Goal: Transaction & Acquisition: Purchase product/service

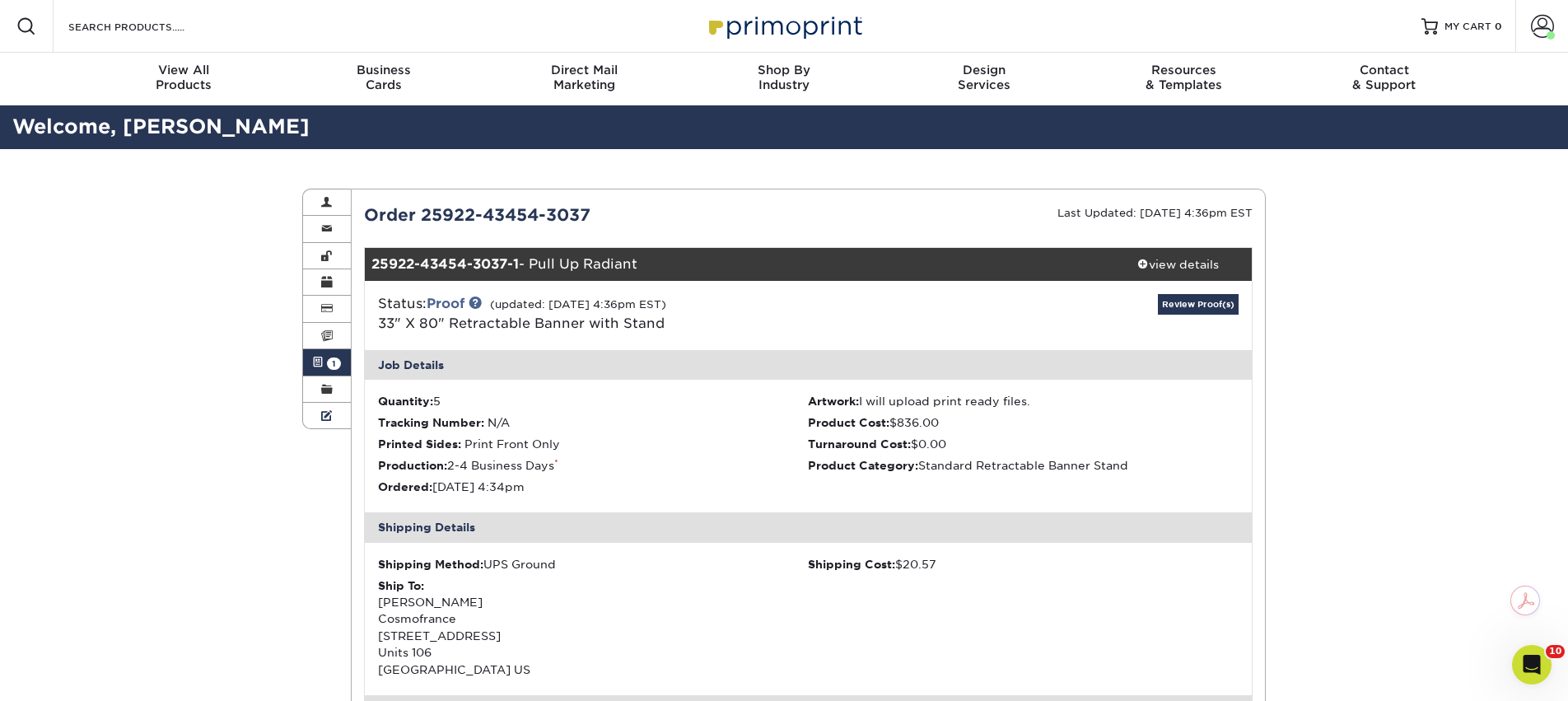
click at [325, 405] on ul "Account Overview Contact Information Change Password Address Book Billing & Pay…" at bounding box center [326, 309] width 47 height 239
click at [325, 396] on span at bounding box center [327, 390] width 12 height 14
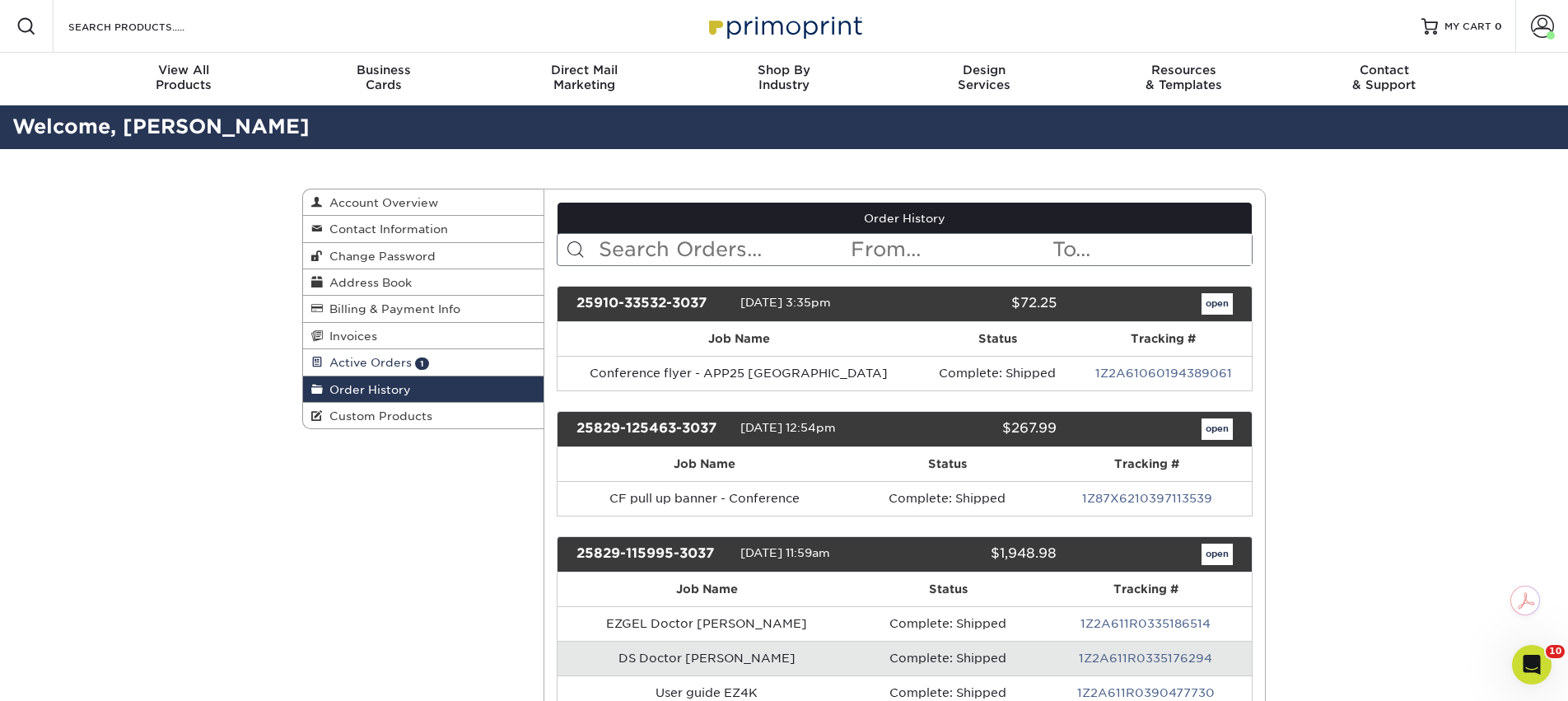
click at [326, 372] on link "Active Orders 1" at bounding box center [423, 362] width 240 height 26
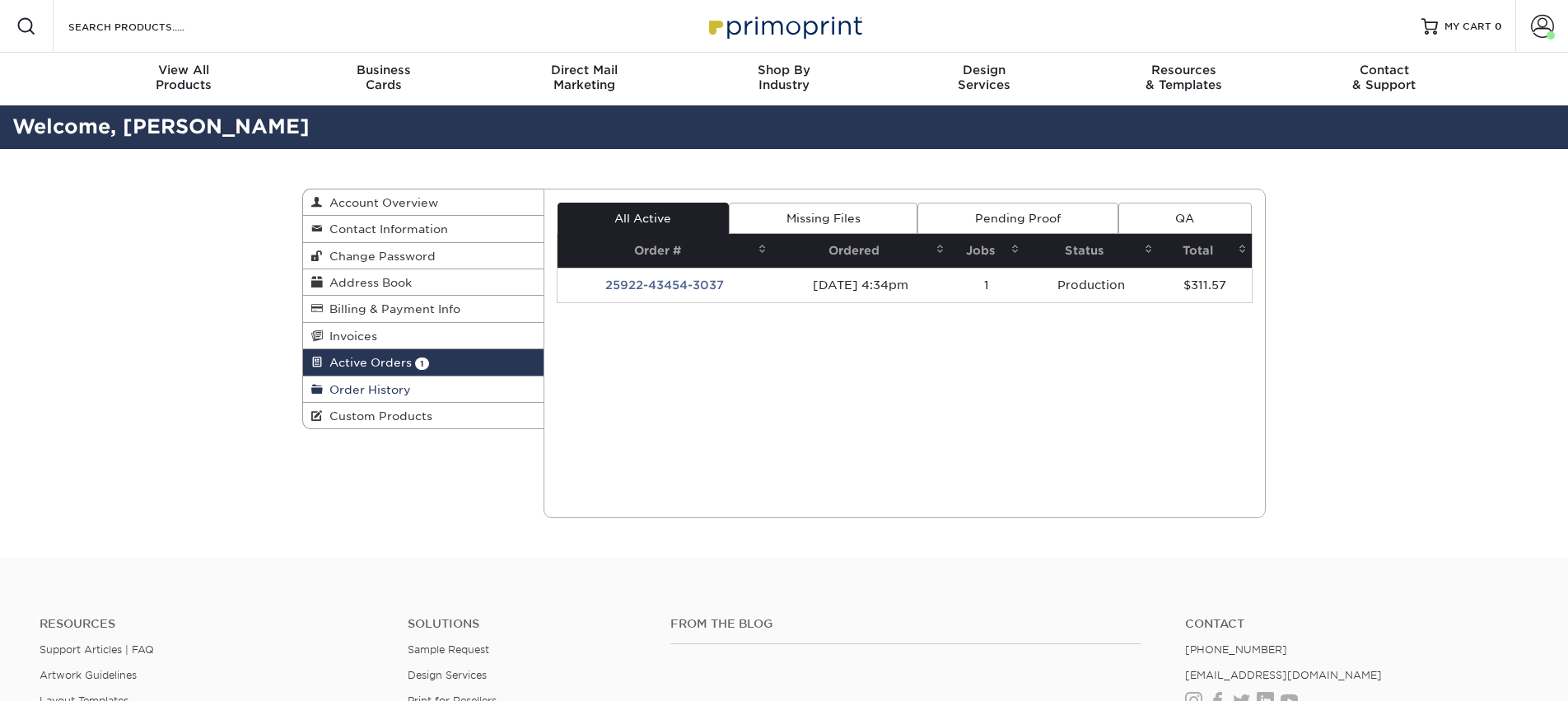
click at [423, 394] on link "Order History" at bounding box center [423, 389] width 240 height 26
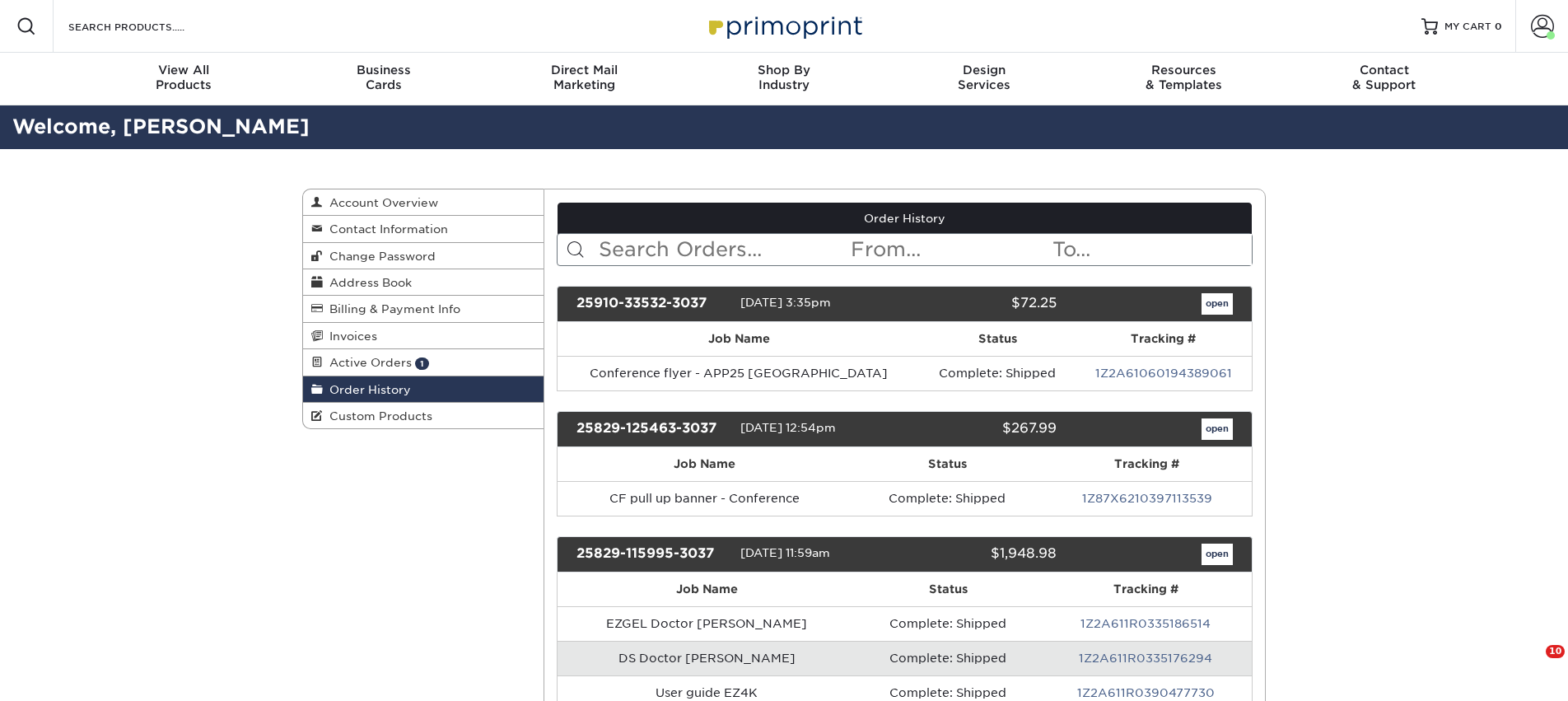
click at [723, 251] on input "text" at bounding box center [723, 249] width 253 height 31
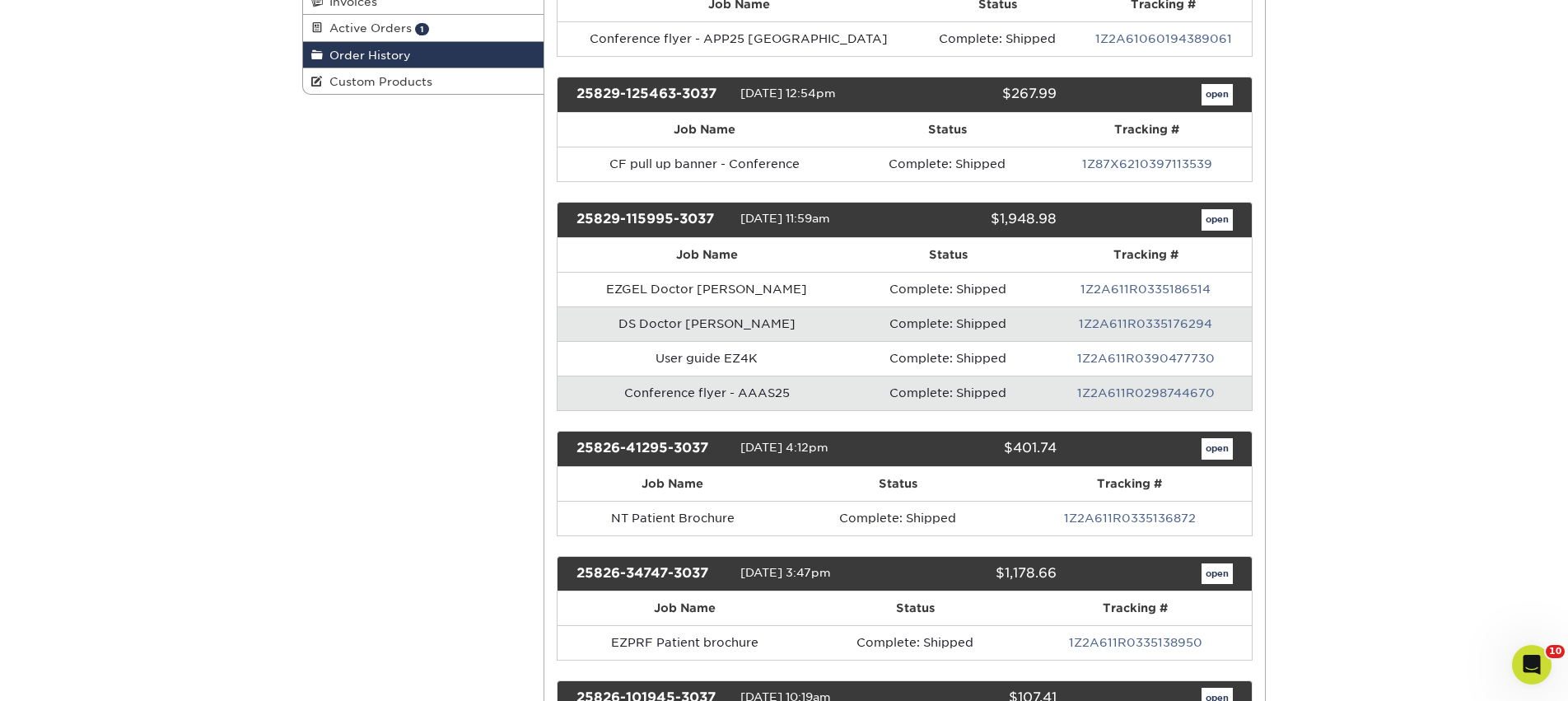
scroll to position [373, 0]
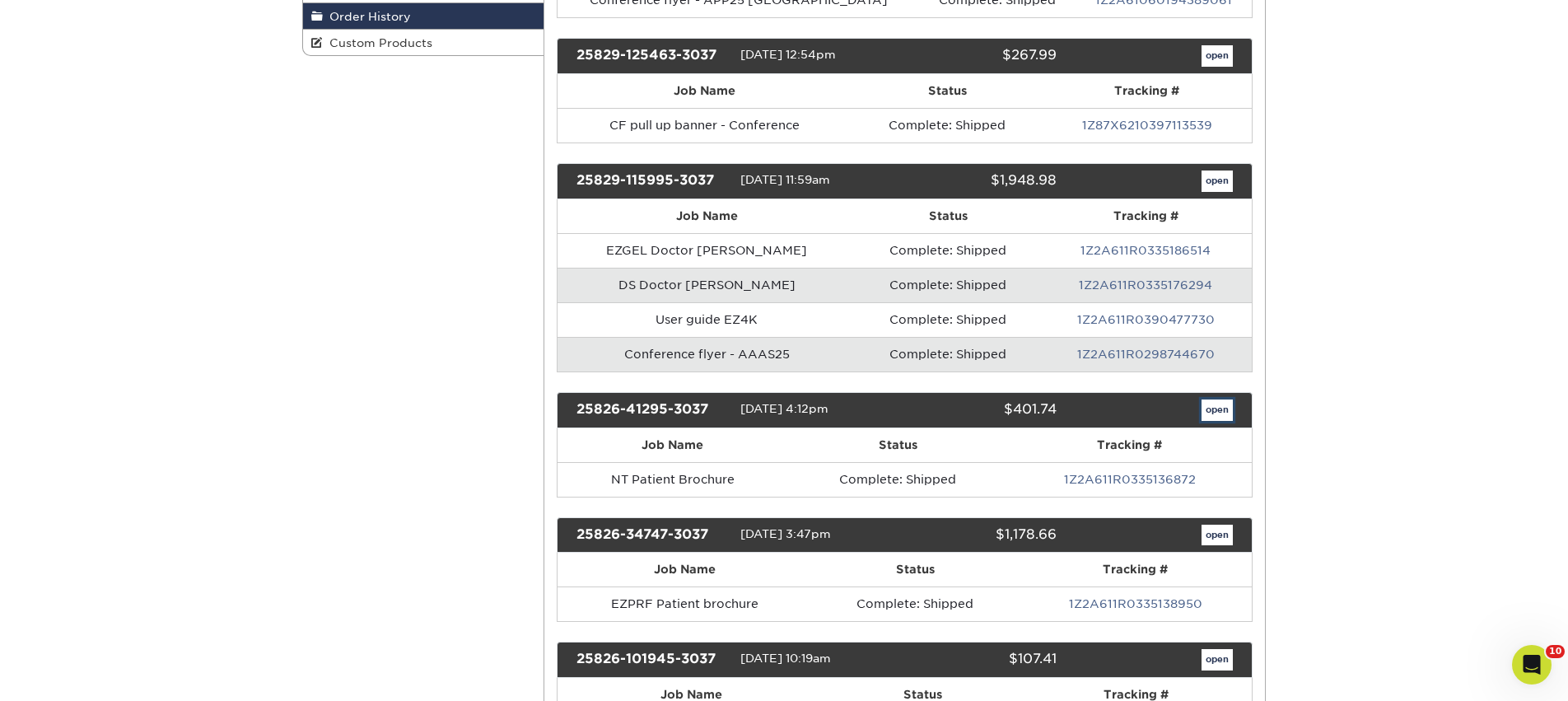
click at [1219, 411] on link "open" at bounding box center [1216, 409] width 31 height 21
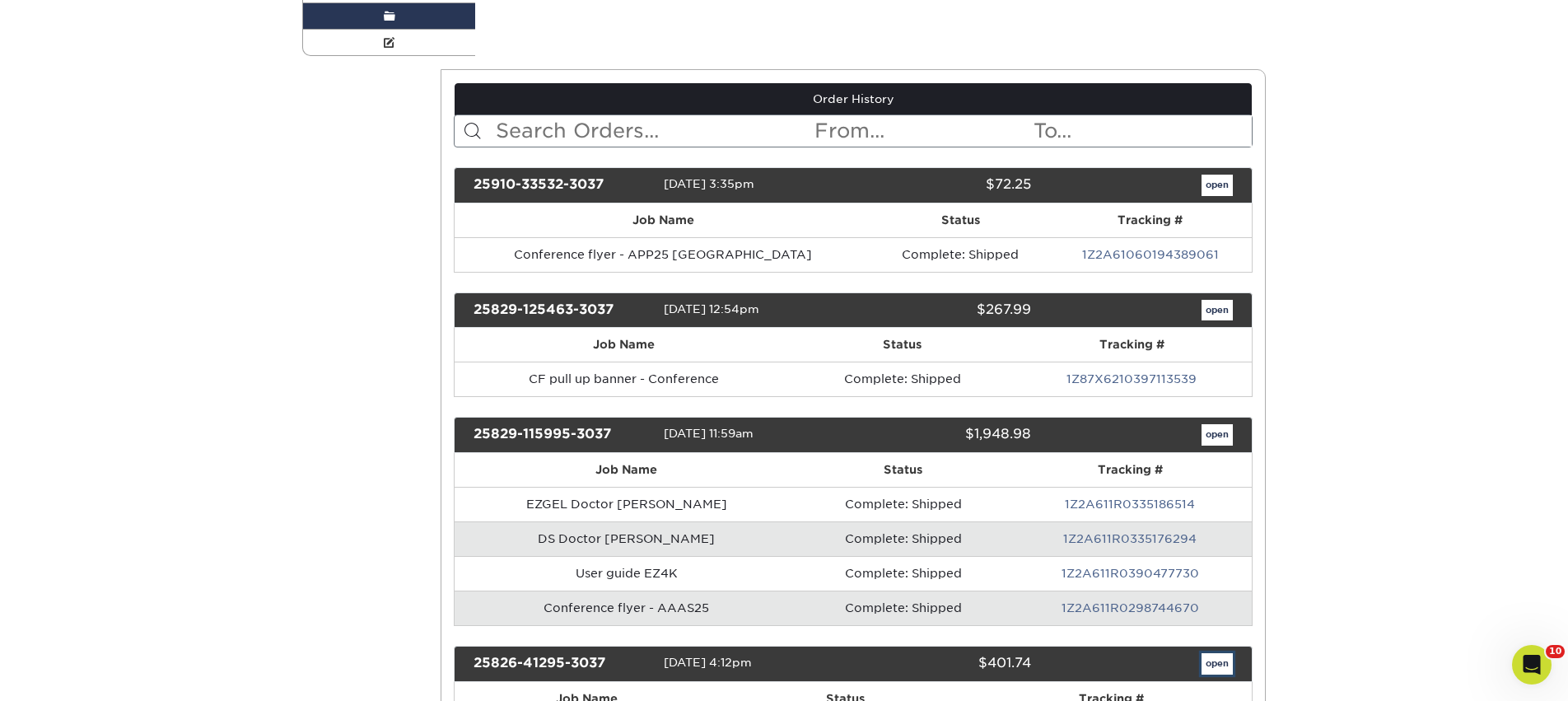
scroll to position [0, 0]
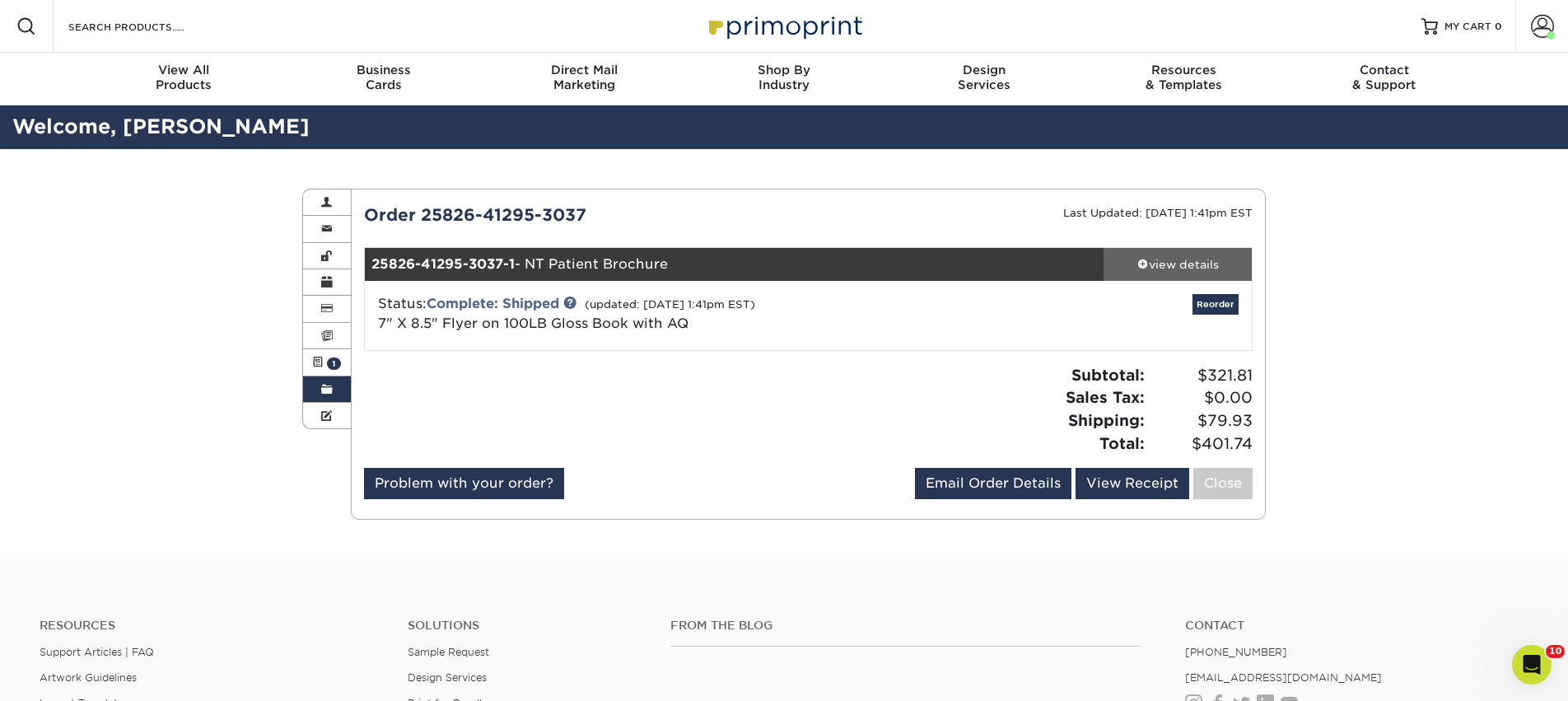
click at [1154, 269] on div "view details" at bounding box center [1177, 264] width 148 height 16
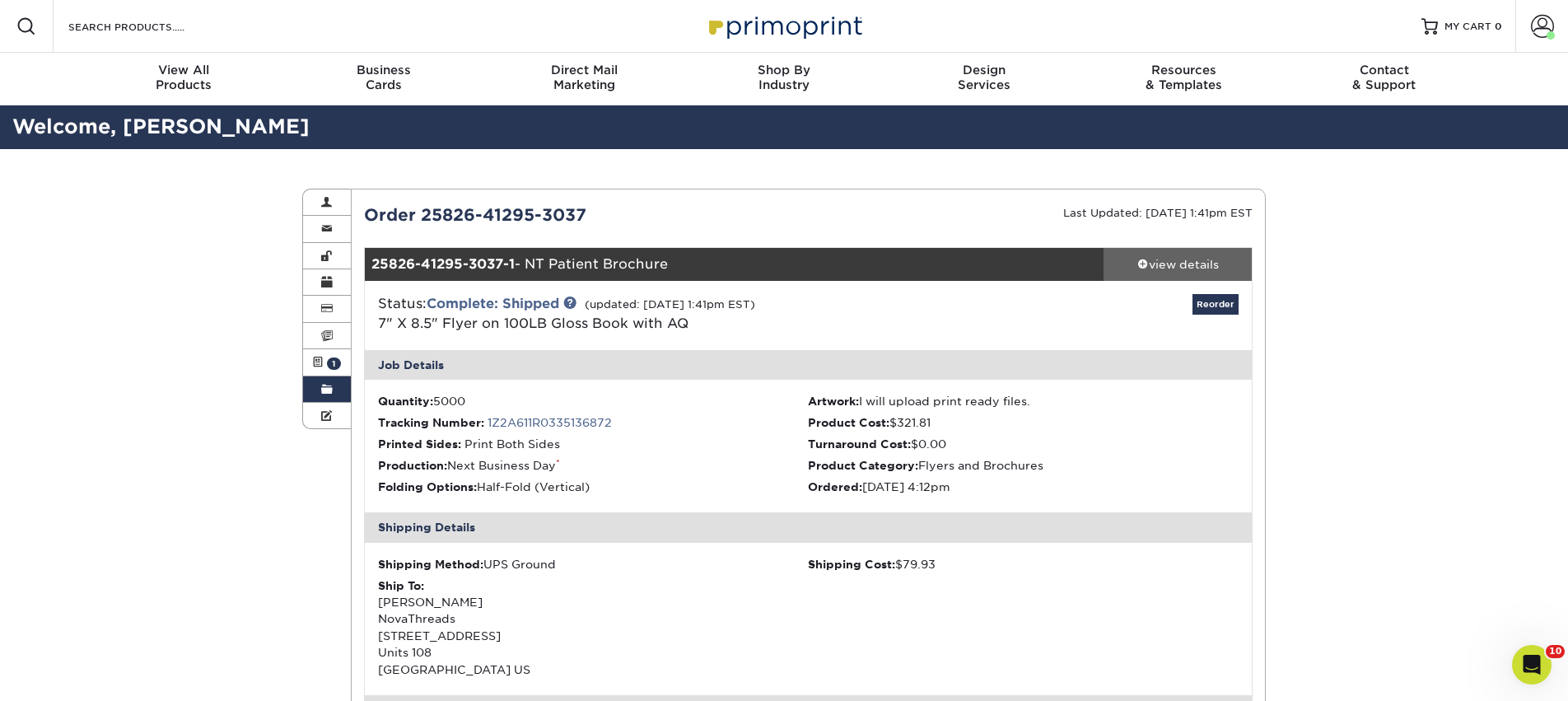
click at [1154, 269] on div "view details" at bounding box center [1177, 264] width 148 height 16
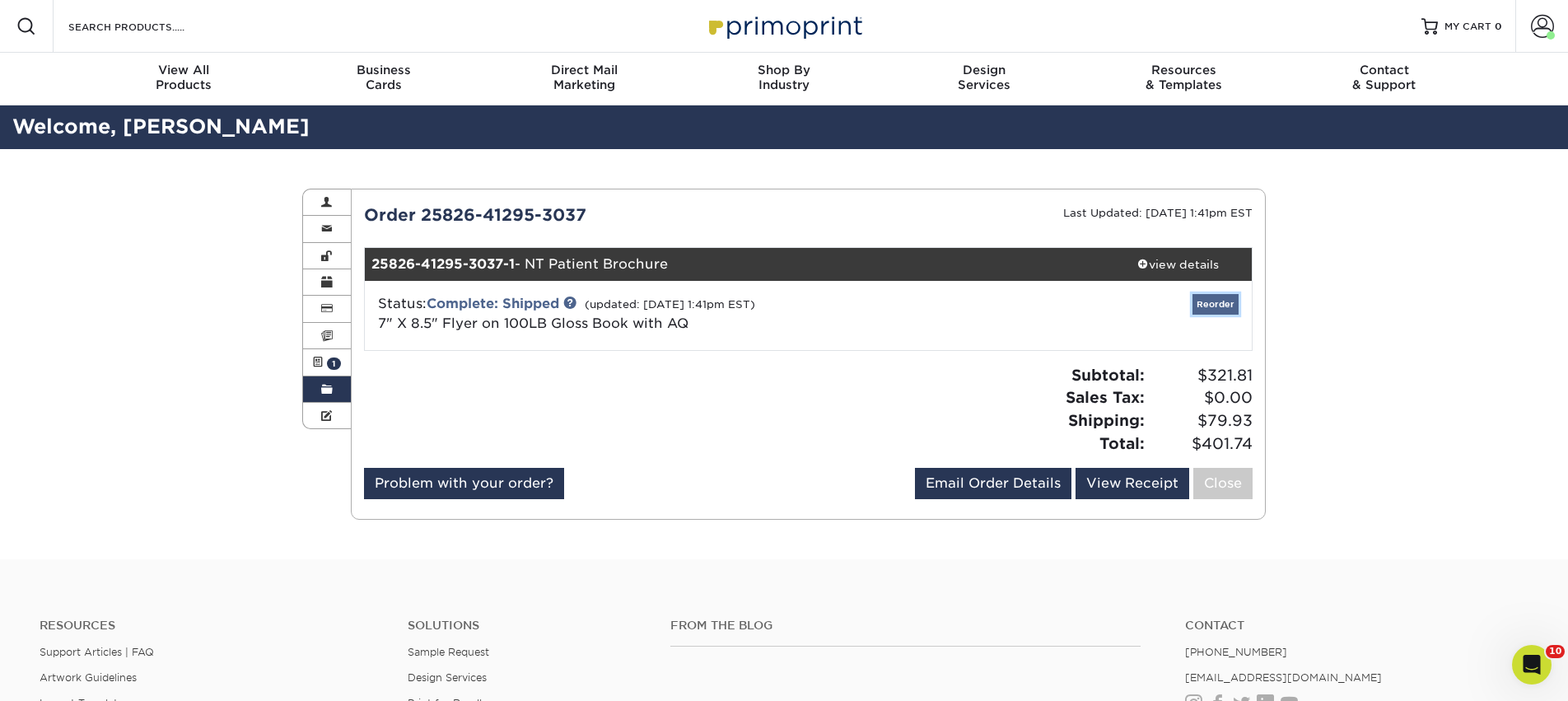
click at [1201, 304] on link "Reorder" at bounding box center [1215, 304] width 47 height 20
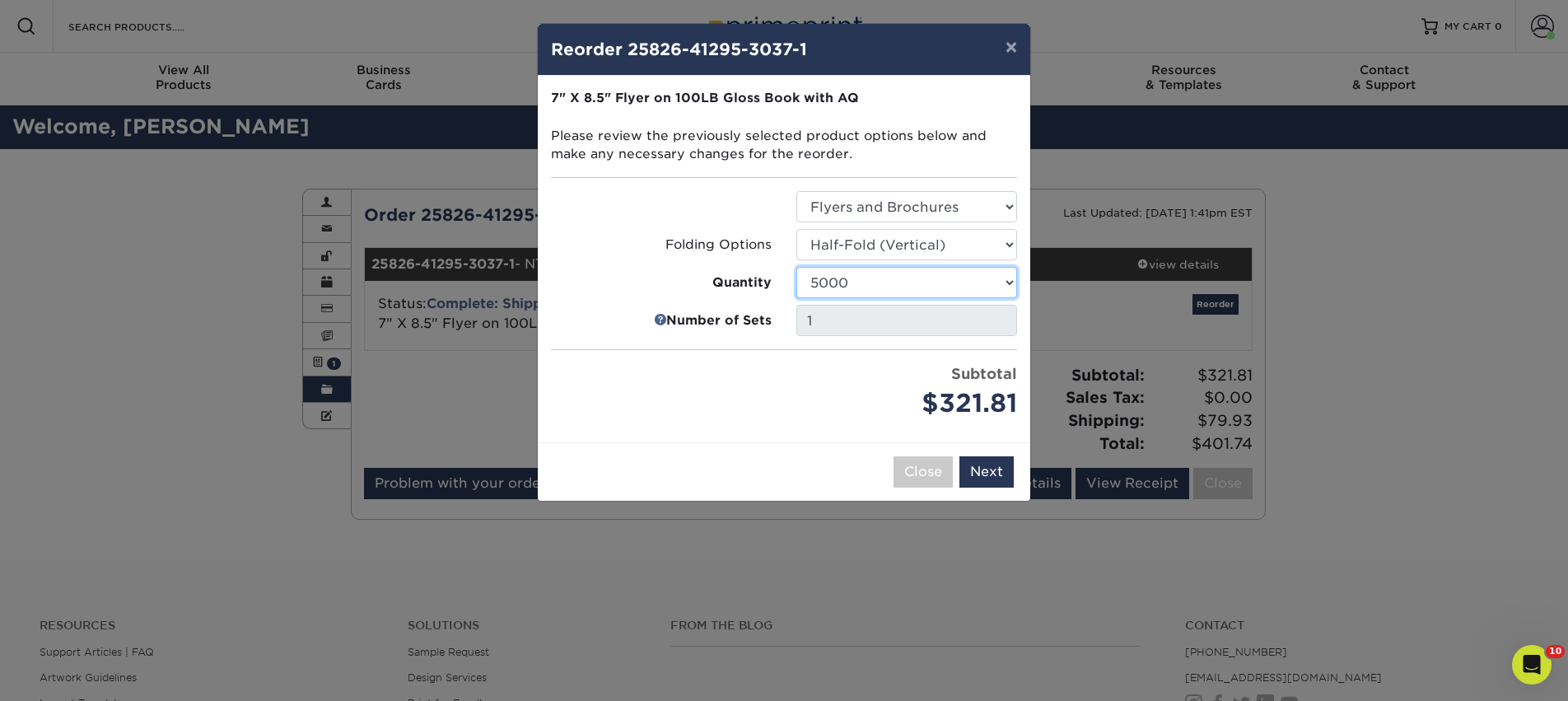
click at [983, 290] on select "100 250 500 1000 2000 2500 3000 4000 5000 6000 7000 8000 9000 10000 15000 20000…" at bounding box center [906, 282] width 221 height 31
click at [796, 266] on select "100 250 500 1000 2000 2500 3000 4000 5000 6000 7000 8000 9000 10000 15000 20000…" at bounding box center [906, 282] width 221 height 31
click at [925, 281] on select "100 250 500 1000 2000 2500 3000 4000 5000 6000 7000 8000 9000 10000 15000 20000…" at bounding box center [906, 282] width 221 height 31
click at [796, 266] on select "100 250 500 1000 2000 2500 3000 4000 5000 6000 7000 8000 9000 10000 15000 20000…" at bounding box center [906, 282] width 221 height 31
click at [886, 289] on select "100 250 500 1000 2000 2500 3000 4000 5000 6000 7000 8000 9000 10000 15000 20000…" at bounding box center [906, 282] width 221 height 31
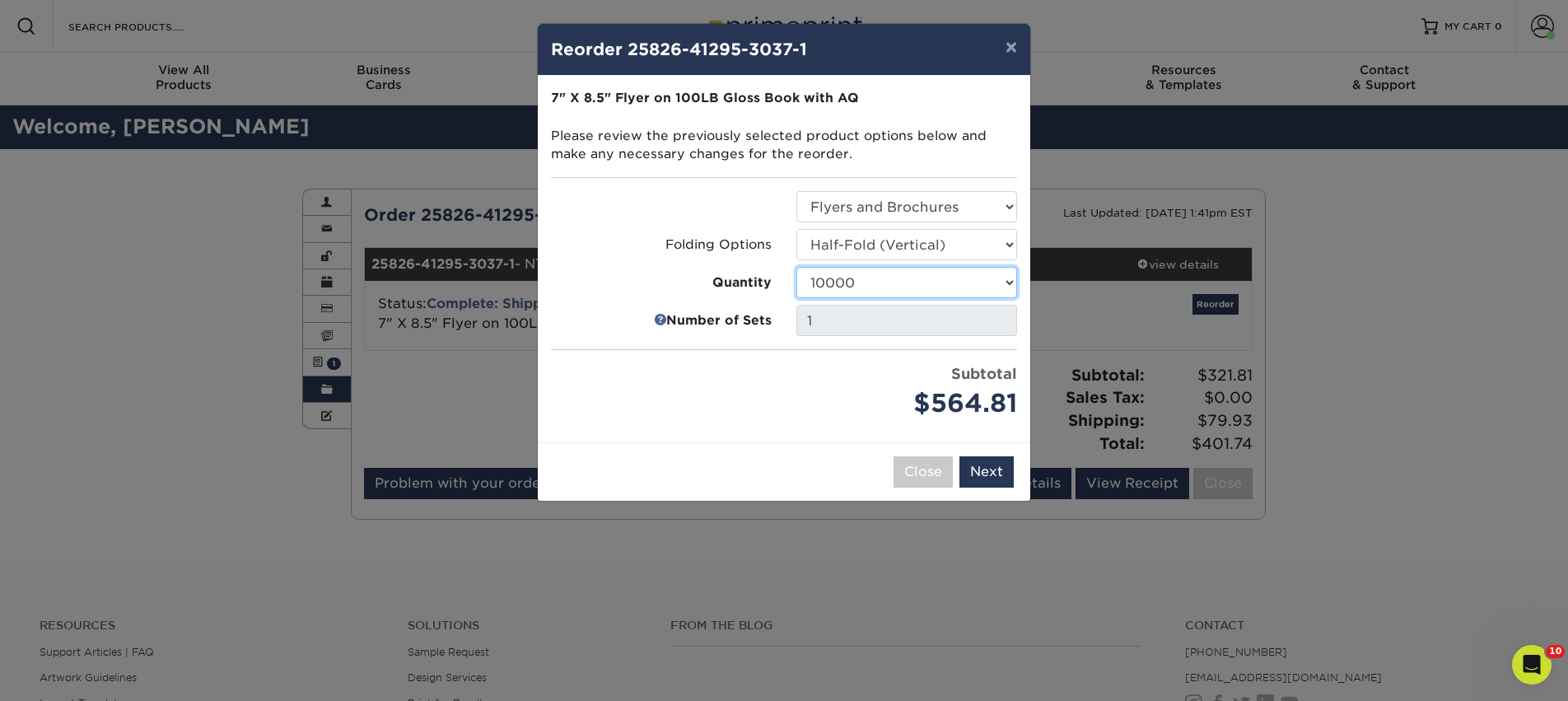
select select "e824bf9f-d22d-4070-926d-42c6dd5ef515"
click at [796, 266] on select "100 250 500 1000 2000 2500 3000 4000 5000 6000 7000 8000 9000 10000 15000 20000…" at bounding box center [906, 282] width 221 height 31
click at [983, 475] on button "Next" at bounding box center [986, 471] width 54 height 31
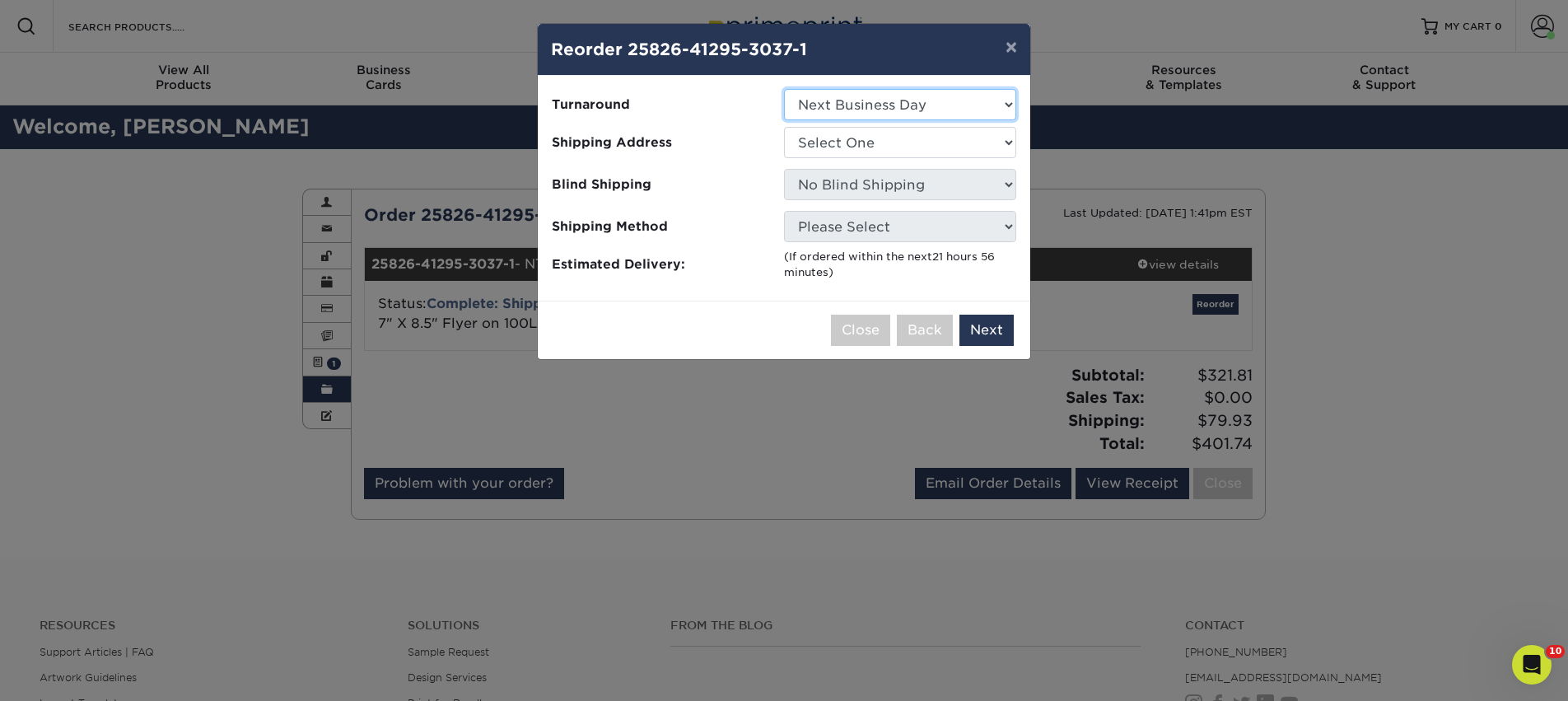
click at [898, 109] on select "Select One 2-4 Business Days 2 Day Next Business Day" at bounding box center [900, 104] width 233 height 31
click at [892, 145] on select "Select One AAAS - PR Alison Mims AN7 conference office - TX Anne McLean Anu Ver…" at bounding box center [900, 142] width 233 height 31
select select "56283"
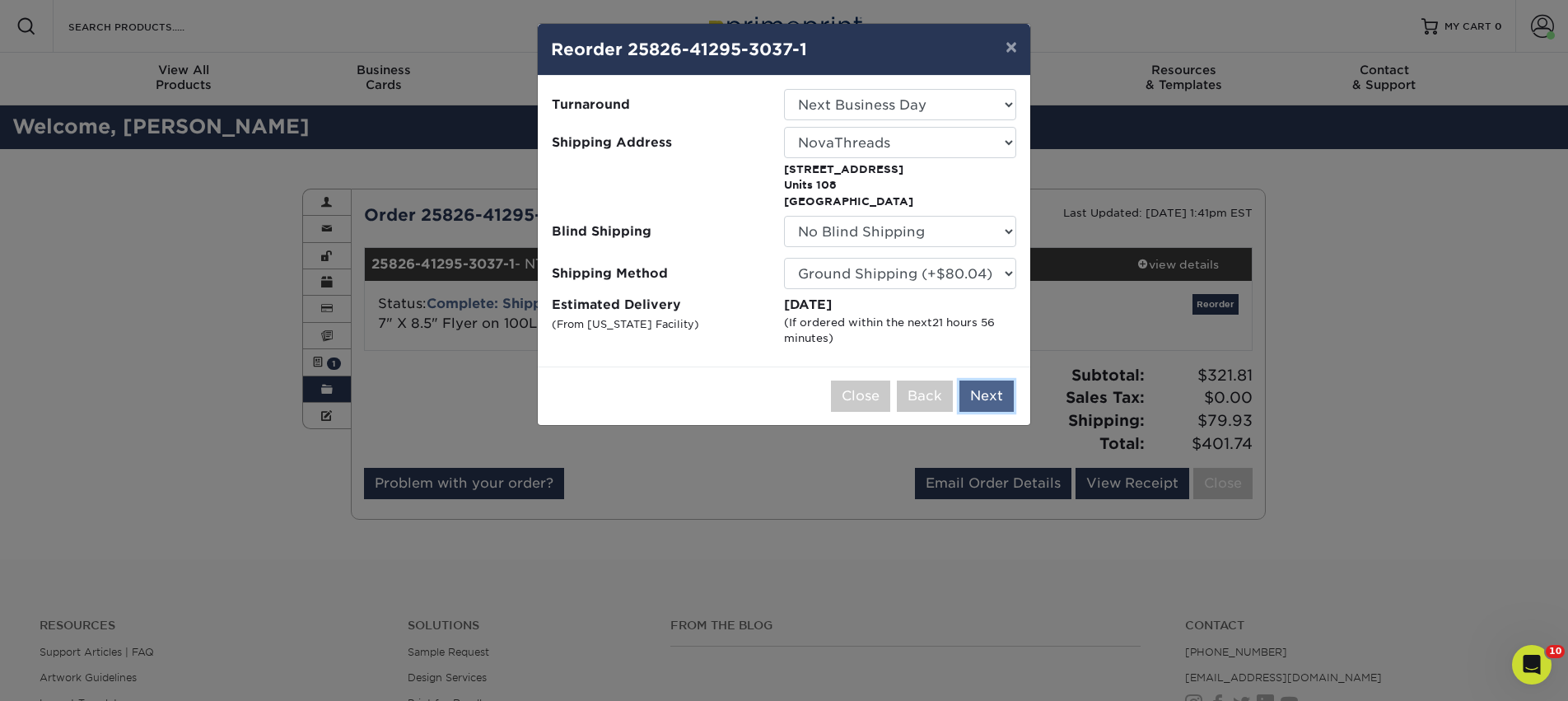
click at [989, 401] on button "Next" at bounding box center [986, 396] width 54 height 31
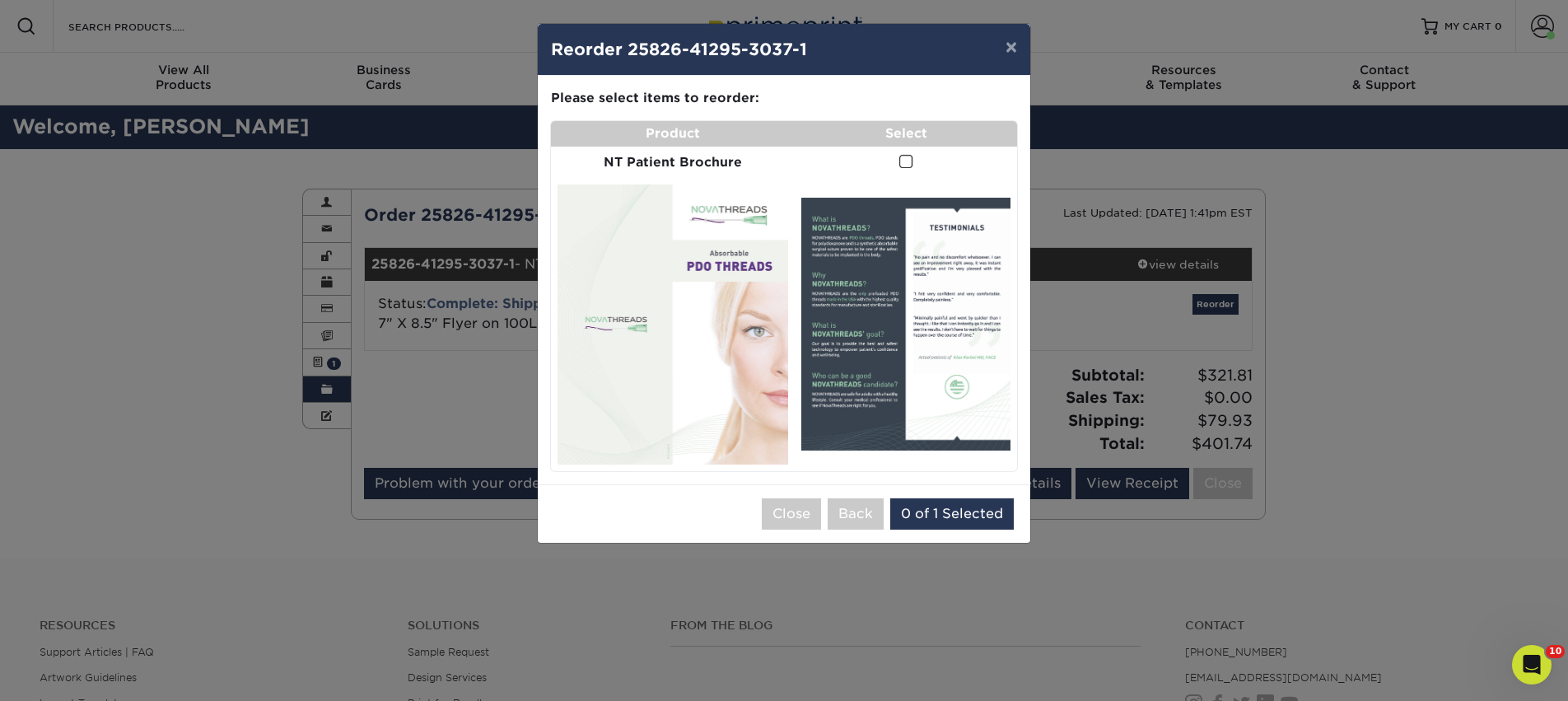
click at [910, 170] on span at bounding box center [906, 162] width 14 height 15
click at [0, 0] on input "checkbox" at bounding box center [0, 0] width 0 height 0
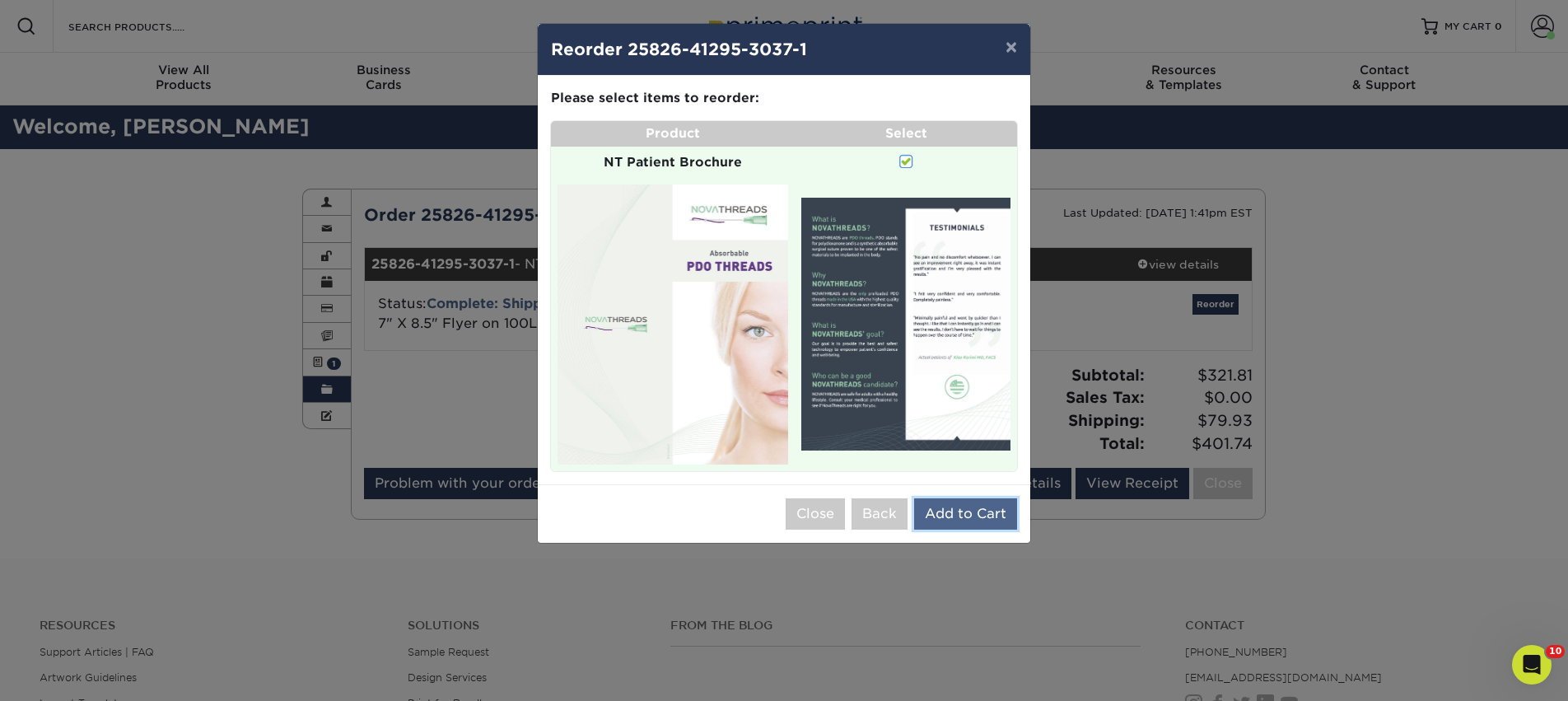
click at [977, 506] on button "Add to Cart" at bounding box center [966, 513] width 103 height 31
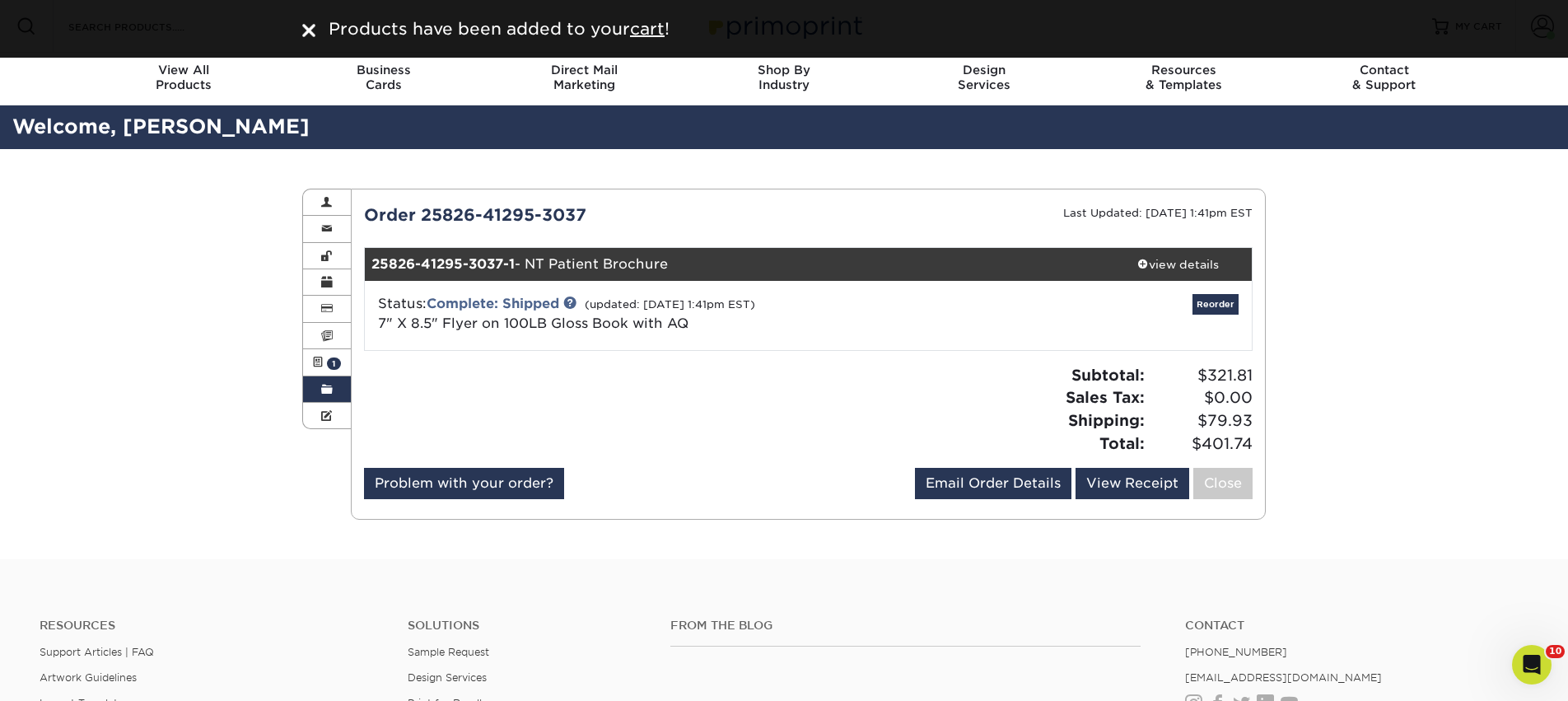
click at [331, 391] on span at bounding box center [327, 390] width 12 height 14
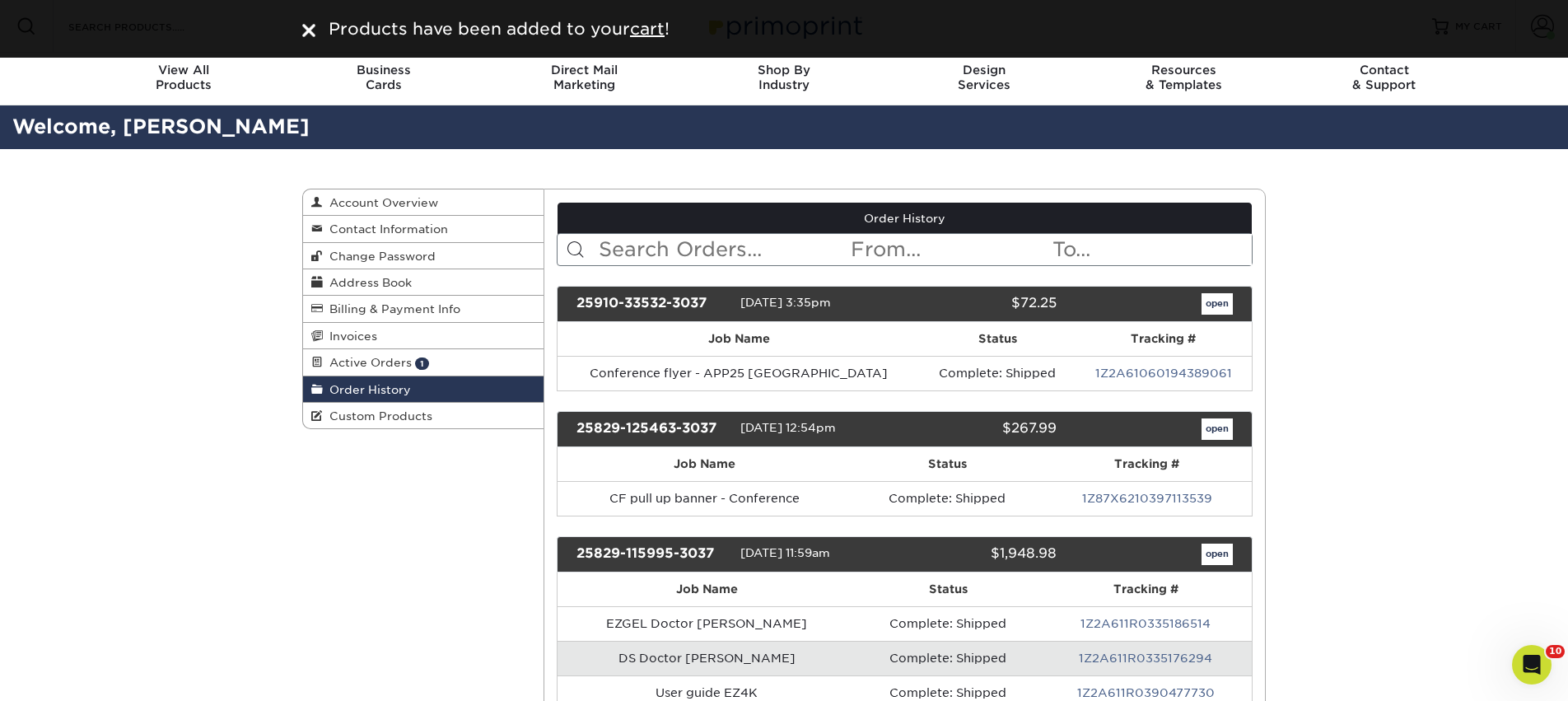
click at [694, 257] on input "text" at bounding box center [723, 249] width 253 height 31
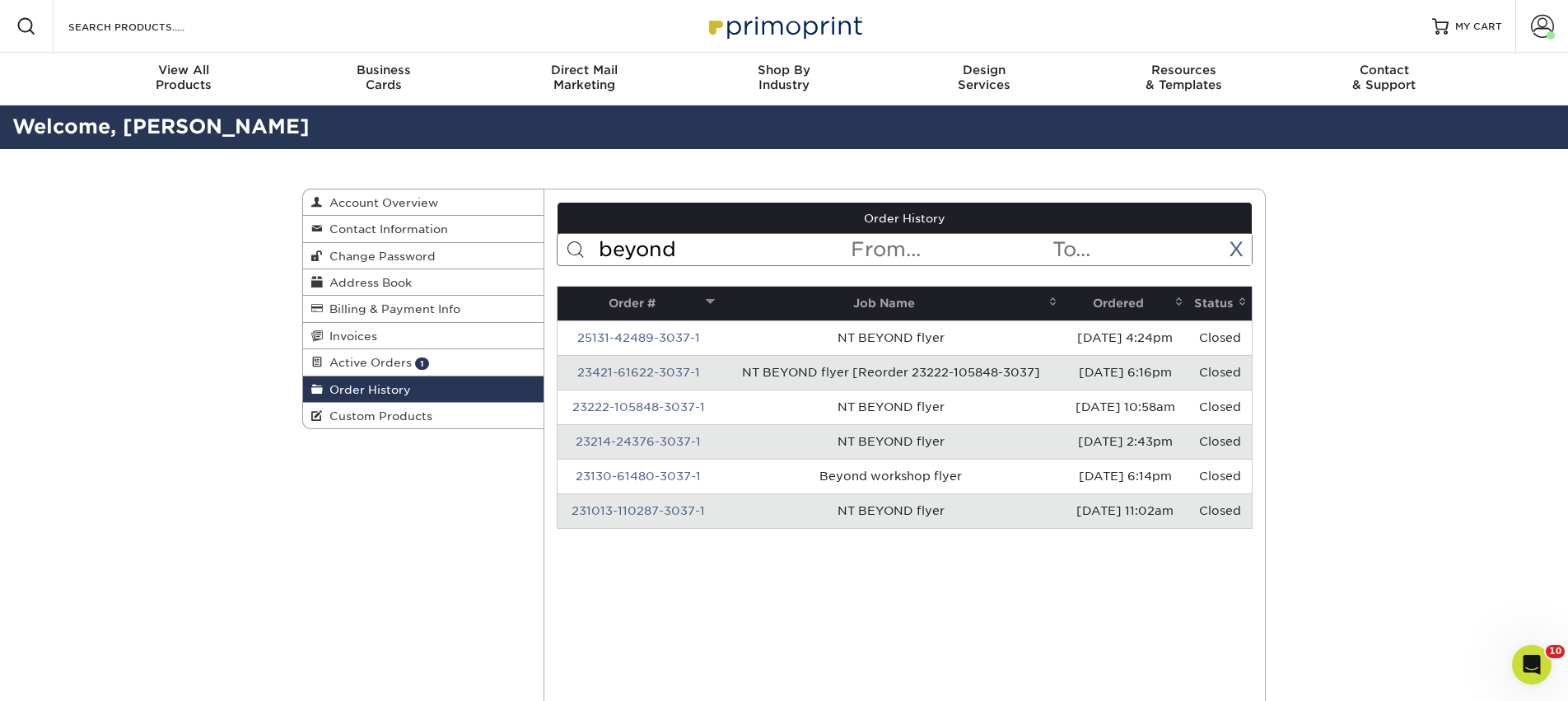
type input "beyond"
click at [1094, 304] on th "Ordered" at bounding box center [1125, 304] width 126 height 34
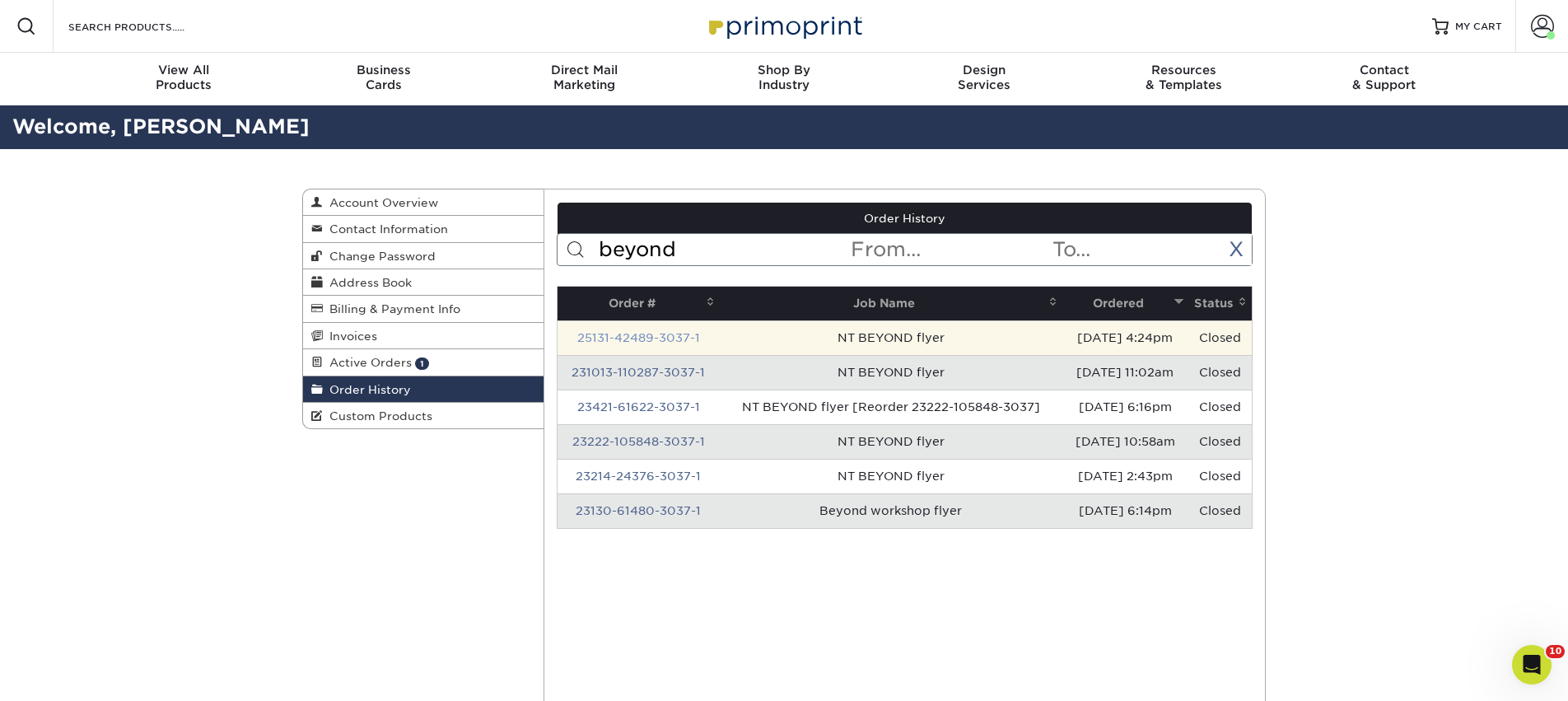
click at [663, 335] on link "25131-42489-3037-1" at bounding box center [639, 337] width 123 height 14
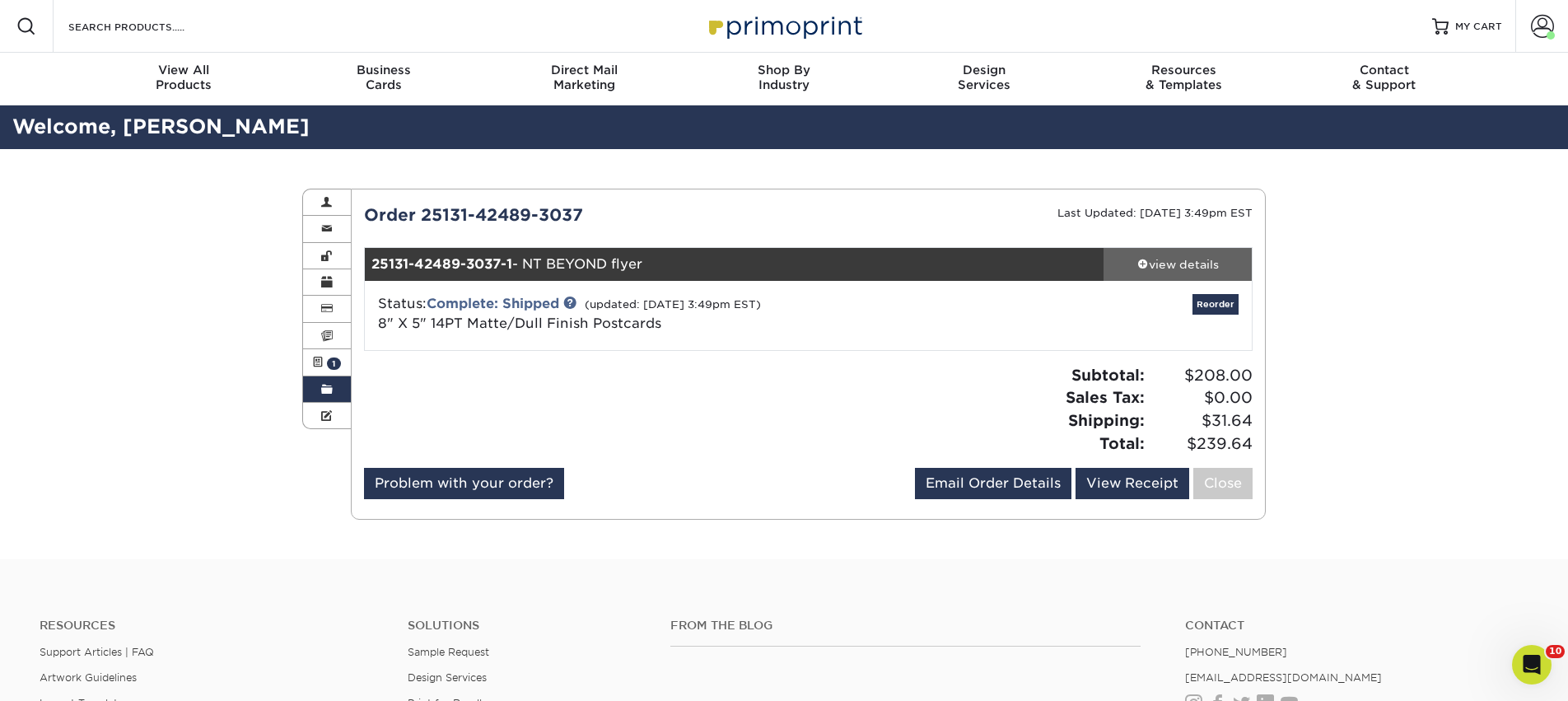
click at [1192, 266] on div "view details" at bounding box center [1177, 264] width 148 height 16
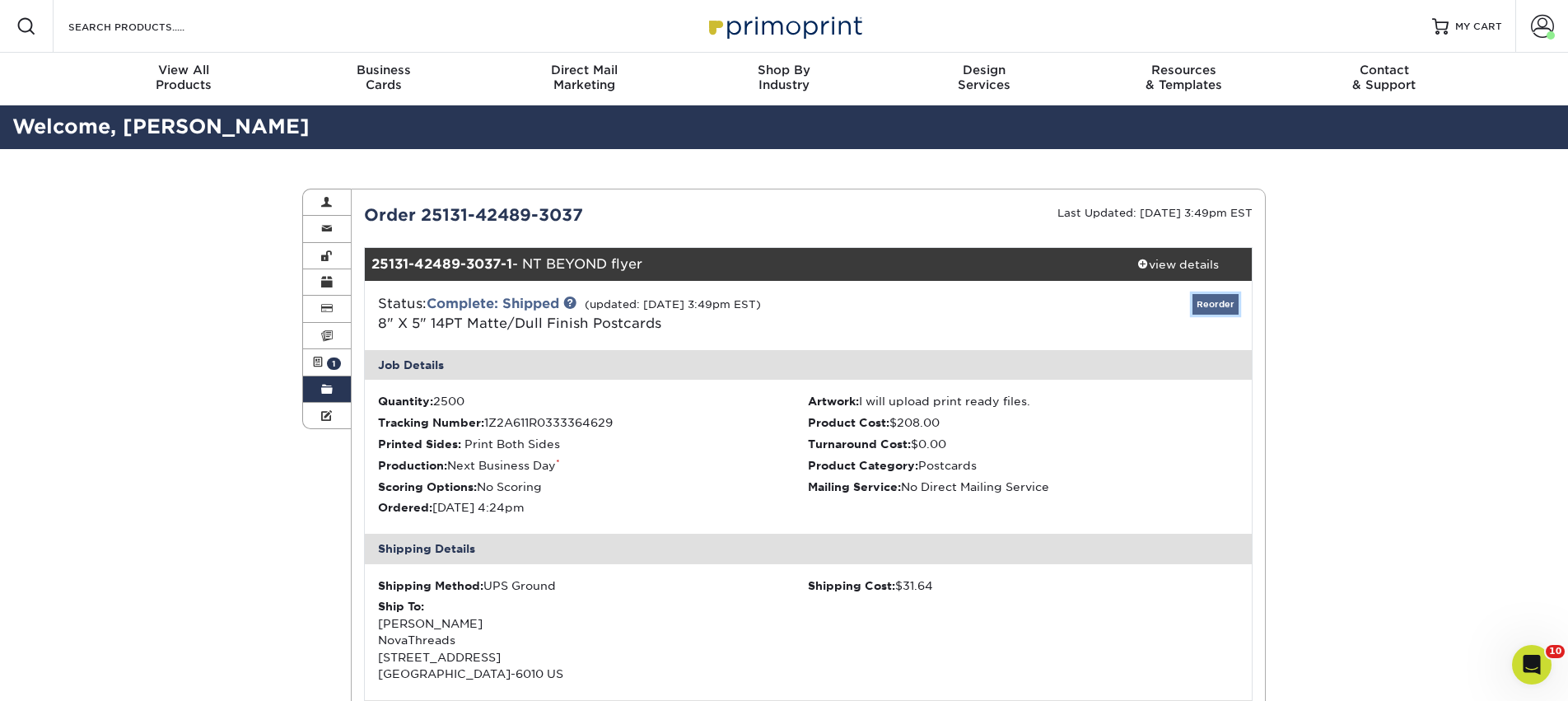
click at [1220, 298] on link "Reorder" at bounding box center [1215, 304] width 47 height 20
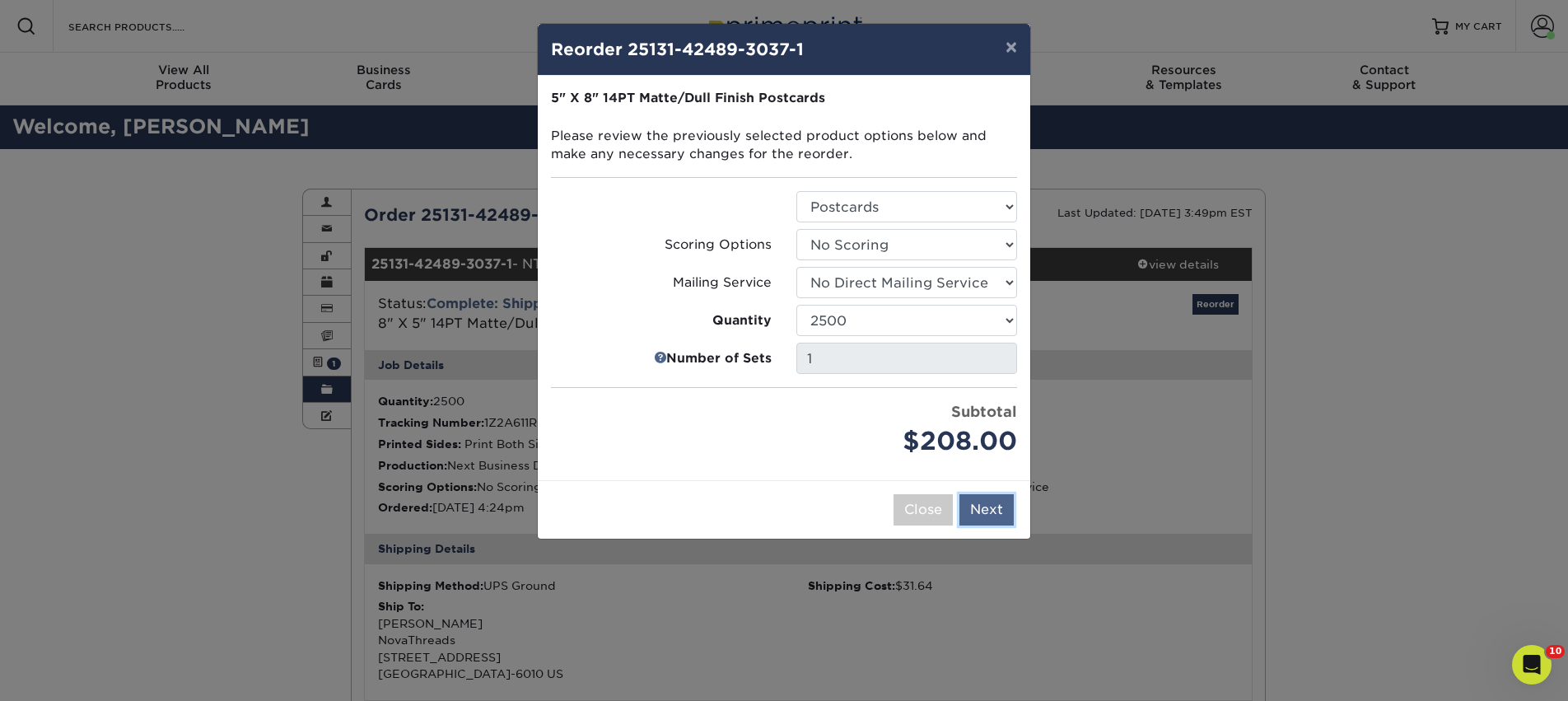
click at [973, 515] on button "Next" at bounding box center [986, 509] width 54 height 31
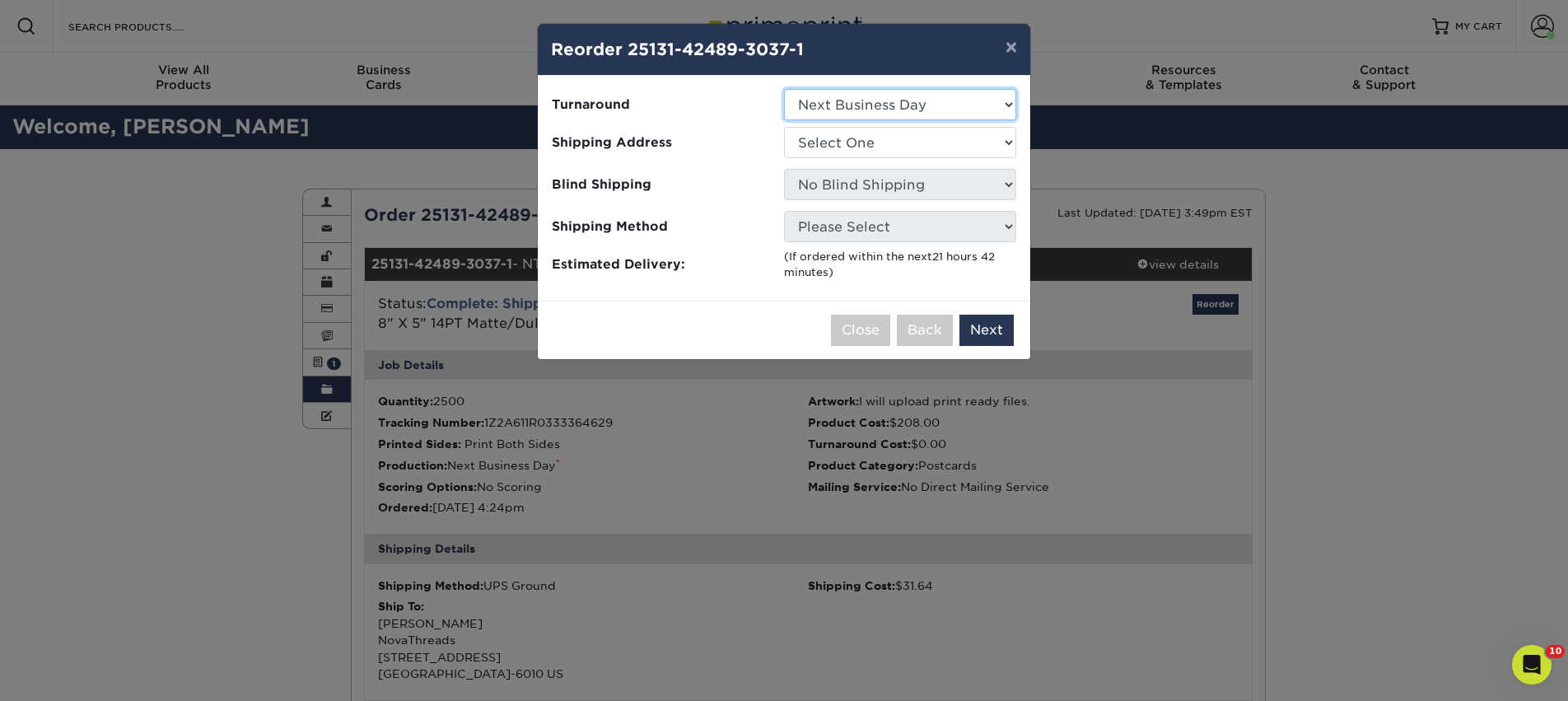
click at [887, 107] on select "Select One 2-4 Business Days 2 Day Next Business Day" at bounding box center [900, 104] width 233 height 31
click at [924, 147] on select "Select One AAAS - PR Alison Mims AN7 conference office - TX Anne McLean Anu Ver…" at bounding box center [900, 142] width 233 height 31
select select "56283"
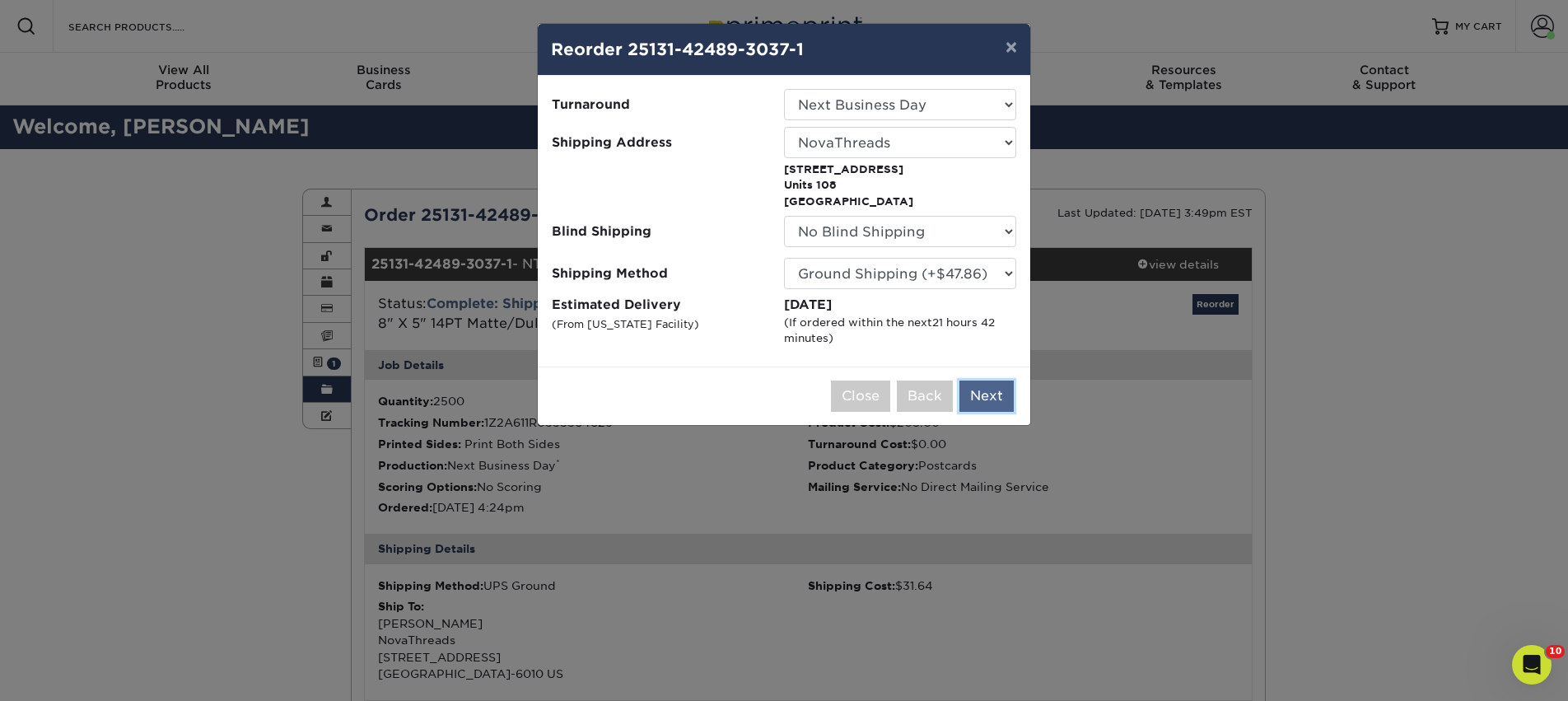
click at [995, 396] on button "Next" at bounding box center [986, 396] width 54 height 31
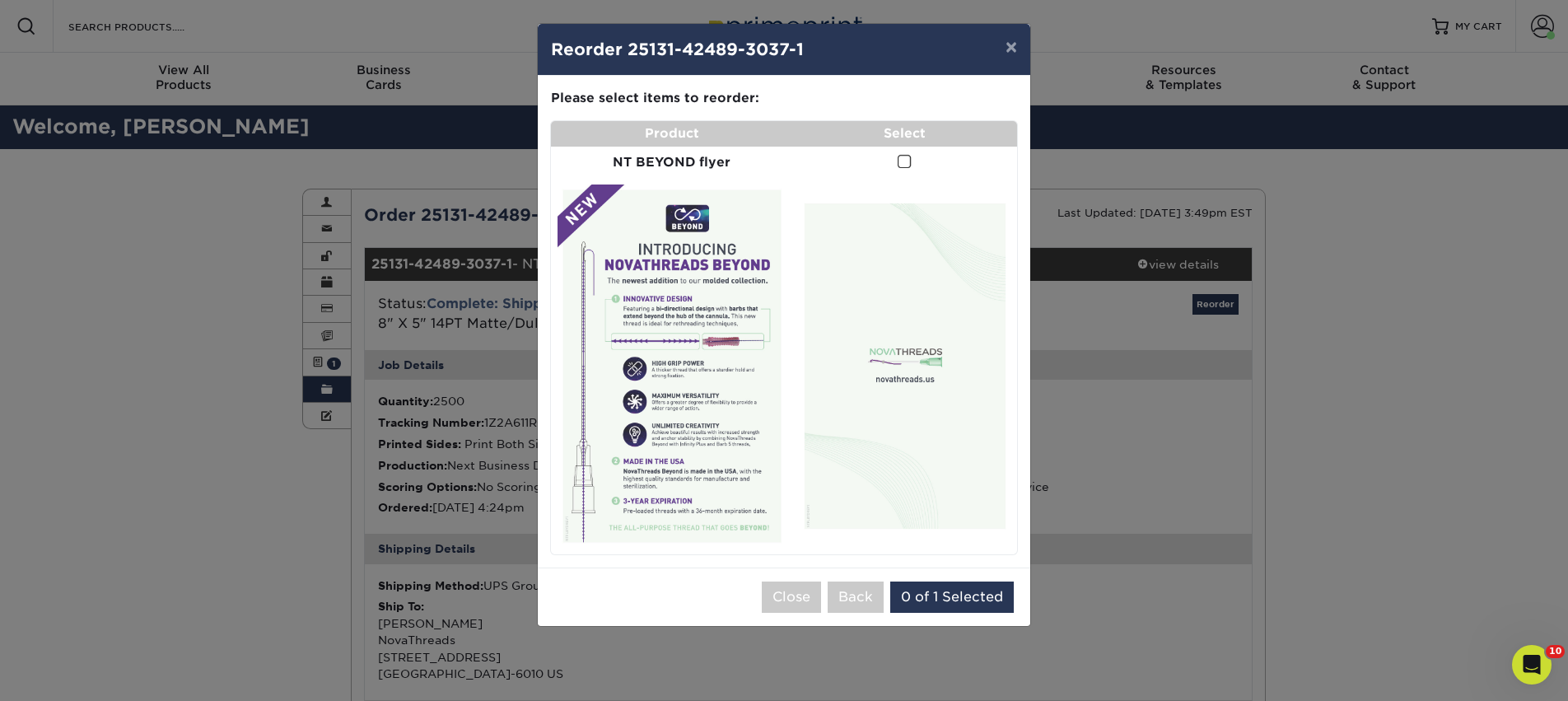
click at [908, 167] on span at bounding box center [904, 162] width 14 height 15
click at [0, 0] on input "checkbox" at bounding box center [0, 0] width 0 height 0
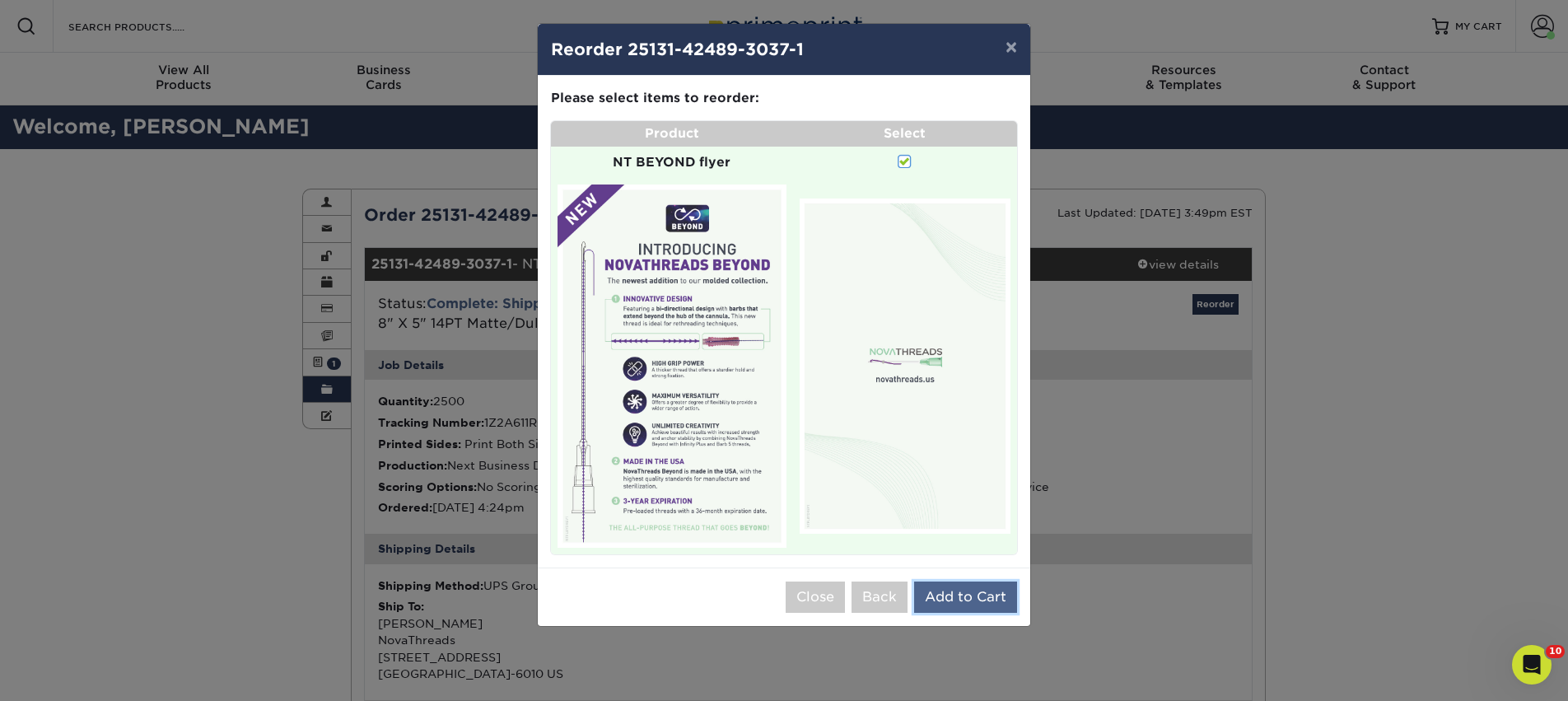
click at [933, 599] on button "Add to Cart" at bounding box center [966, 596] width 103 height 31
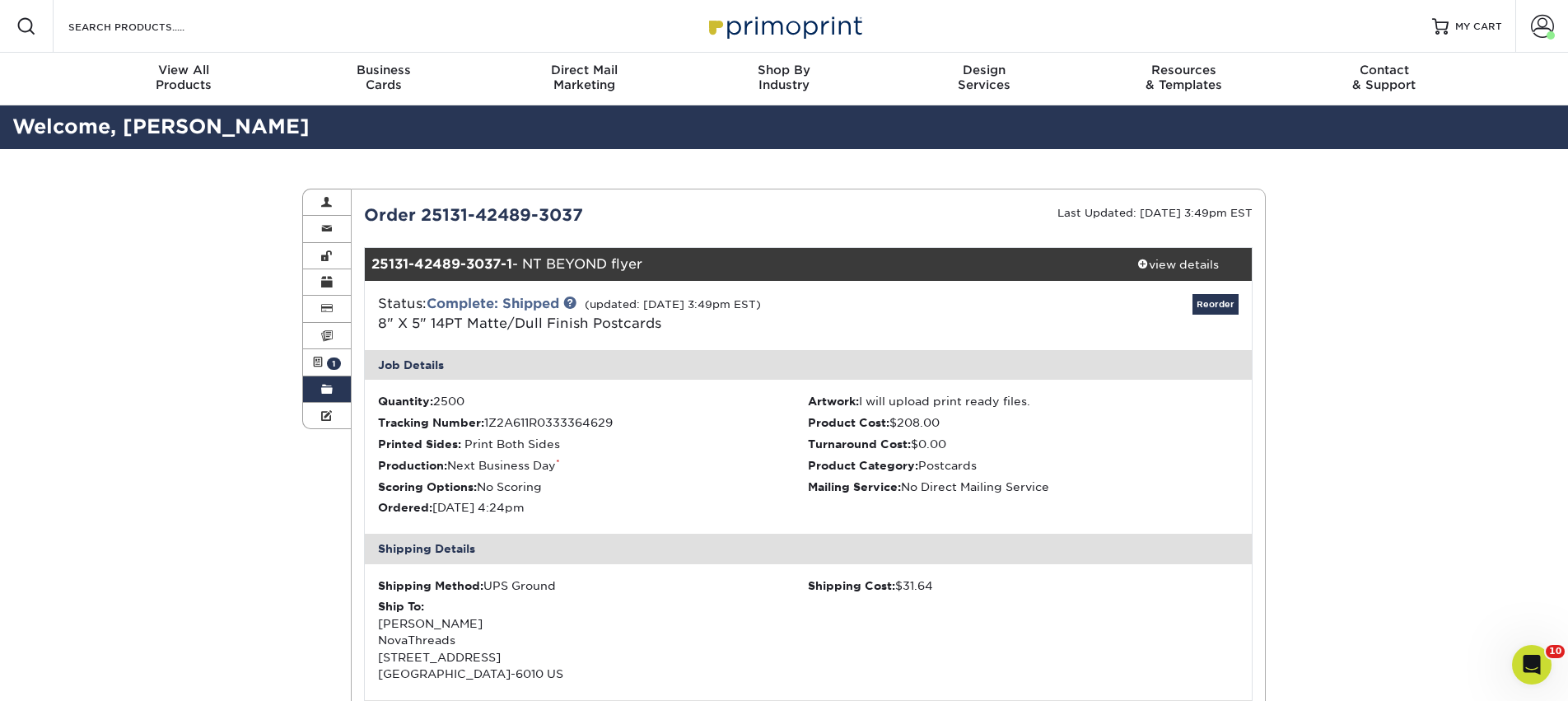
click at [320, 390] on link "Order History" at bounding box center [326, 389] width 47 height 26
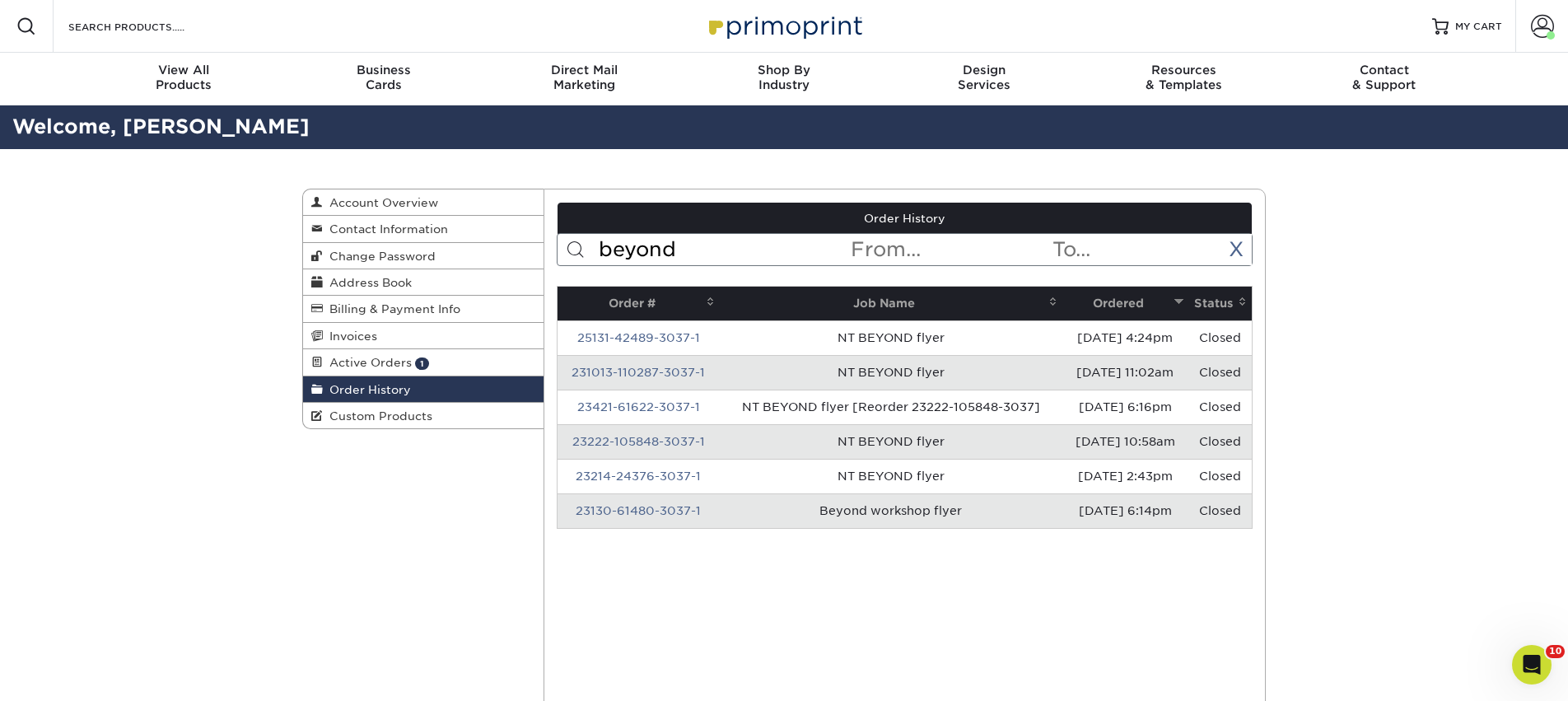
click at [643, 249] on input "beyond" at bounding box center [723, 249] width 253 height 31
type input "p"
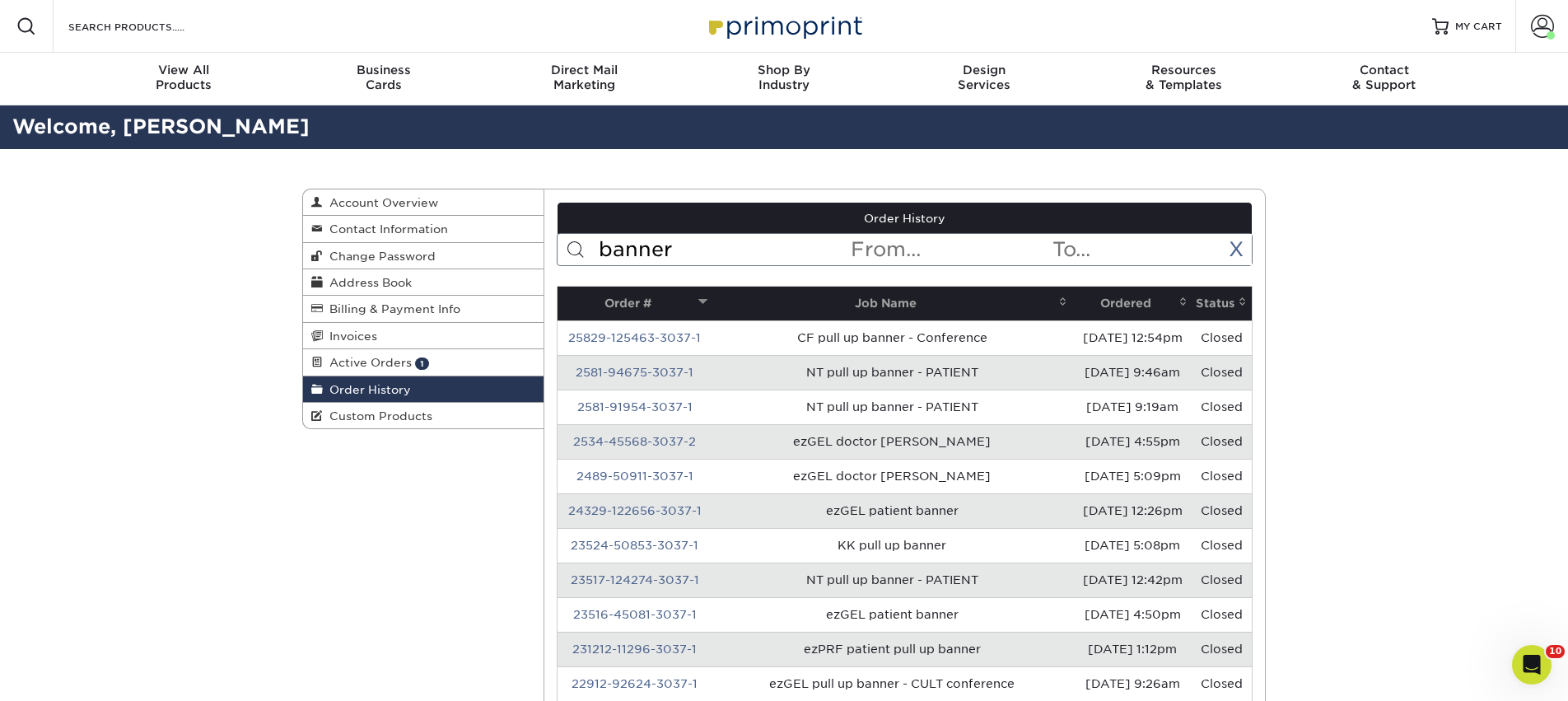
click at [1110, 302] on th "Ordered" at bounding box center [1132, 304] width 120 height 34
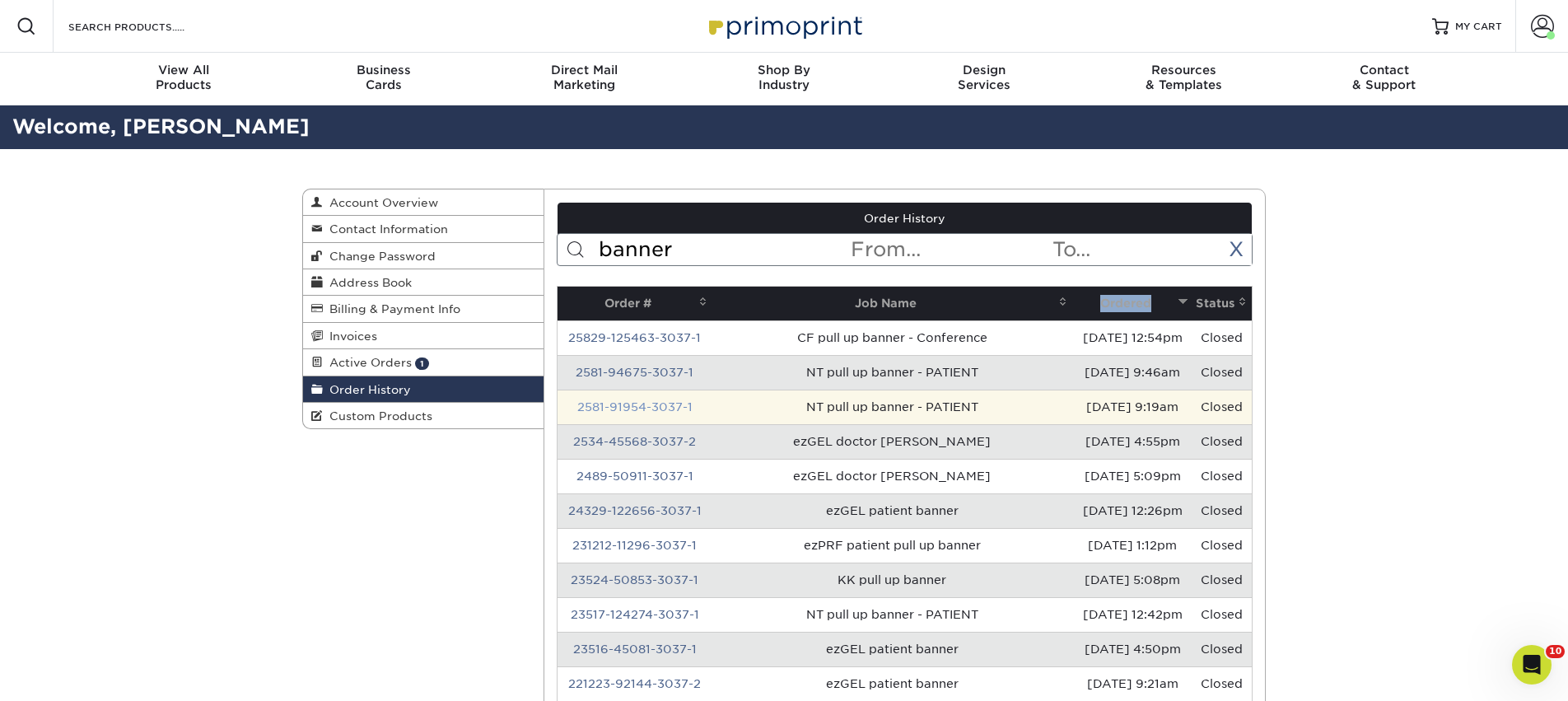
click at [661, 409] on link "2581-91954-3037-1" at bounding box center [635, 407] width 115 height 14
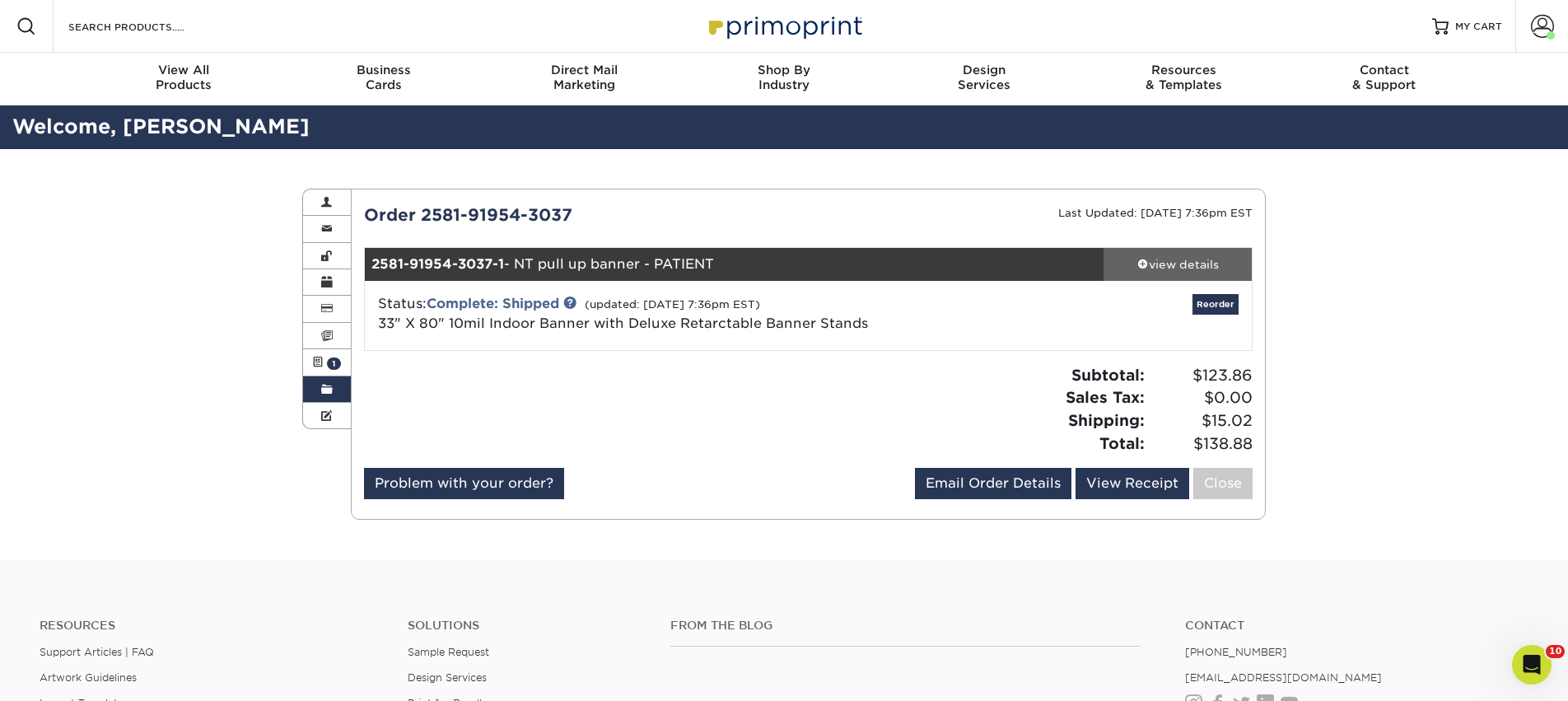
click at [1194, 271] on div "view details" at bounding box center [1177, 264] width 148 height 16
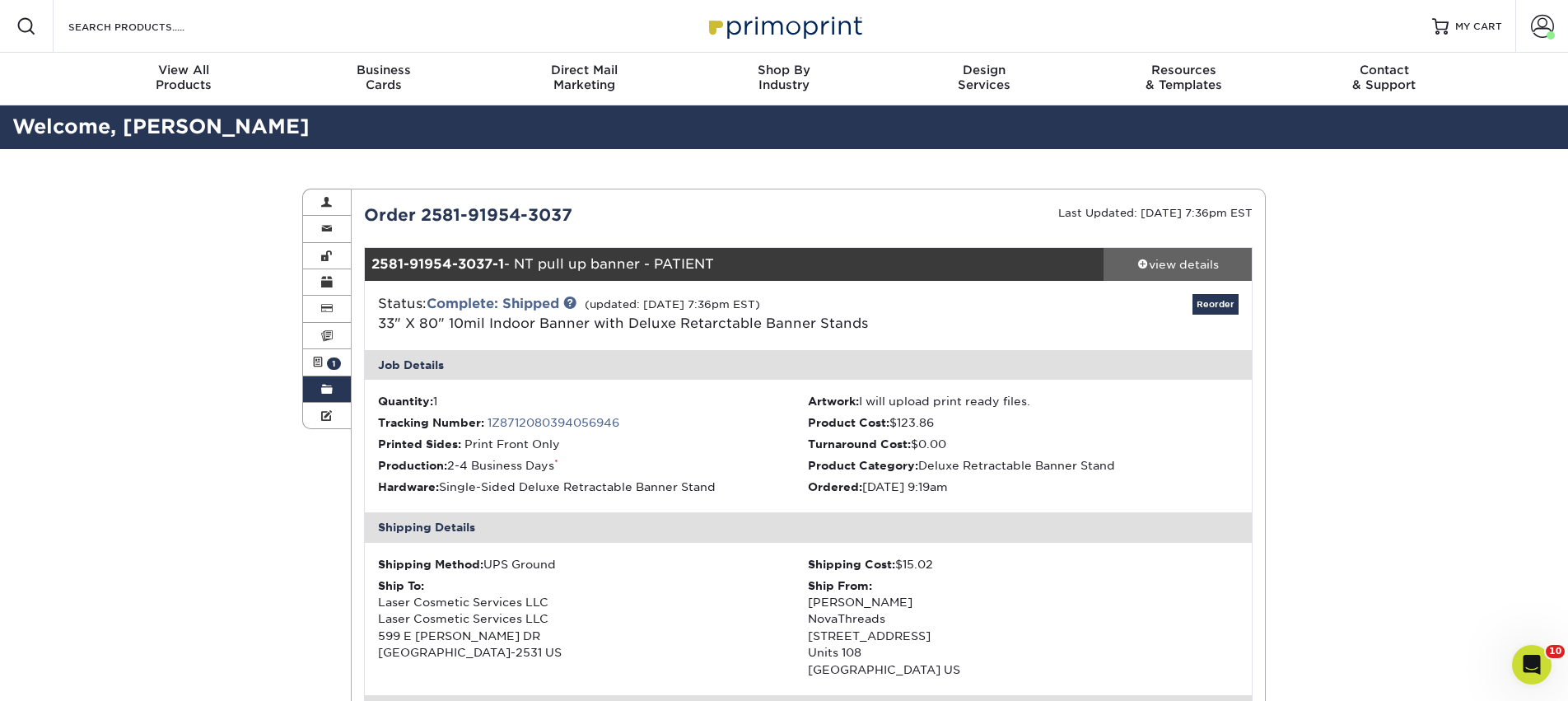
click at [1194, 271] on div "view details" at bounding box center [1177, 264] width 148 height 16
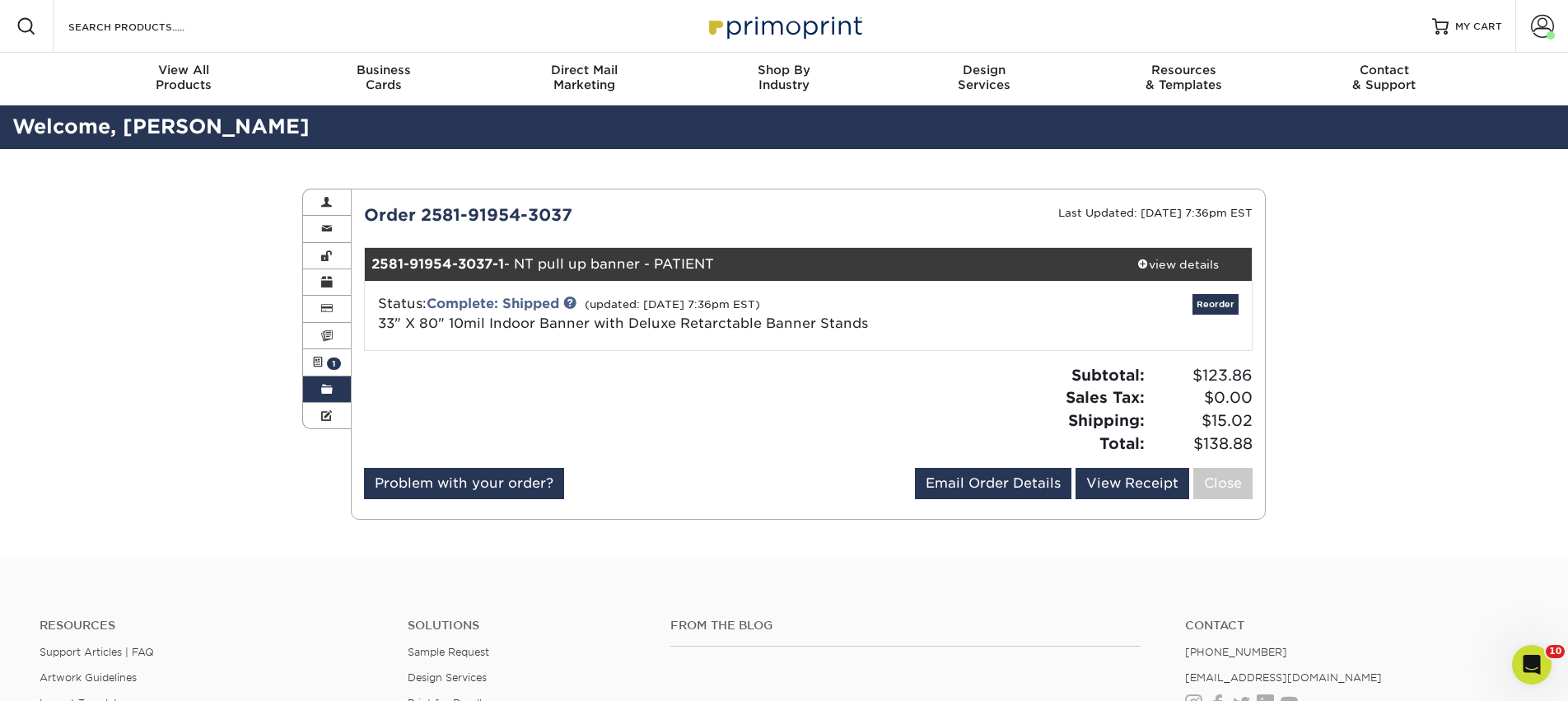
click at [315, 390] on link "Order History" at bounding box center [326, 389] width 47 height 26
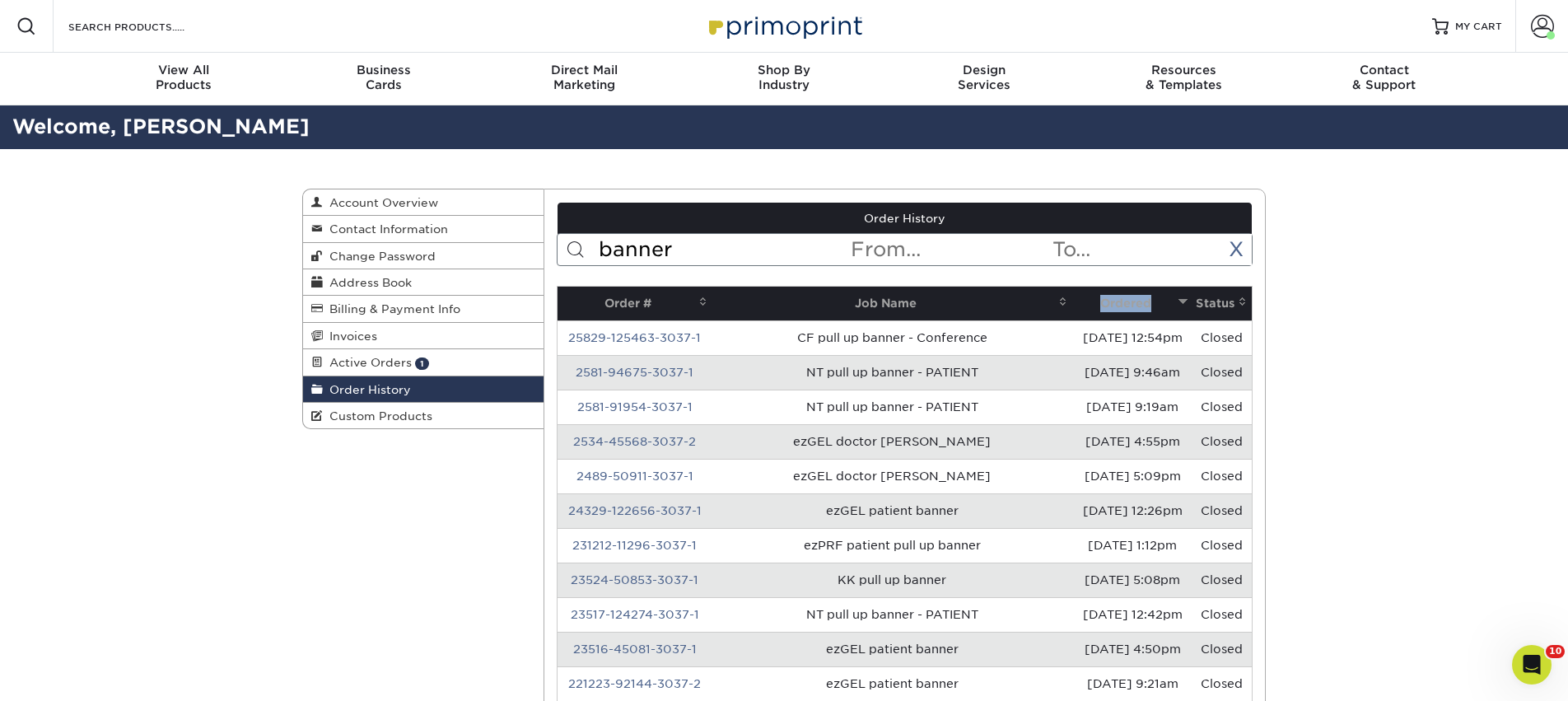
click at [836, 373] on td "NT pull up banner - PATIENT" at bounding box center [892, 372] width 360 height 35
click at [670, 372] on link "2581-94675-3037-1" at bounding box center [634, 372] width 118 height 14
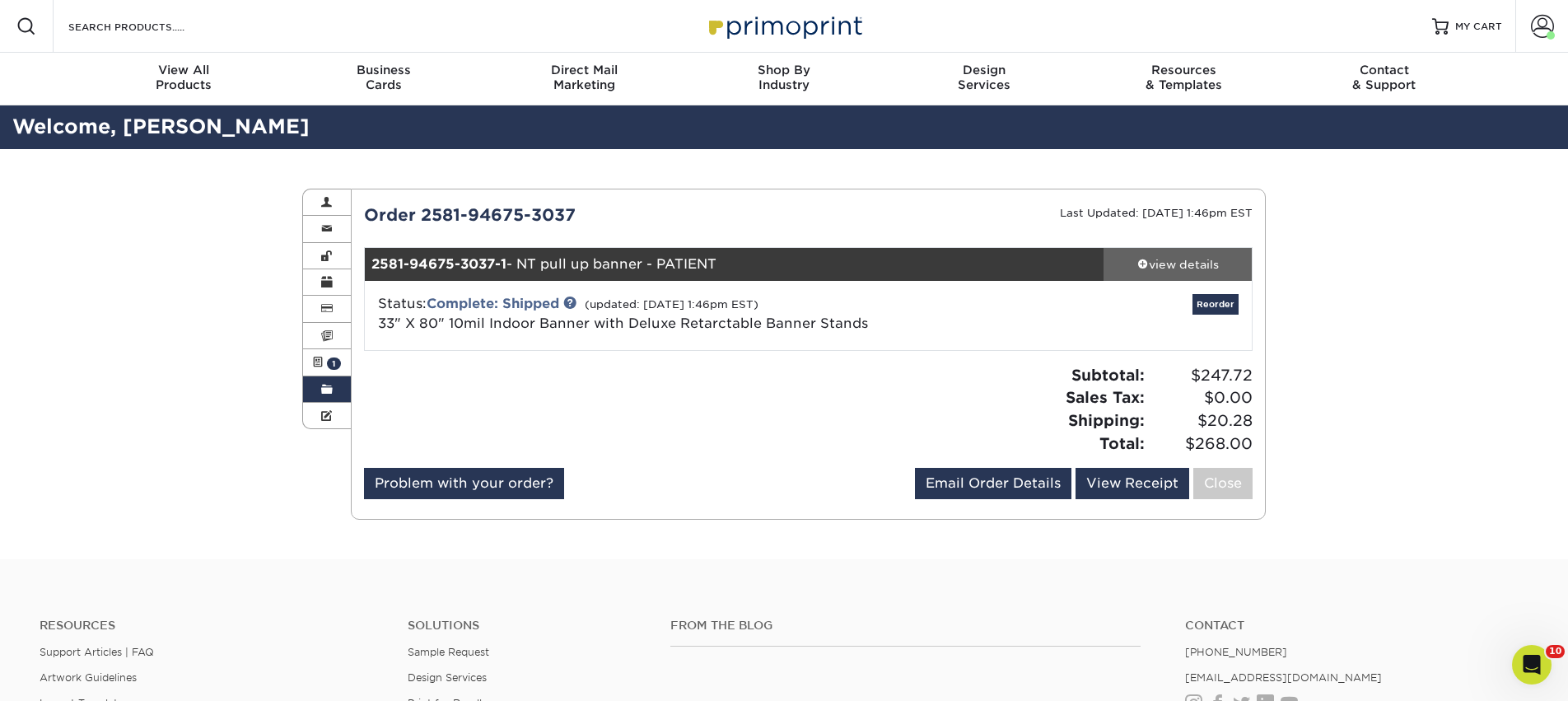
click at [1194, 263] on div "view details" at bounding box center [1177, 264] width 148 height 16
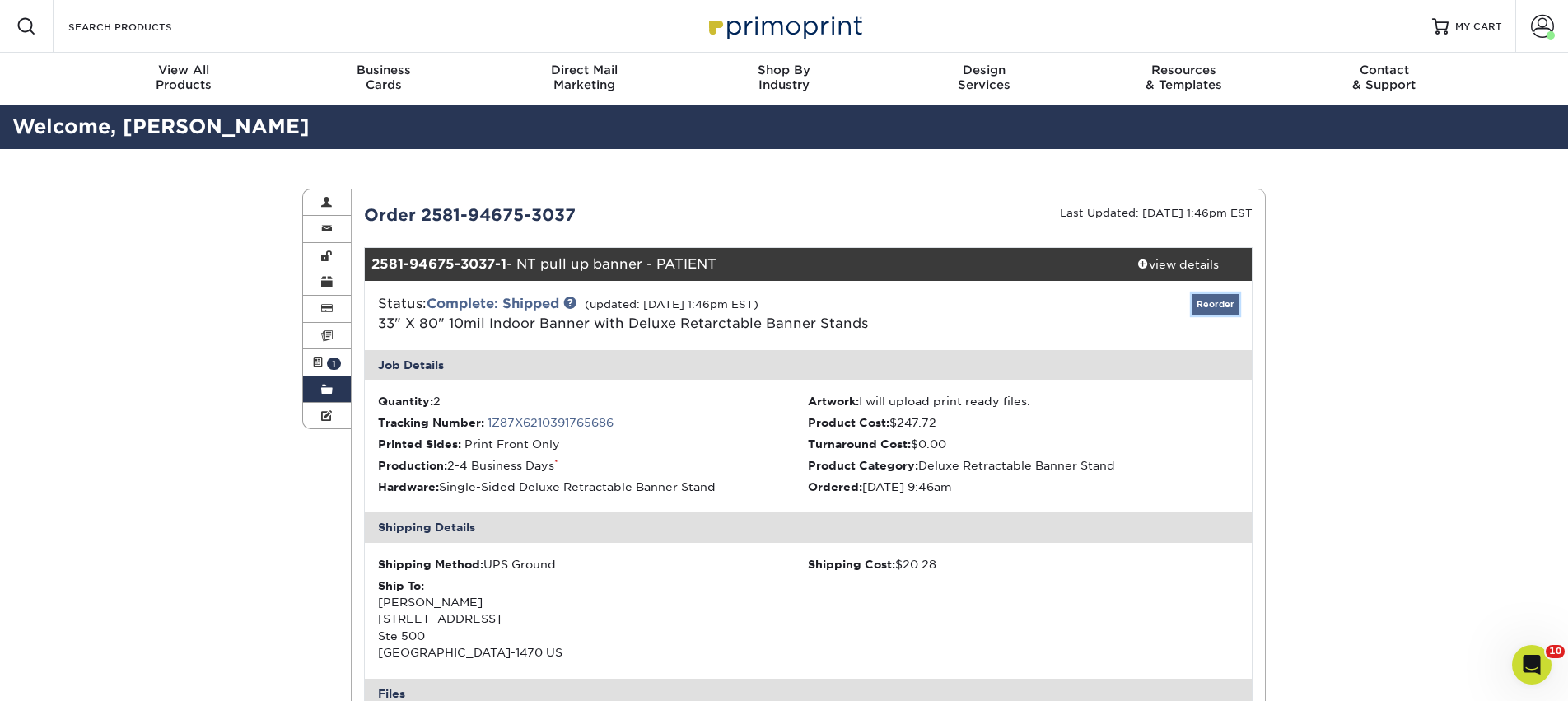
click at [1209, 304] on link "Reorder" at bounding box center [1215, 304] width 47 height 20
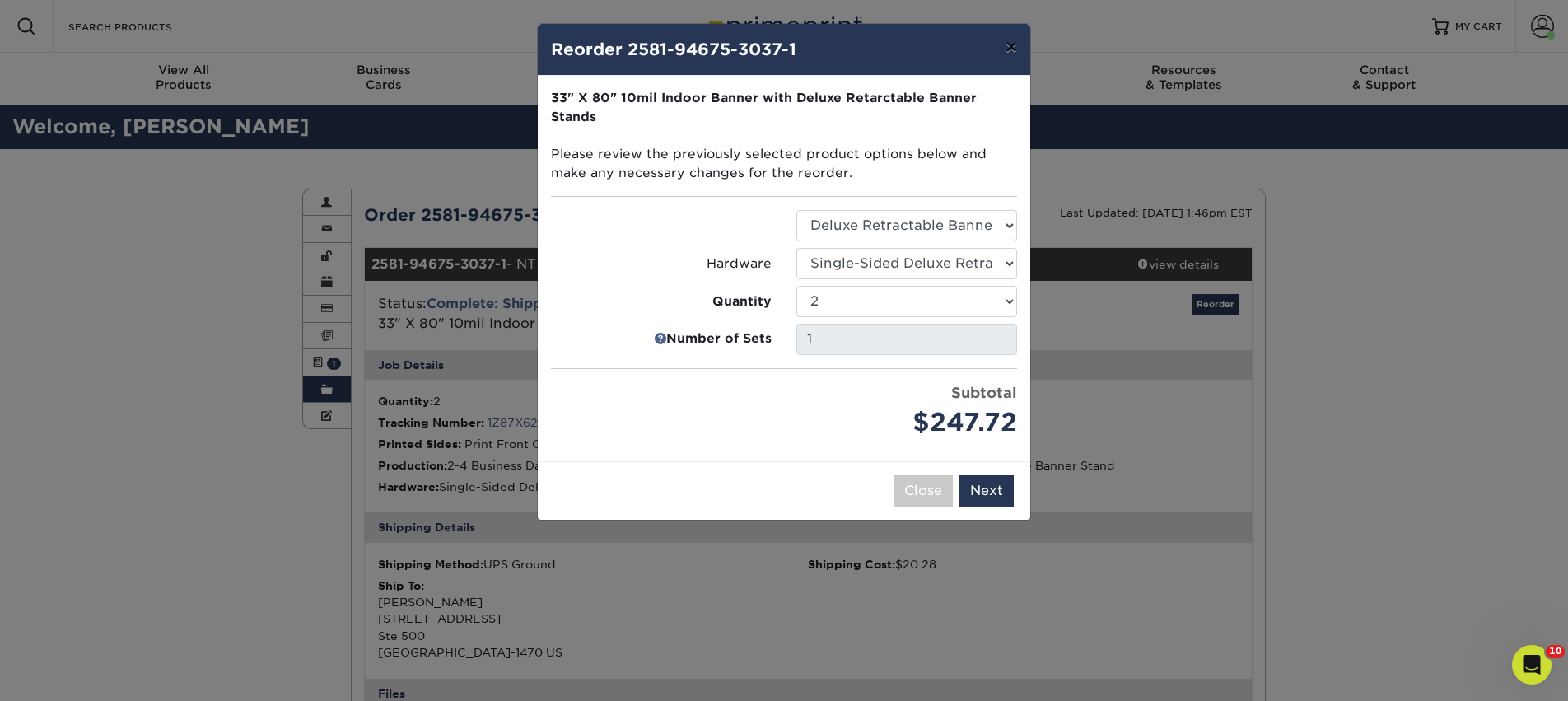
click at [1004, 55] on button "×" at bounding box center [1011, 47] width 38 height 47
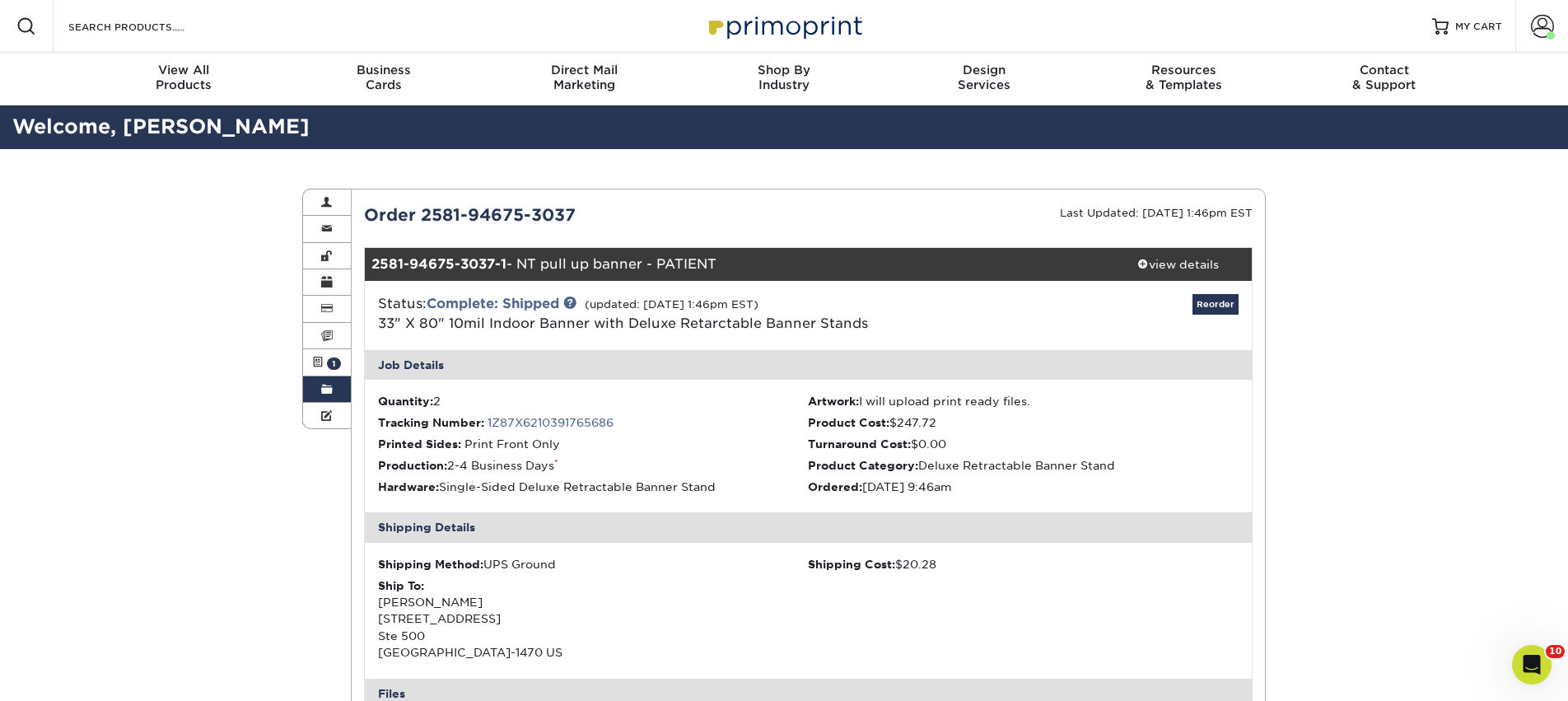
click at [319, 393] on link "Order History" at bounding box center [326, 389] width 47 height 26
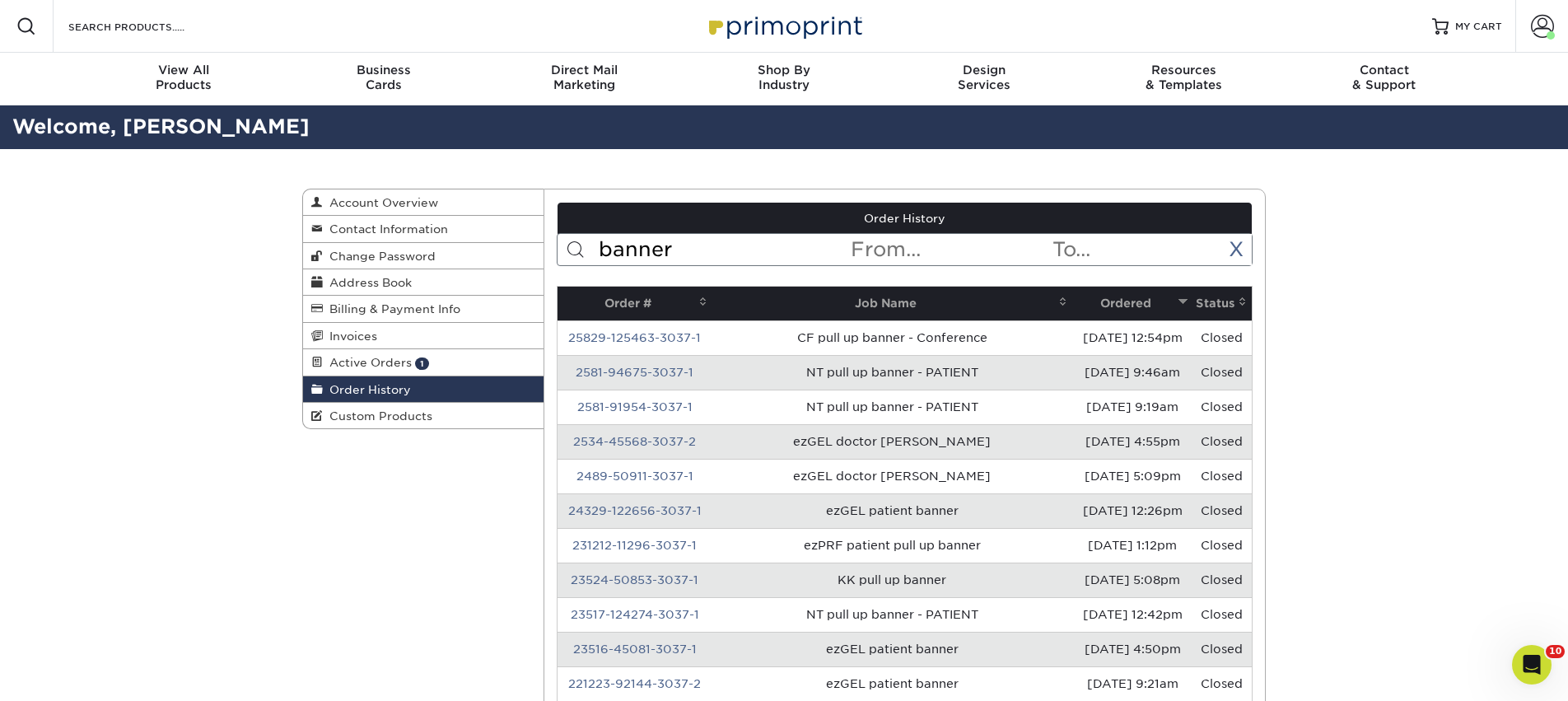
click at [654, 252] on input "banner" at bounding box center [723, 249] width 253 height 31
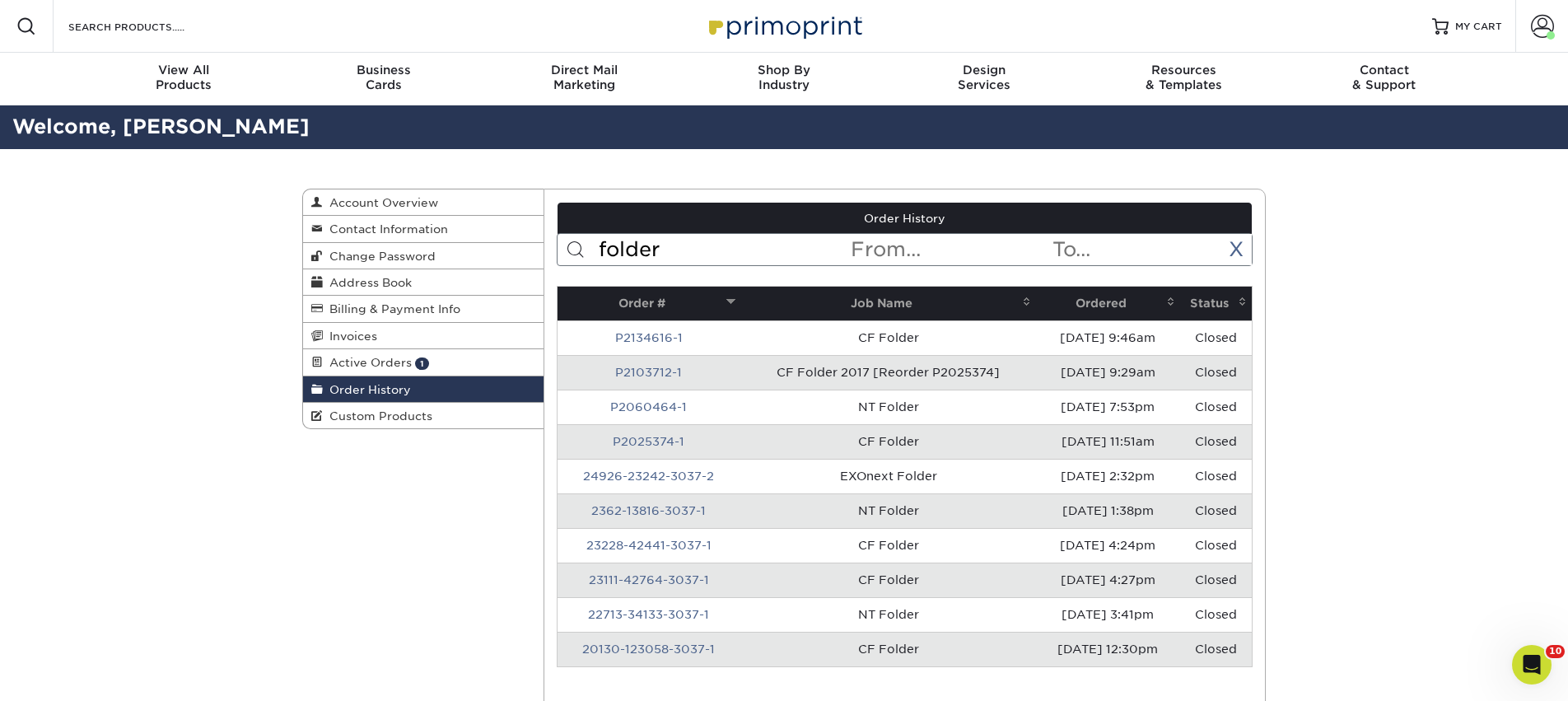
type input "folder"
click at [1074, 303] on th "Ordered" at bounding box center [1108, 304] width 144 height 34
click at [1078, 294] on th "Ordered" at bounding box center [1108, 304] width 144 height 34
click at [1079, 302] on th "Ordered" at bounding box center [1108, 304] width 144 height 34
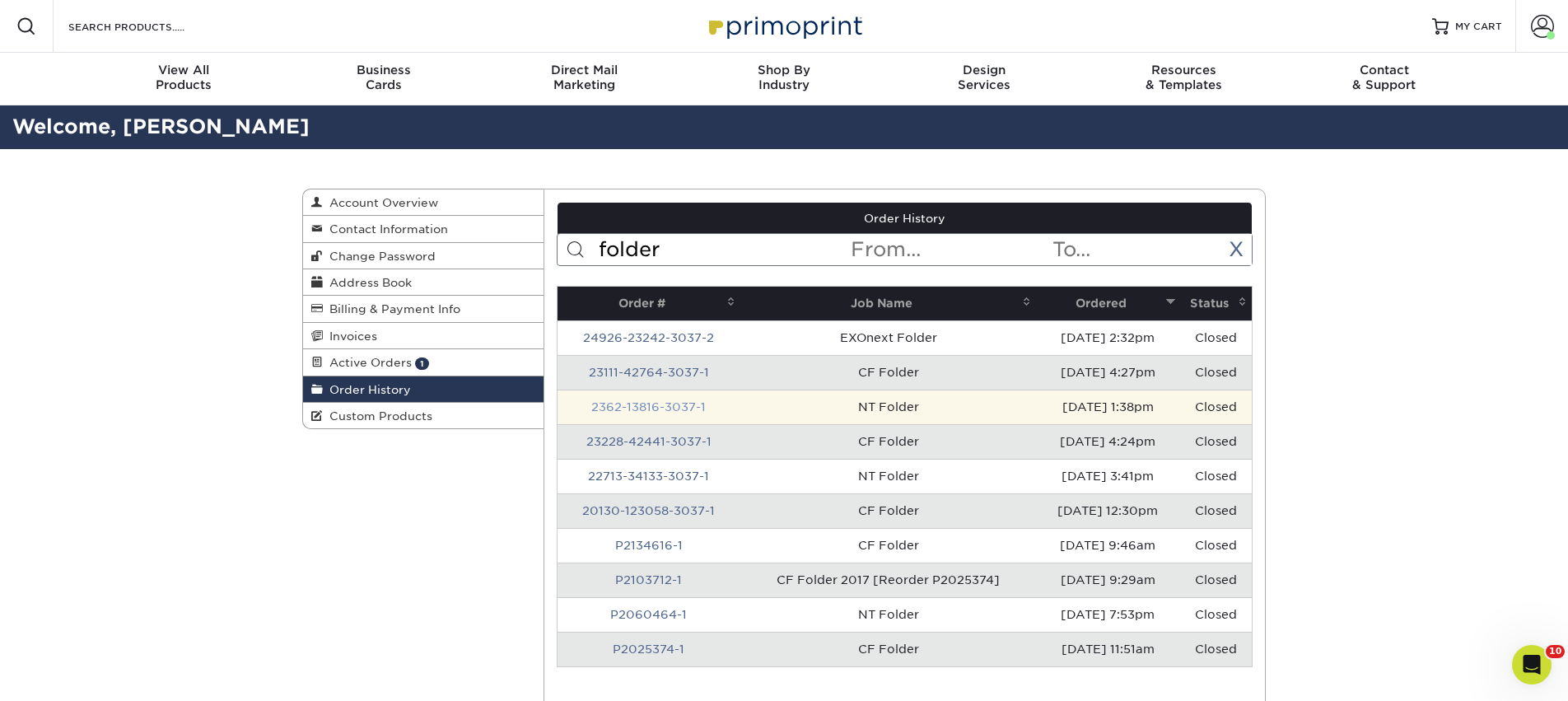
click at [644, 405] on link "2362-13816-3037-1" at bounding box center [648, 407] width 114 height 14
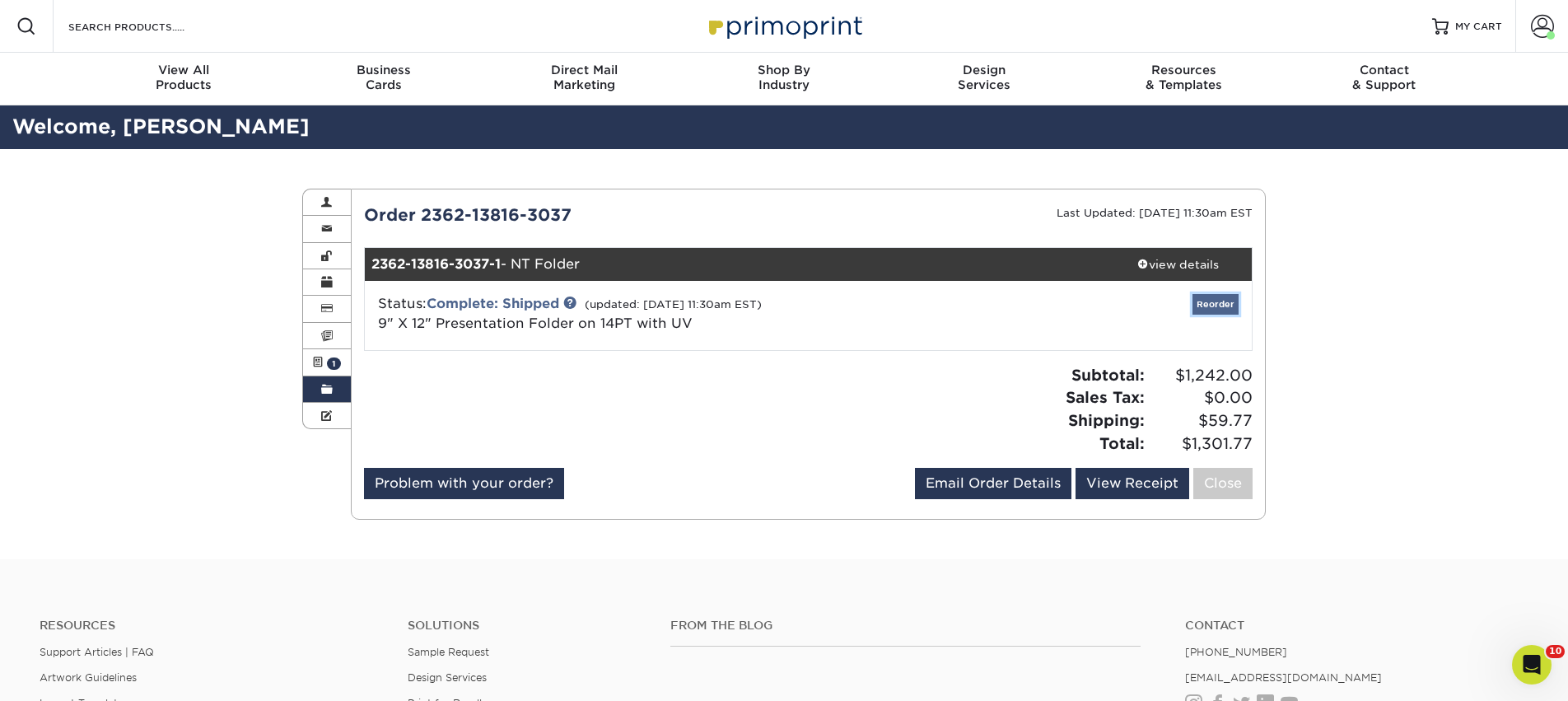
click at [1214, 304] on link "Reorder" at bounding box center [1215, 304] width 47 height 20
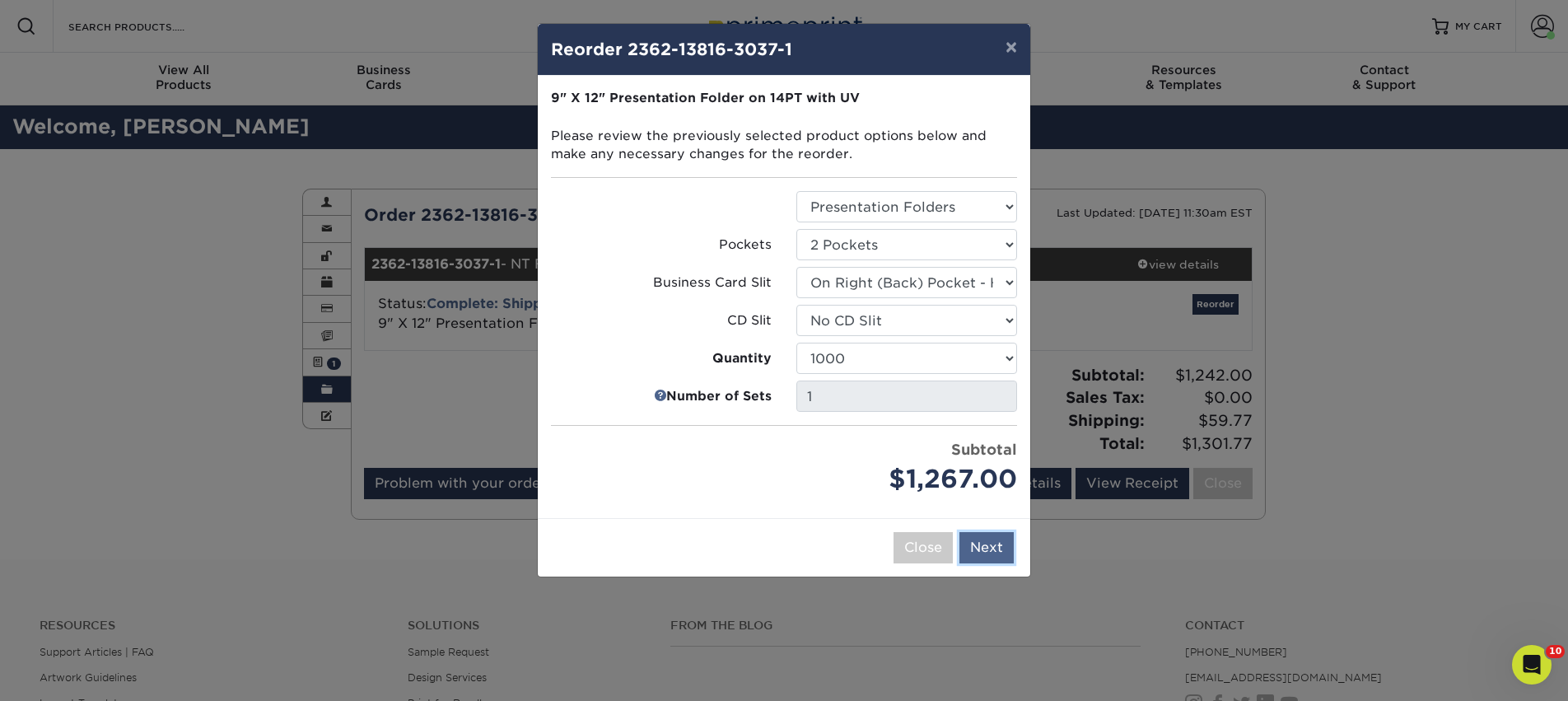
click at [993, 552] on button "Next" at bounding box center [986, 547] width 54 height 31
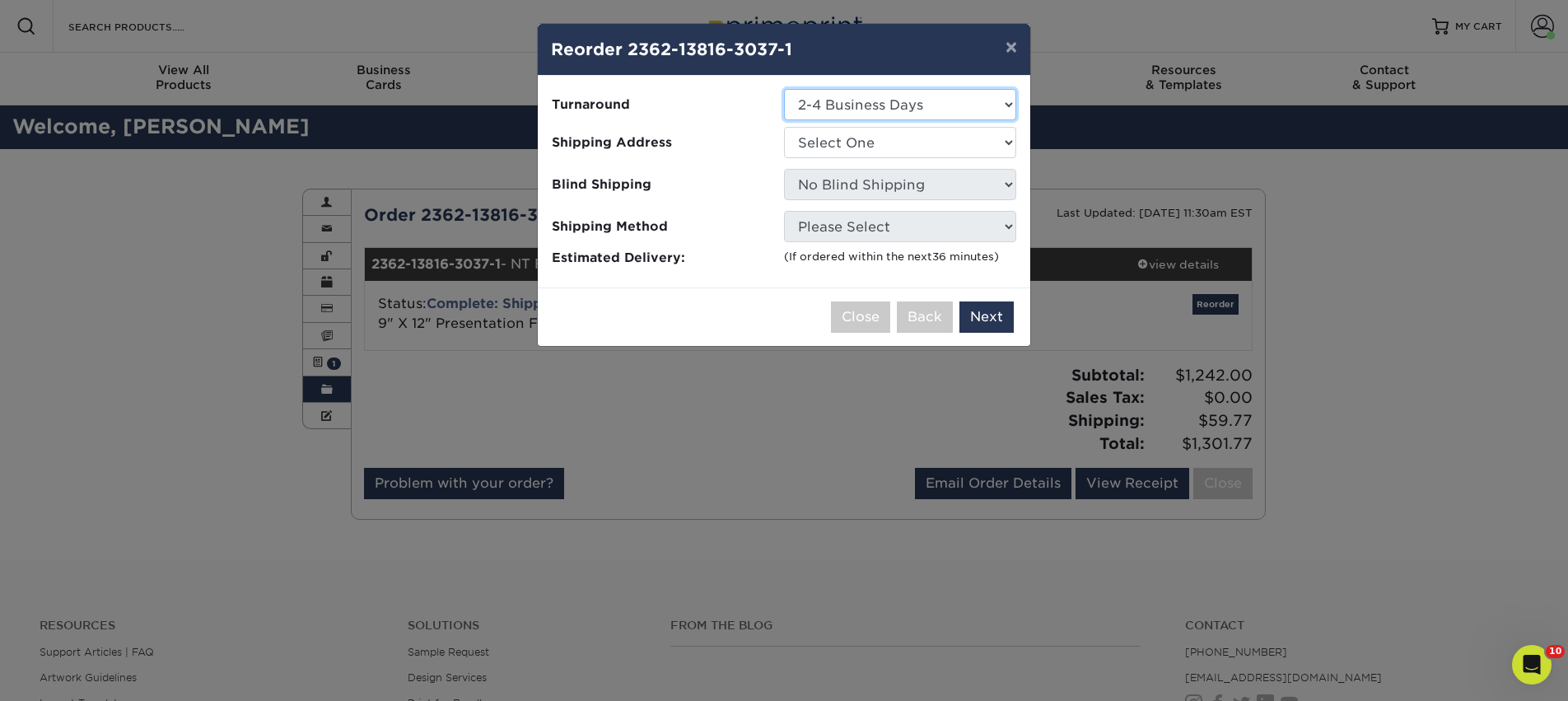
click at [864, 103] on select "Select One 2-4 Business Days 2 Day" at bounding box center [900, 104] width 233 height 31
click at [1013, 52] on button "×" at bounding box center [1011, 47] width 38 height 47
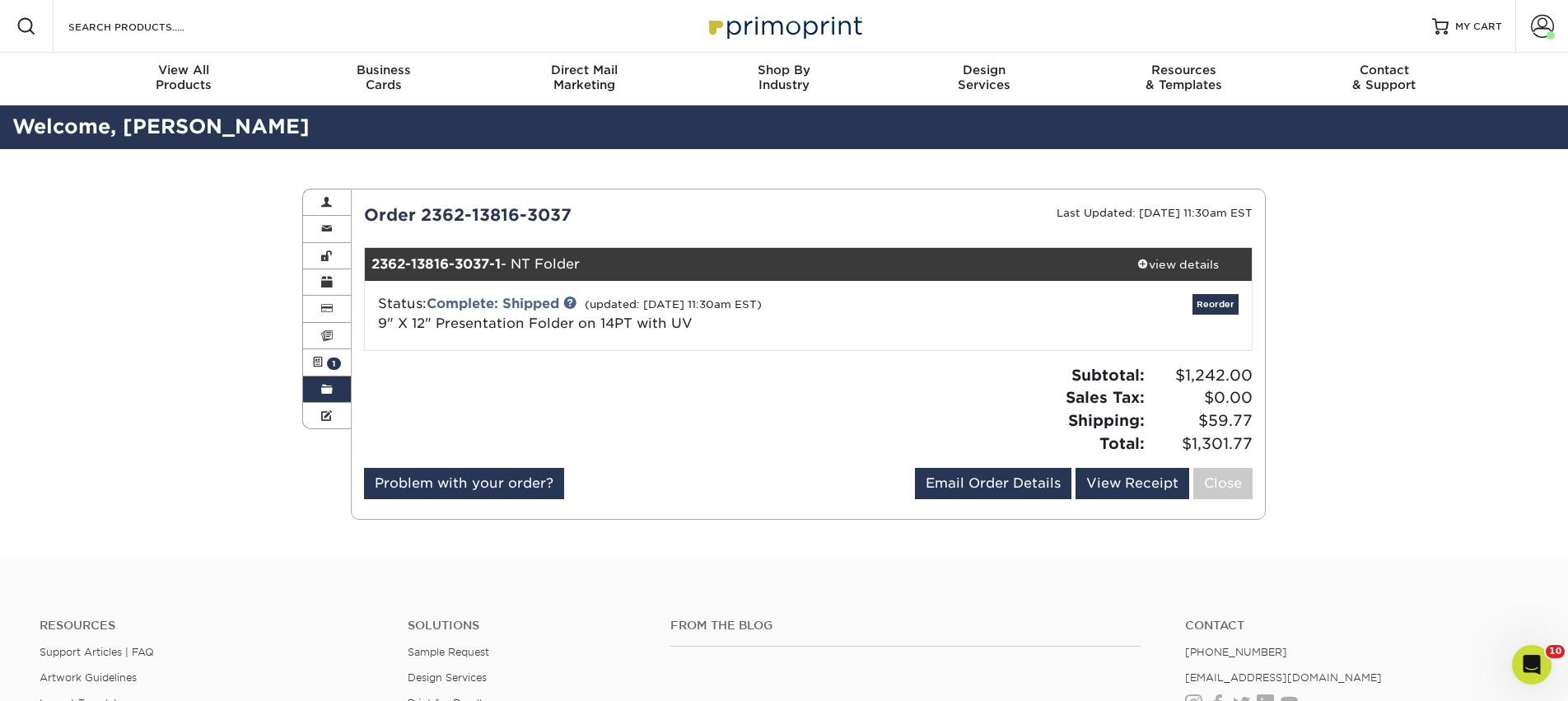
click at [775, 537] on div "Order History Account Overview Contact Information Change Password Address Book…" at bounding box center [784, 353] width 988 height 410
click at [327, 395] on span at bounding box center [327, 390] width 12 height 14
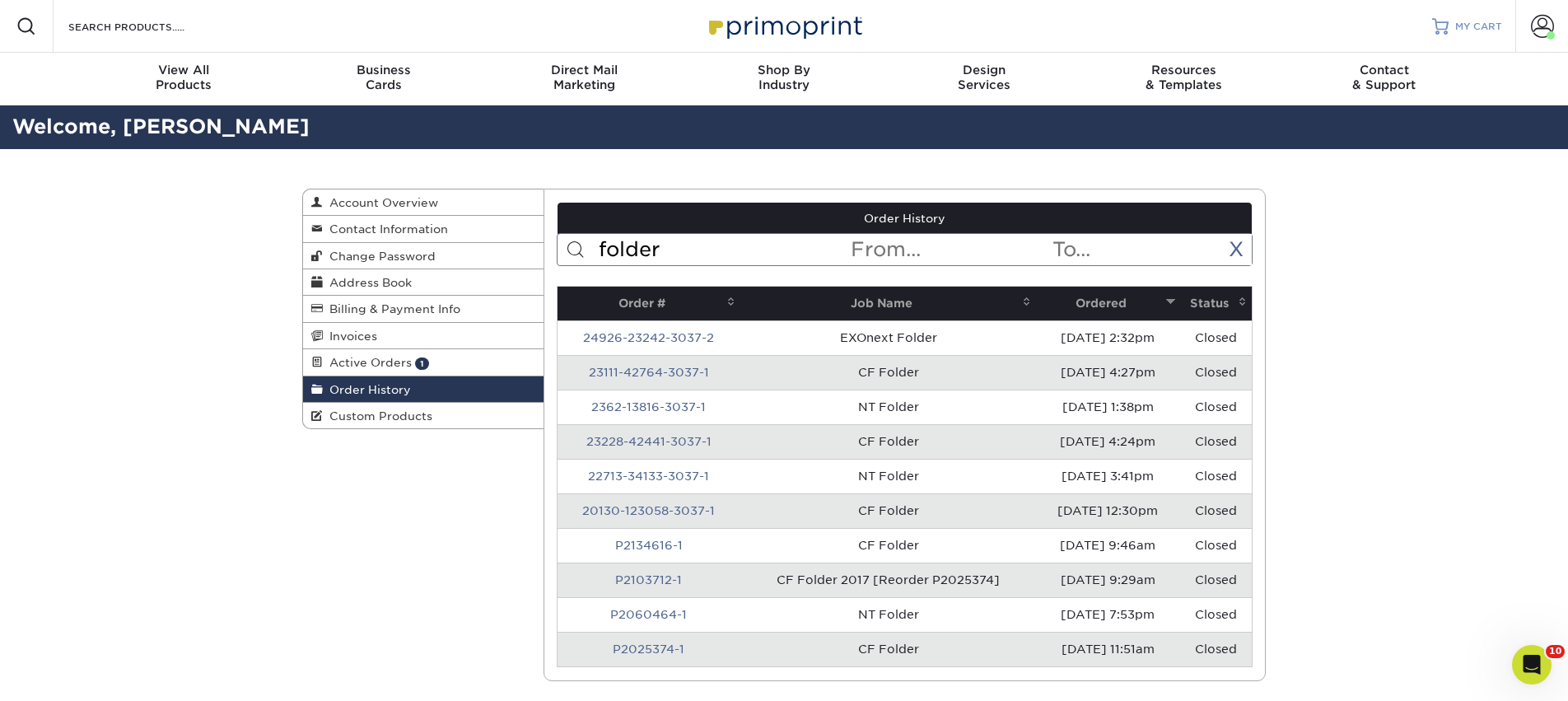
click at [1467, 28] on span "MY CART" at bounding box center [1478, 26] width 47 height 14
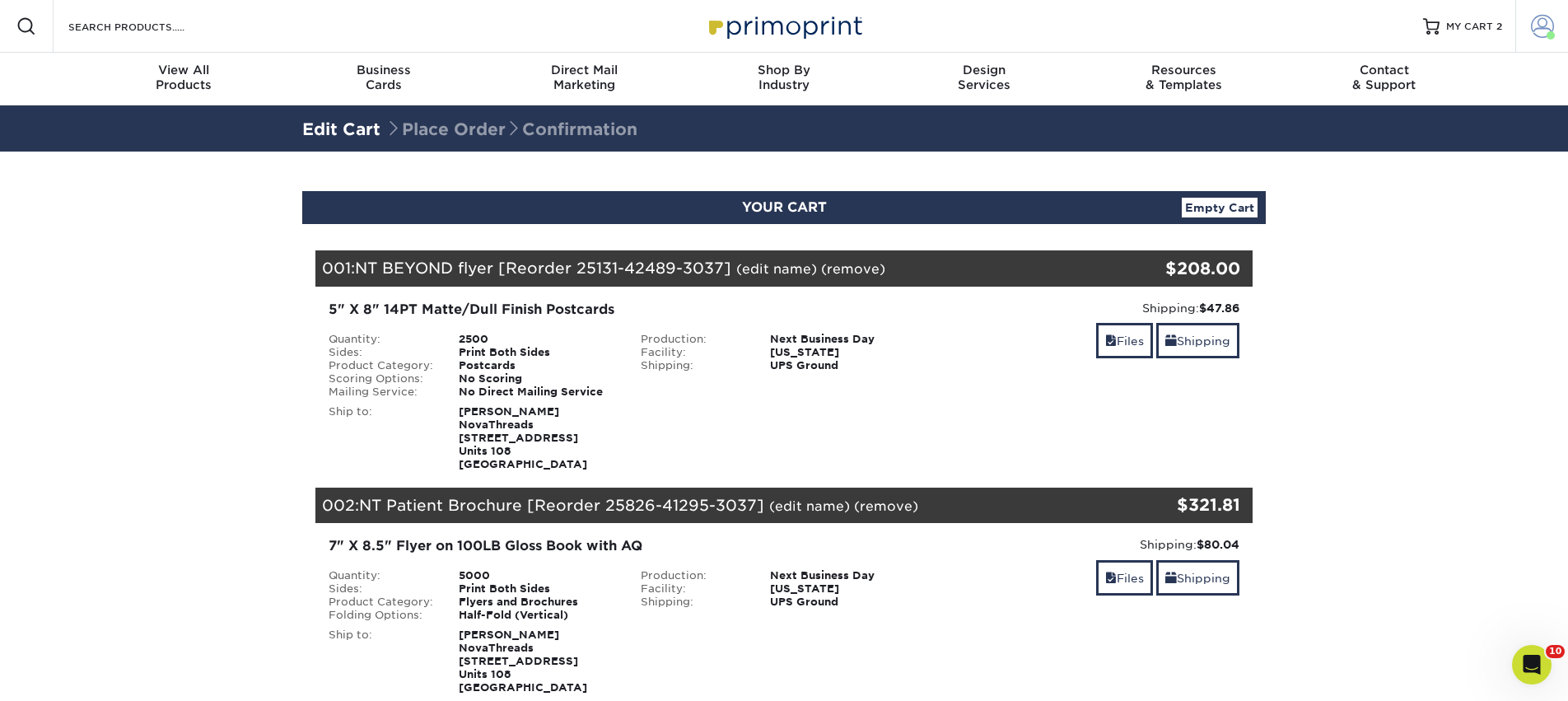
click at [1556, 25] on link "Account" at bounding box center [1541, 26] width 52 height 52
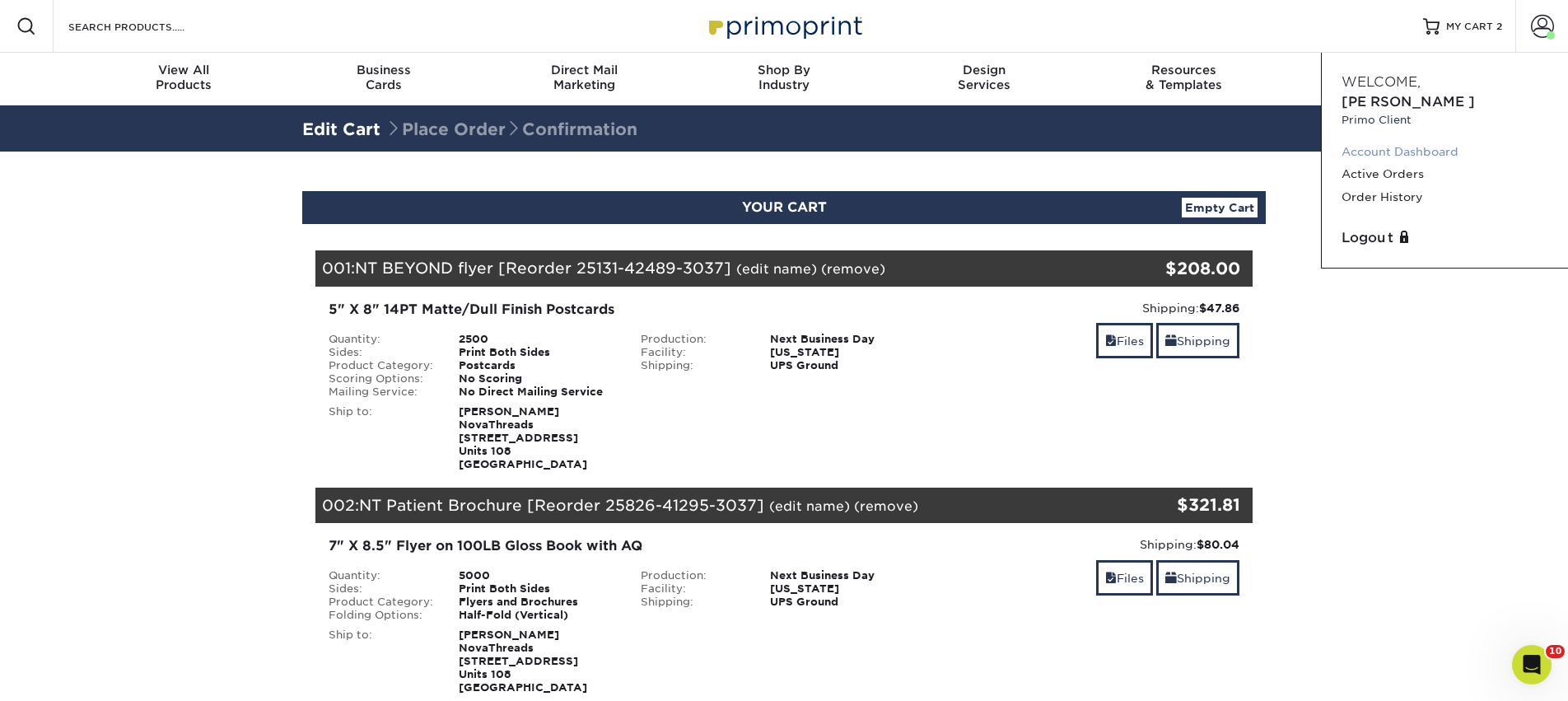
click at [1390, 140] on link "Account Dashboard" at bounding box center [1445, 151] width 206 height 22
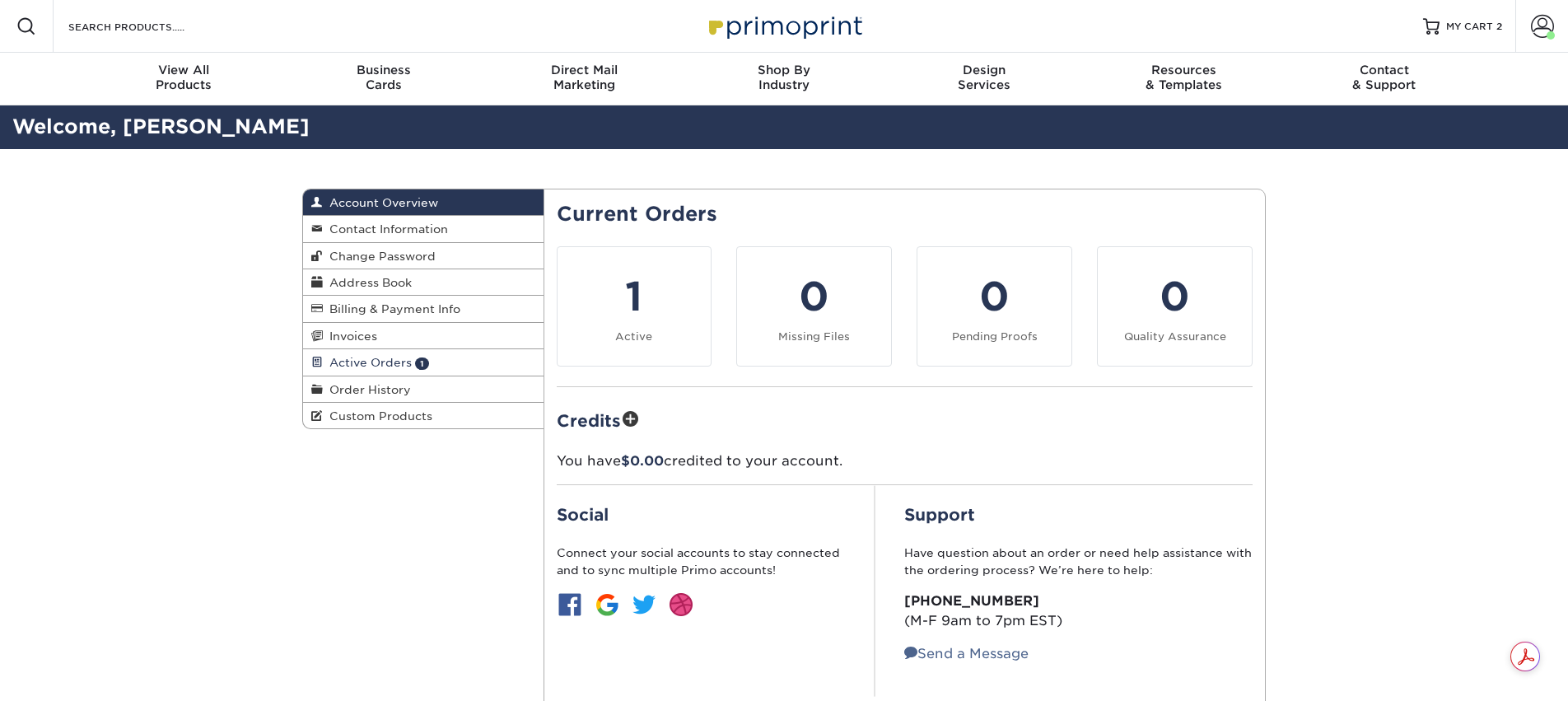
click at [362, 375] on link "Active Orders 1" at bounding box center [423, 362] width 240 height 26
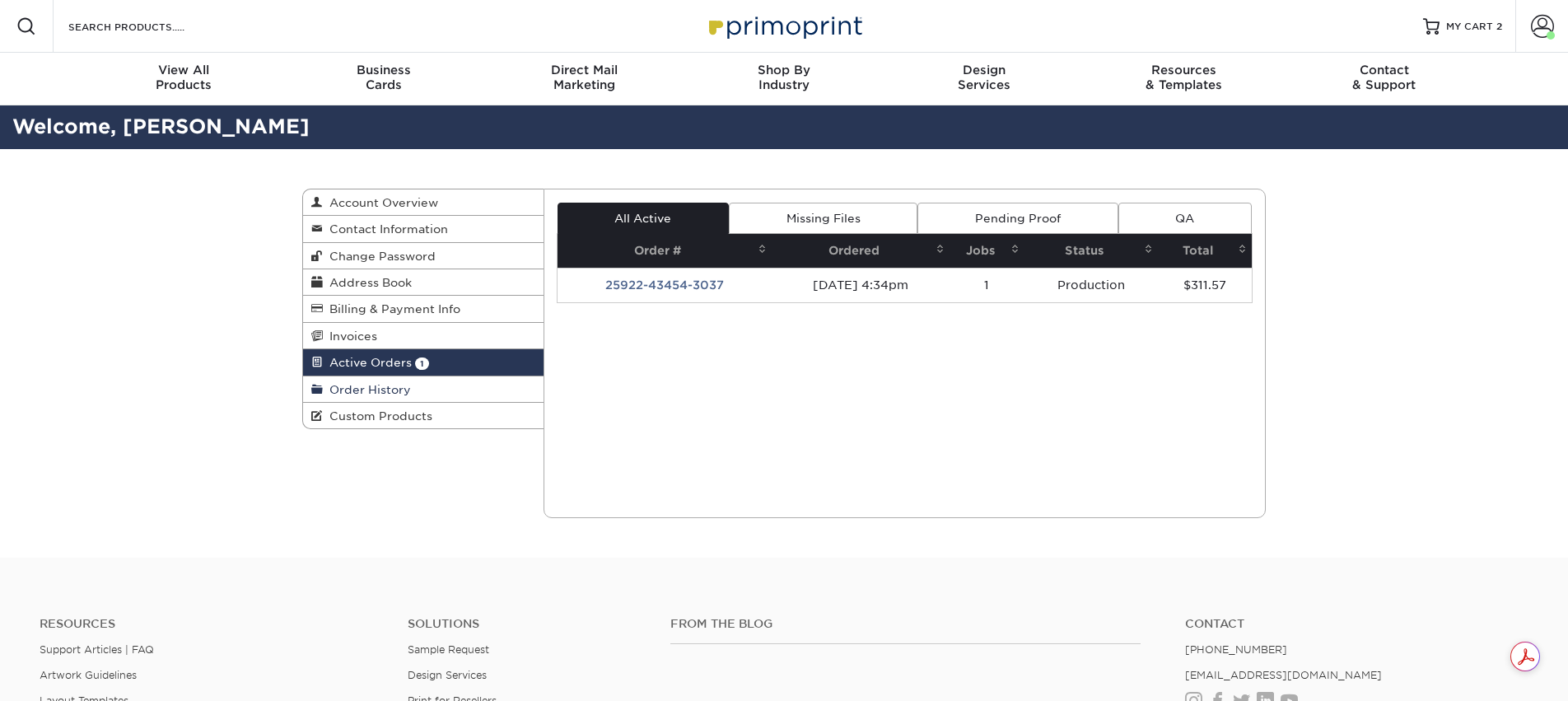
click at [393, 398] on link "Order History" at bounding box center [423, 389] width 240 height 26
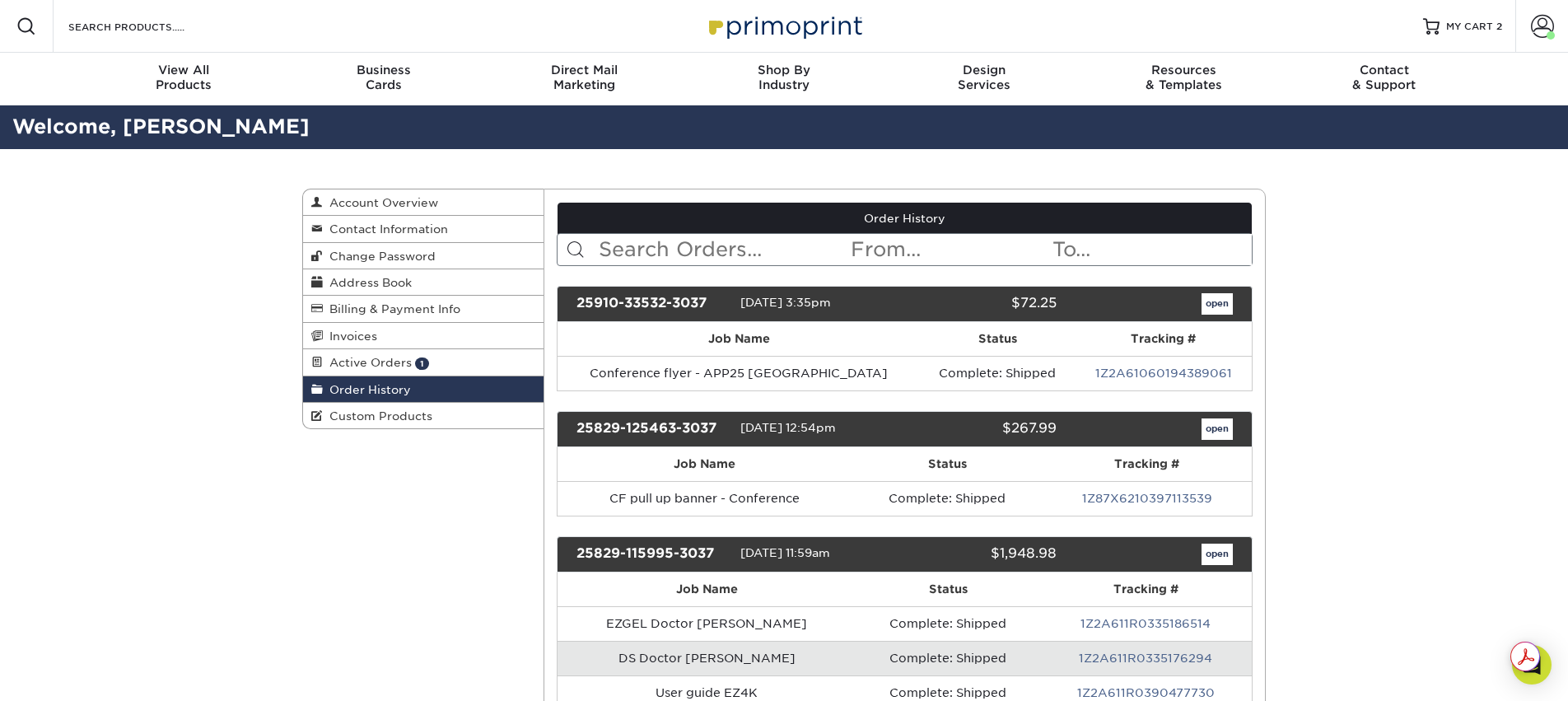
click at [710, 255] on input "text" at bounding box center [723, 249] width 253 height 31
type input "p"
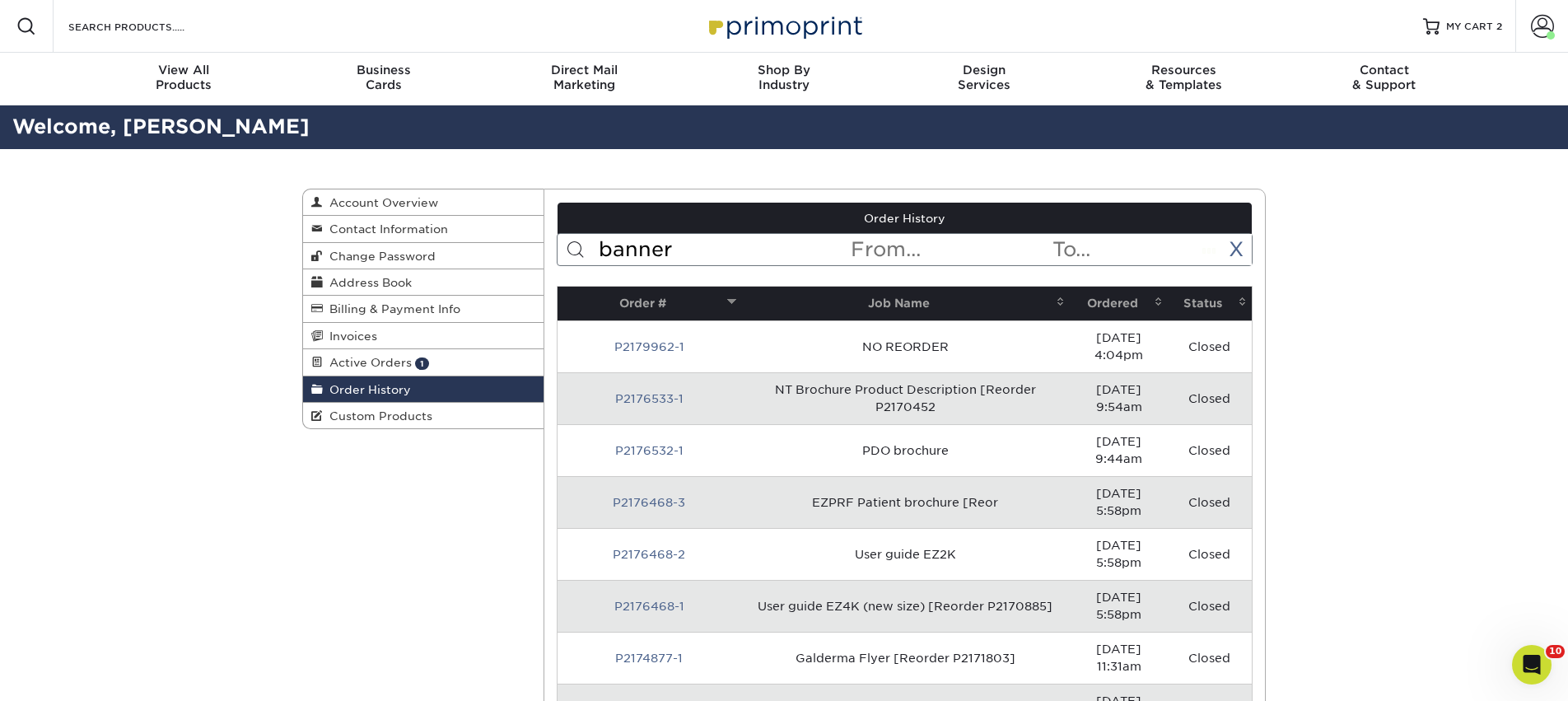
type input "banner"
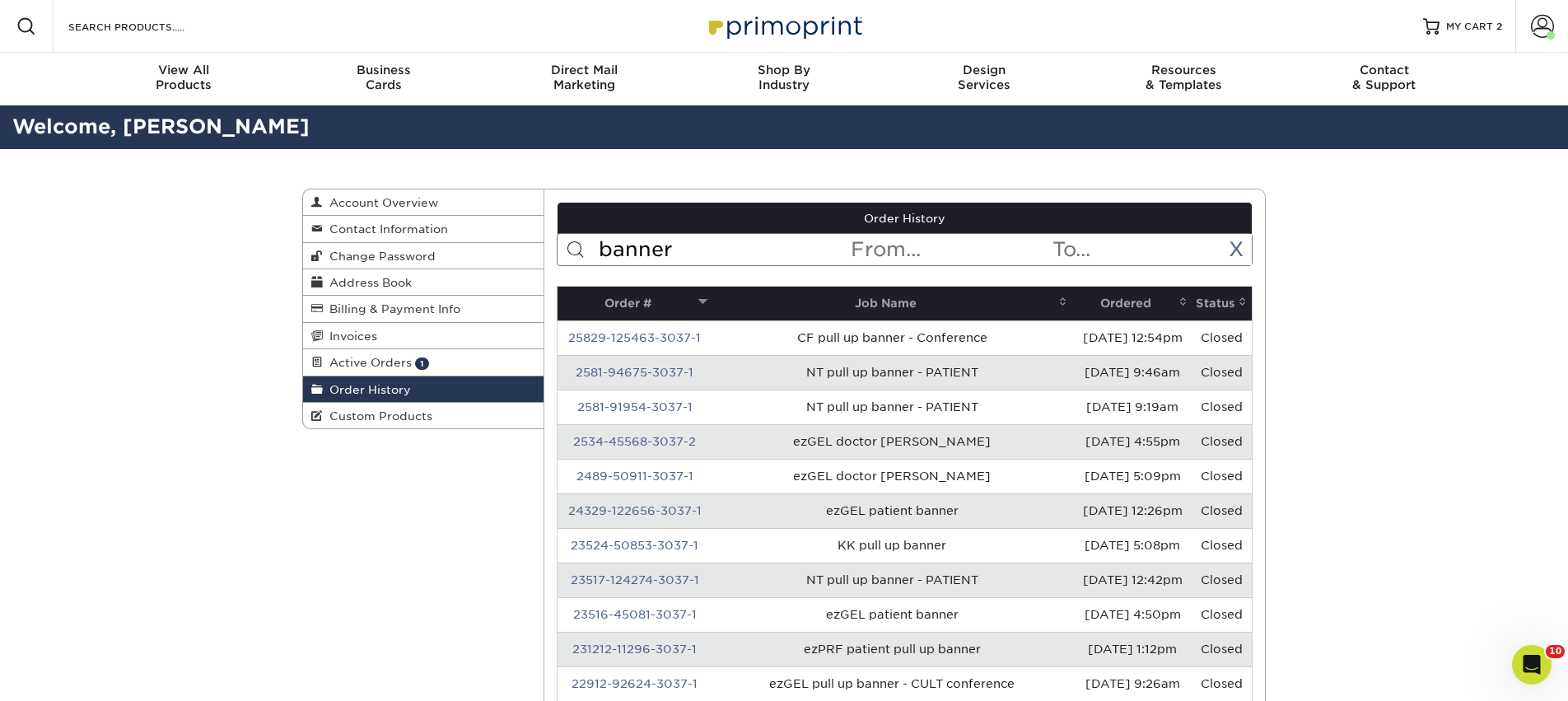
click at [1081, 309] on th "Ordered" at bounding box center [1132, 304] width 120 height 34
click at [1092, 298] on th "Ordered" at bounding box center [1132, 304] width 120 height 34
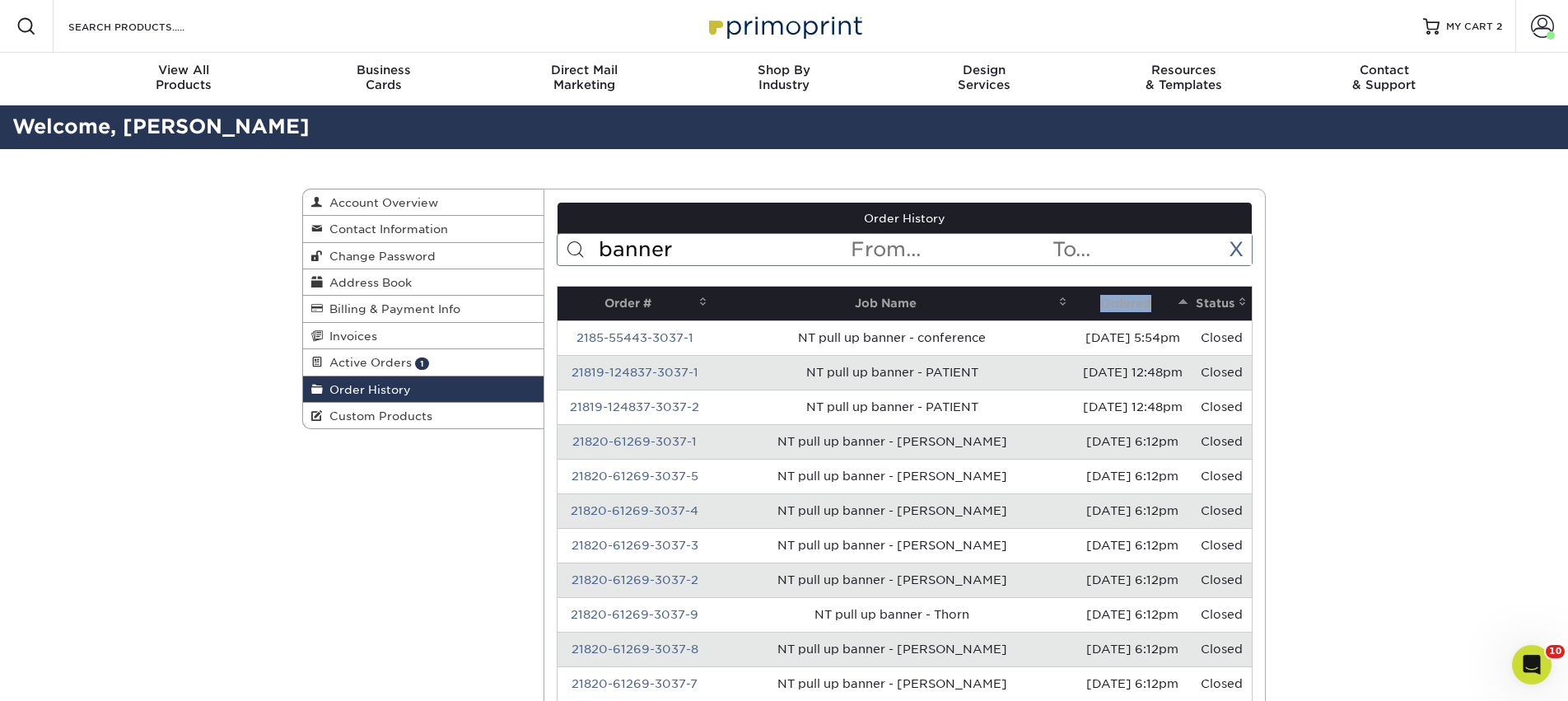
click at [1092, 298] on th "Ordered" at bounding box center [1132, 304] width 120 height 34
click at [677, 367] on link "2581-94675-3037-1" at bounding box center [634, 372] width 118 height 14
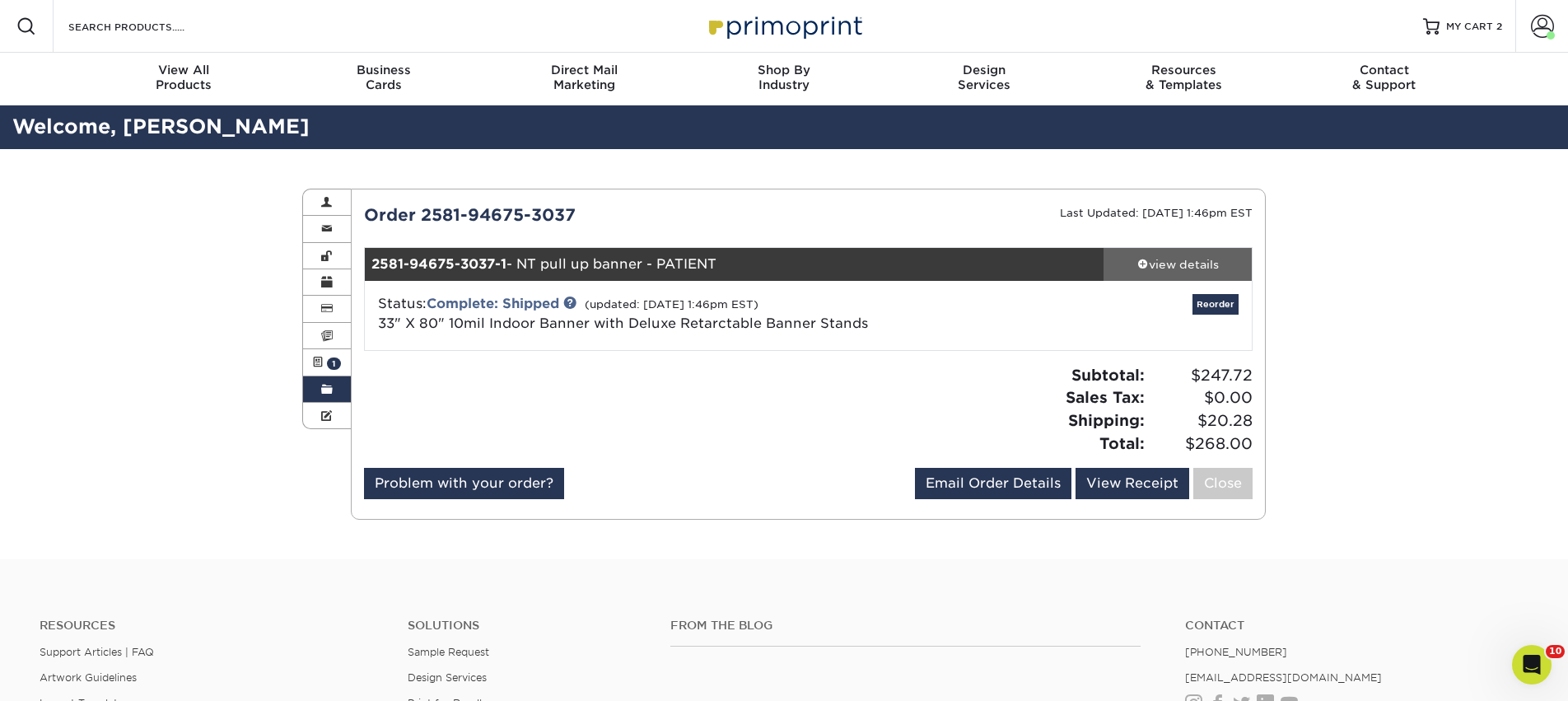
click at [1225, 276] on link "view details" at bounding box center [1177, 264] width 148 height 33
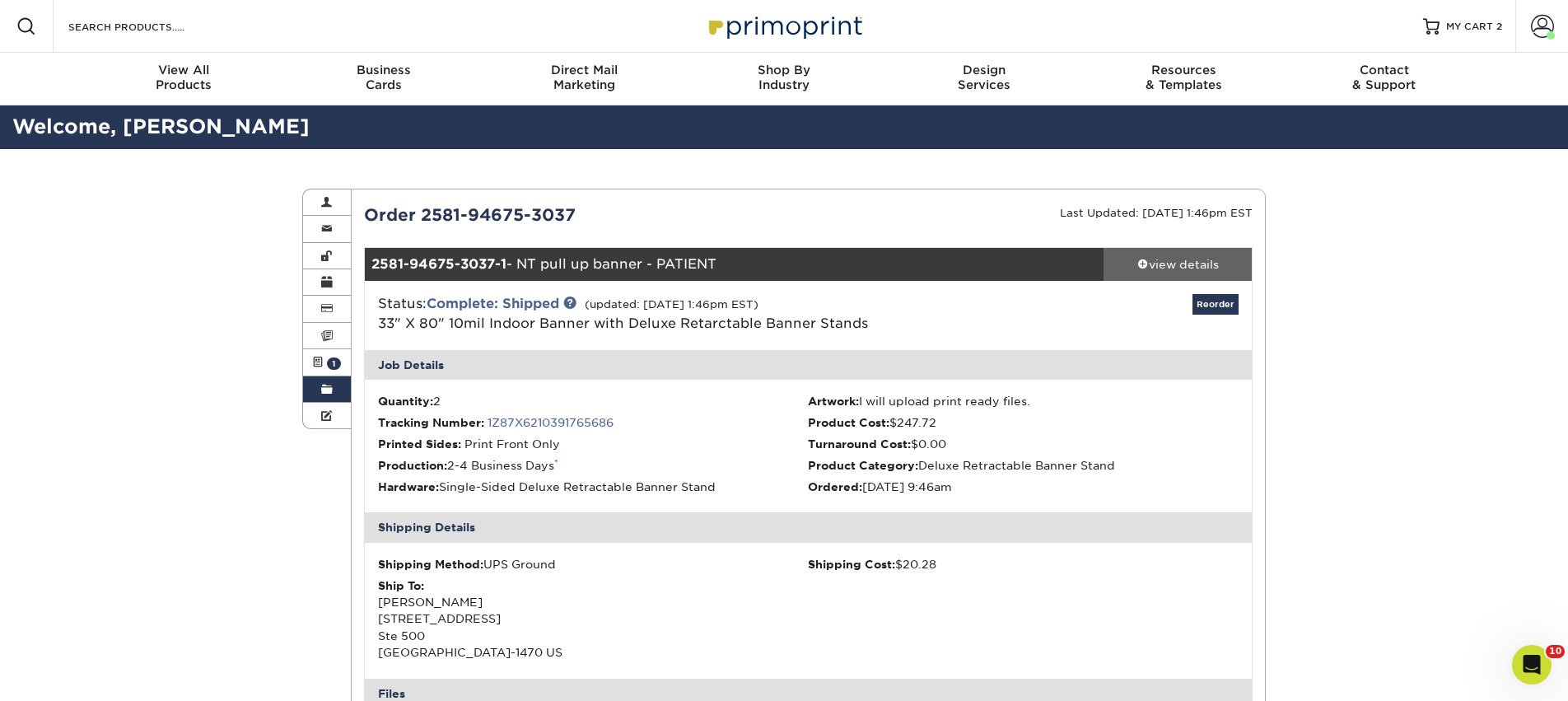
click at [1211, 260] on div "view details" at bounding box center [1177, 264] width 148 height 16
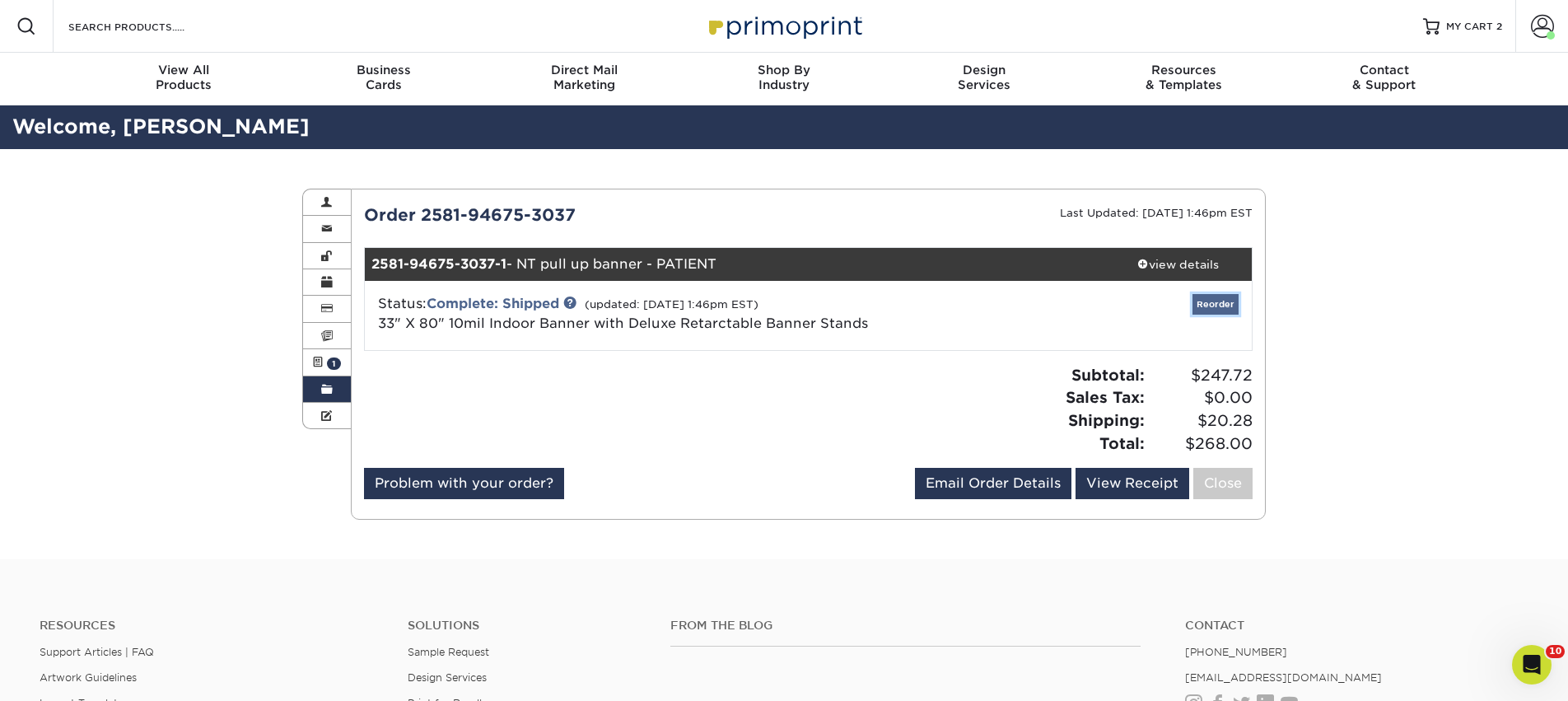
click at [1212, 307] on link "Reorder" at bounding box center [1215, 304] width 47 height 20
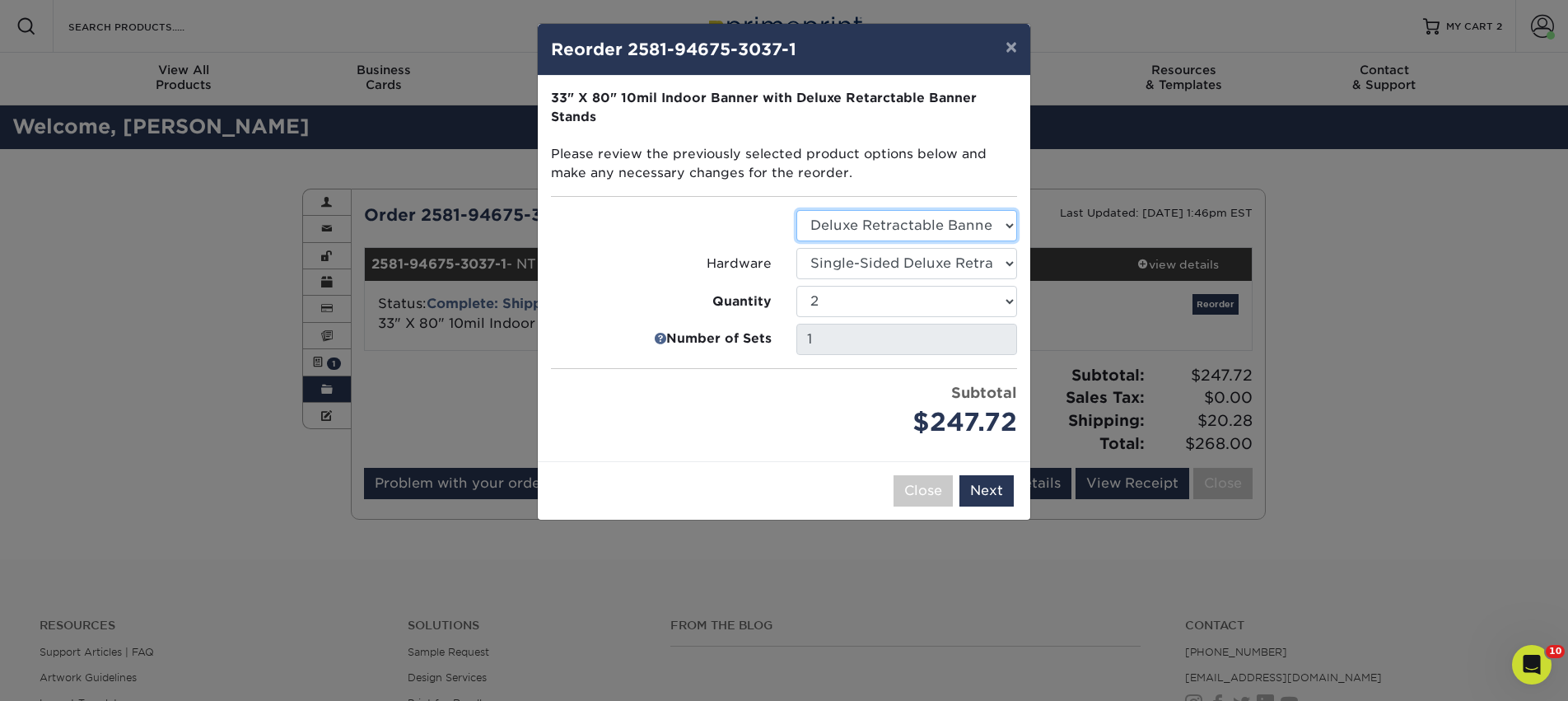
click at [973, 227] on select "Select Option Deluxe Retractable Banner Stand" at bounding box center [906, 225] width 221 height 31
click at [992, 264] on select "Select Option Single-Sided Deluxe Retractable Banner Stand" at bounding box center [906, 263] width 221 height 31
click at [1009, 228] on select "Select Option Deluxe Retractable Banner Stand" at bounding box center [906, 225] width 221 height 31
click at [984, 488] on button "Next" at bounding box center [986, 490] width 54 height 31
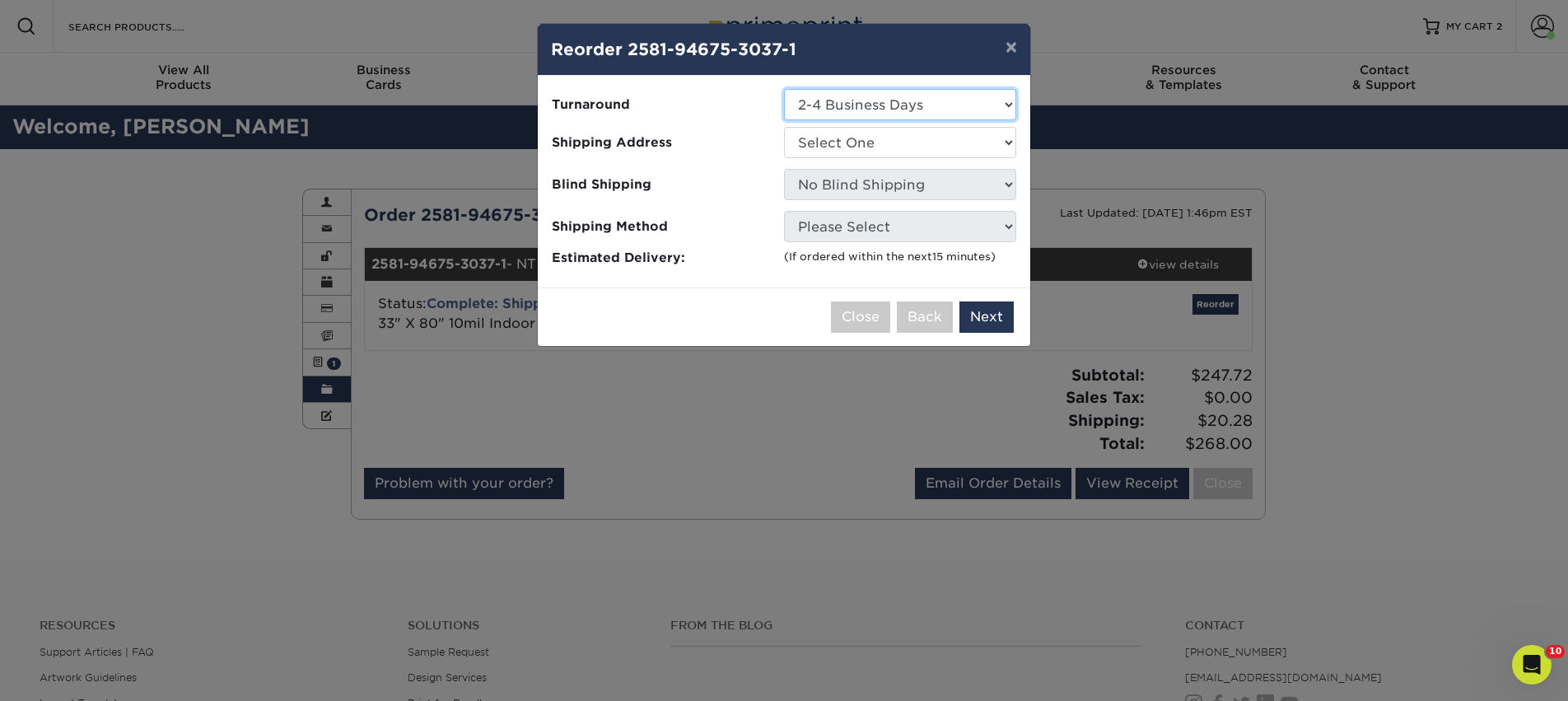
click at [930, 96] on select "Select One 2-4 Business Days" at bounding box center [900, 104] width 233 height 31
click at [896, 140] on select "Select One AAAS - PR Alison Mims AN7 conference office - TX Anne McLean Anu Ver…" at bounding box center [900, 142] width 233 height 31
select select "56283"
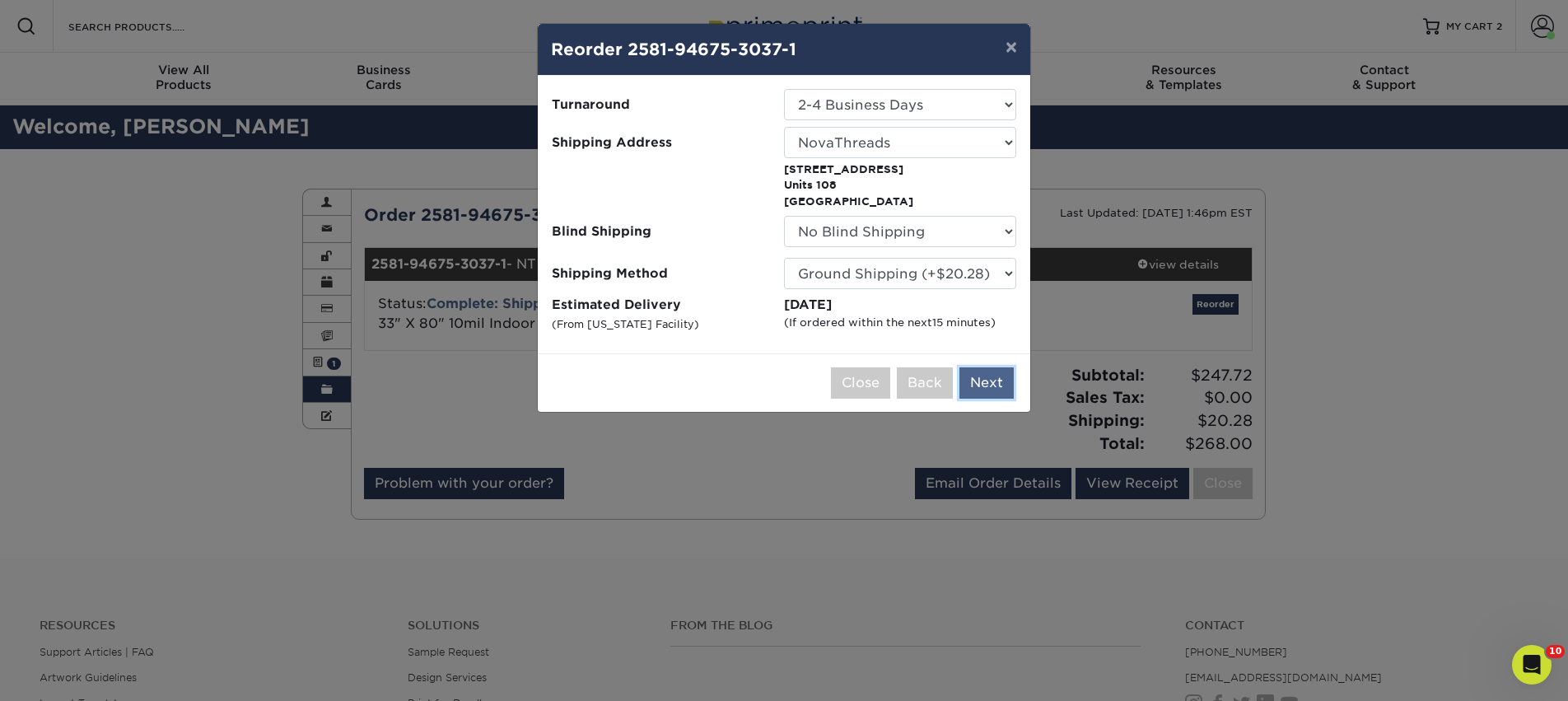
click at [991, 390] on button "Next" at bounding box center [986, 382] width 54 height 31
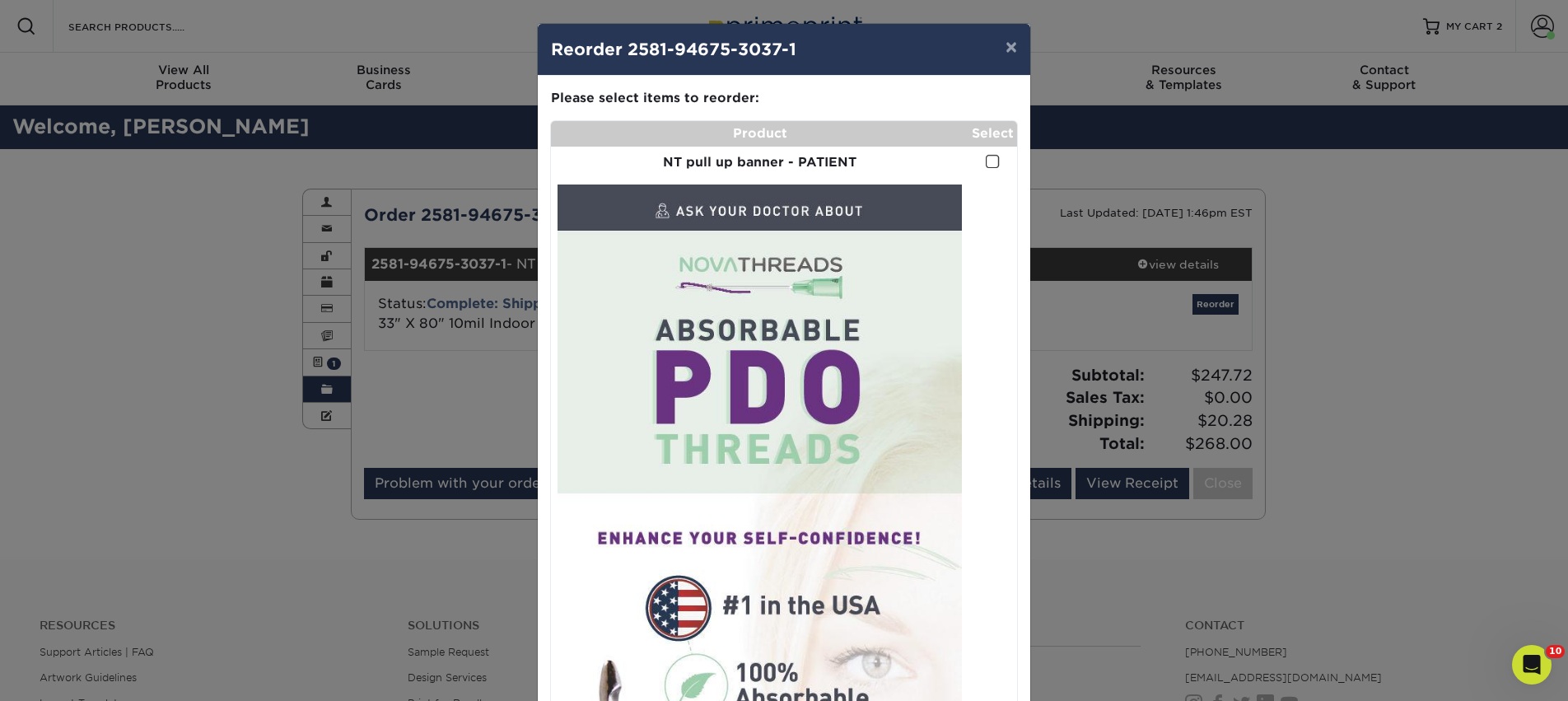
click at [990, 162] on span at bounding box center [992, 162] width 14 height 15
click at [0, 0] on input "checkbox" at bounding box center [0, 0] width 0 height 0
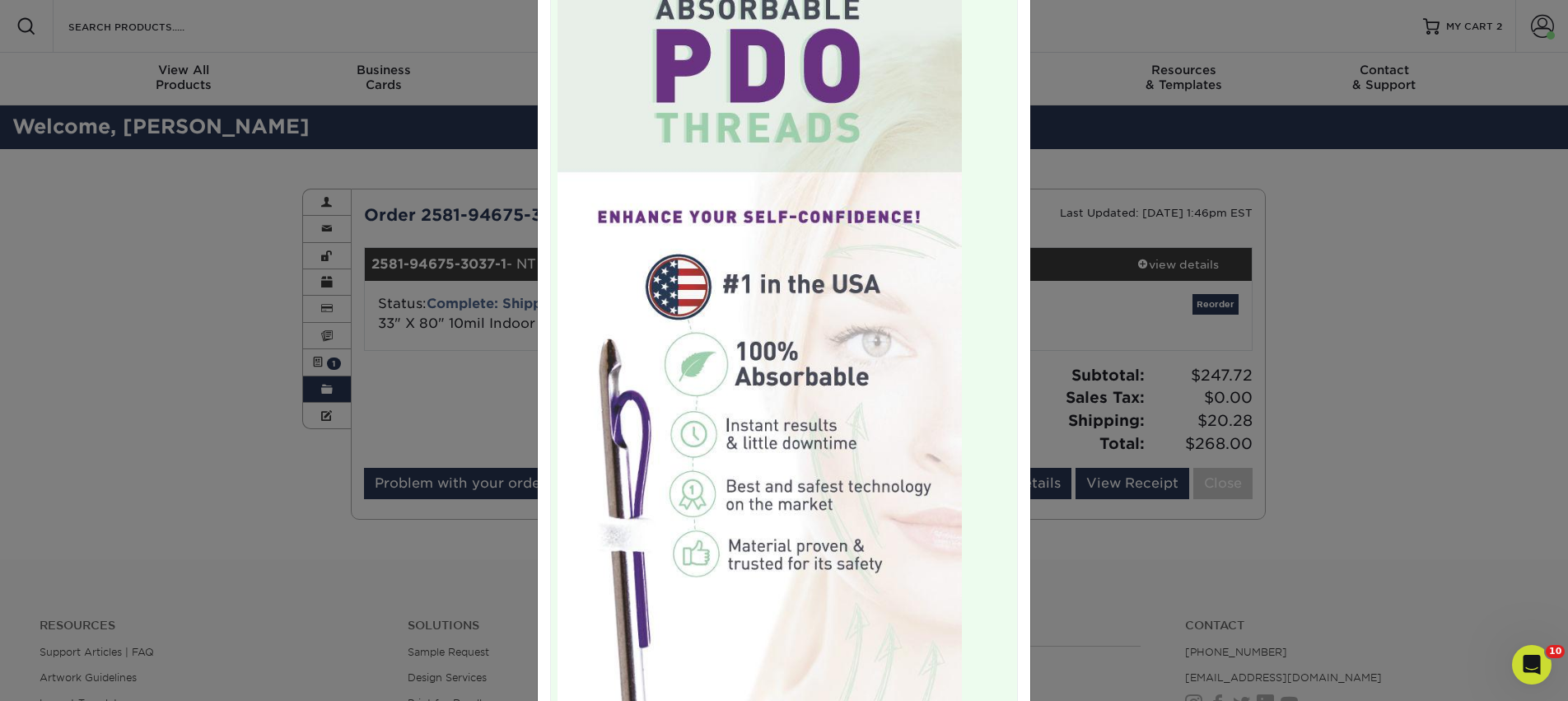
scroll to position [550, 0]
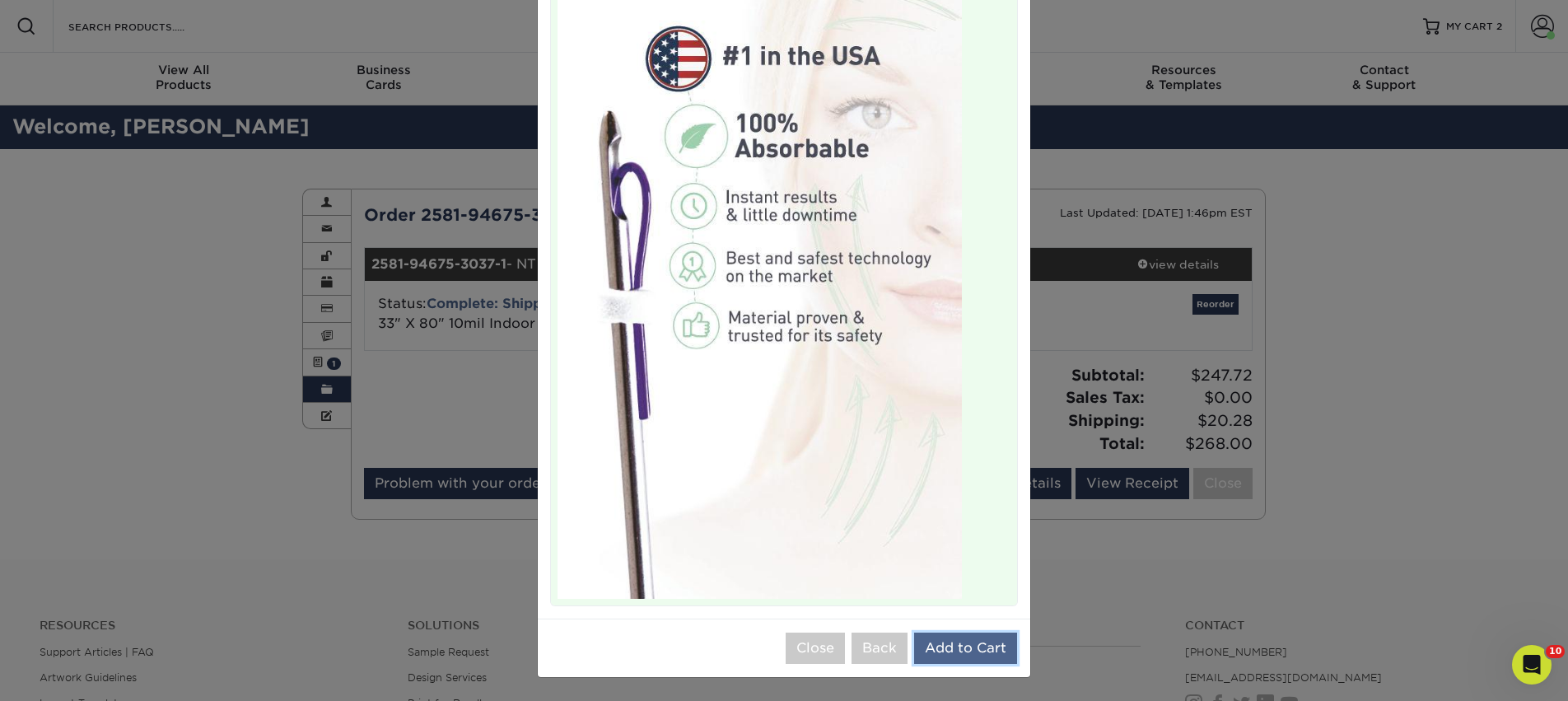
click at [962, 648] on button "Add to Cart" at bounding box center [966, 648] width 103 height 31
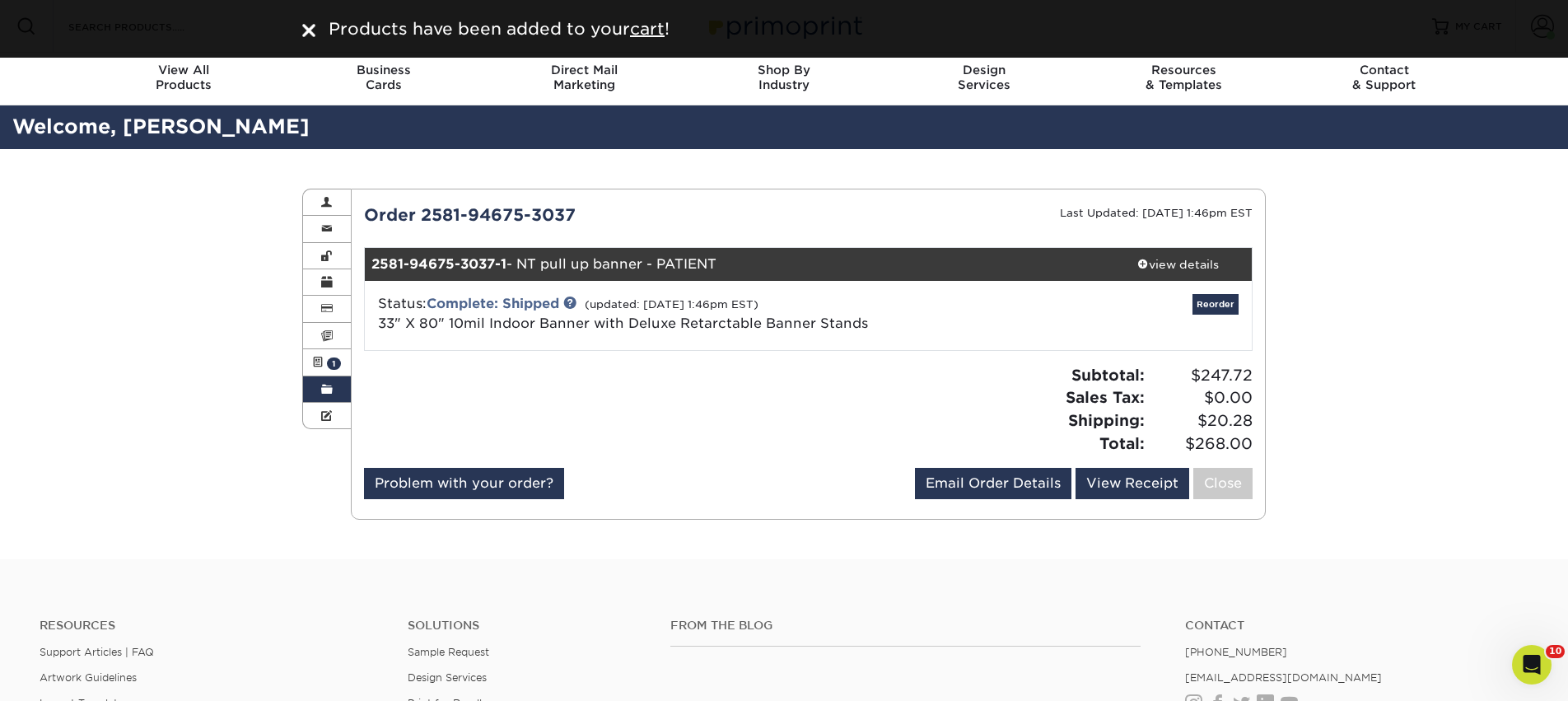
click at [327, 395] on span at bounding box center [327, 390] width 12 height 14
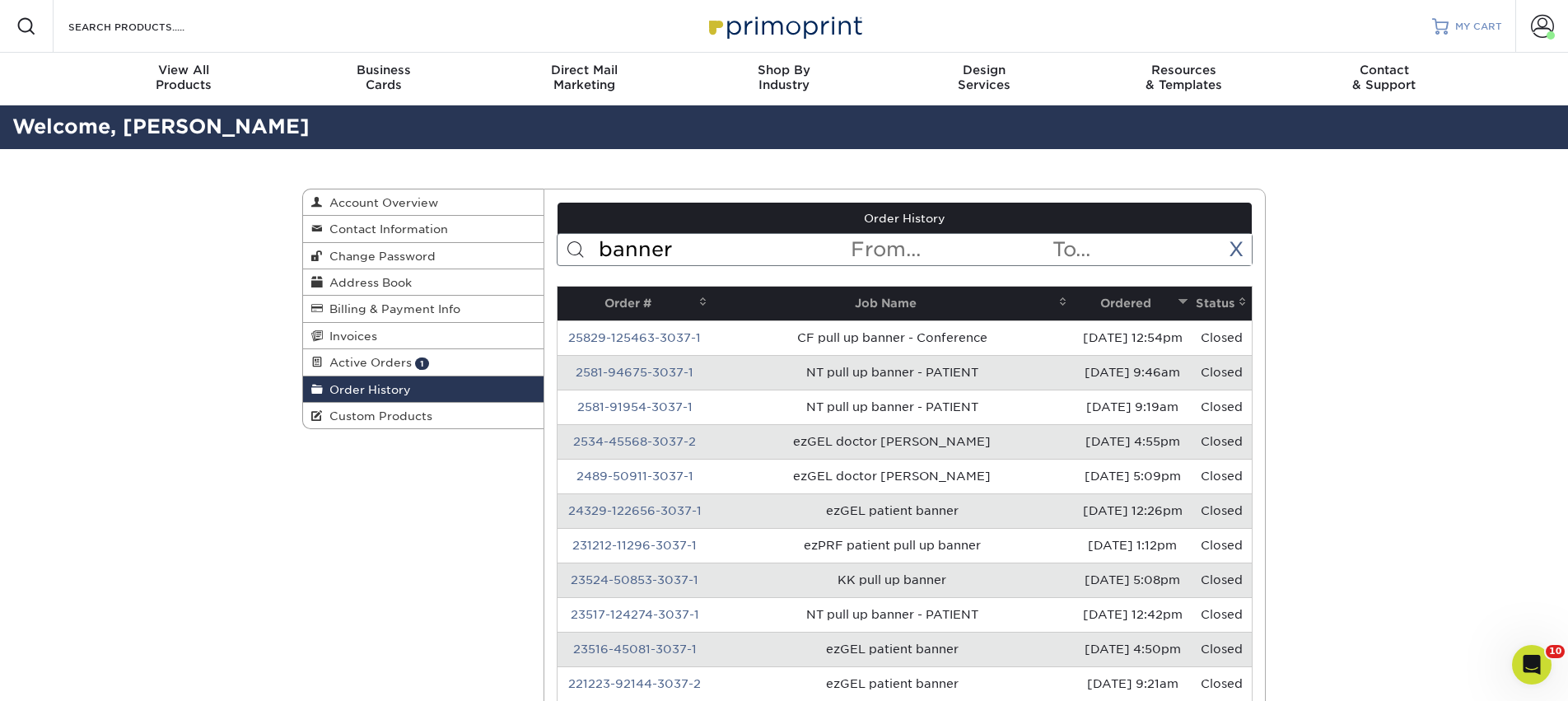
click at [1466, 19] on link "MY CART" at bounding box center [1467, 26] width 70 height 52
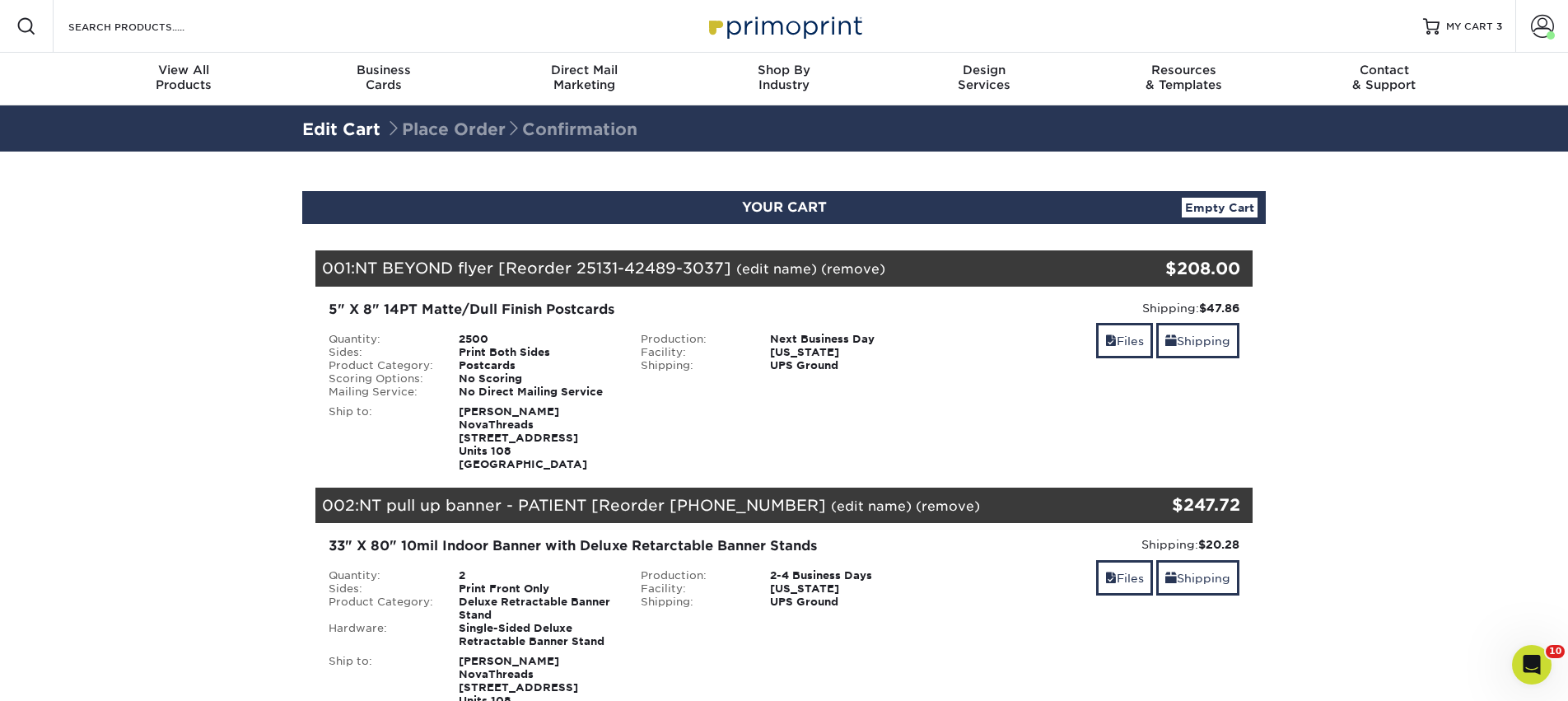
click at [780, 278] on div "001: NT BEYOND flyer [Reorder 25131-42489-3037] (edit name) (remove) Are you su…" at bounding box center [705, 268] width 781 height 36
click at [779, 266] on link "(edit name)" at bounding box center [776, 269] width 80 height 15
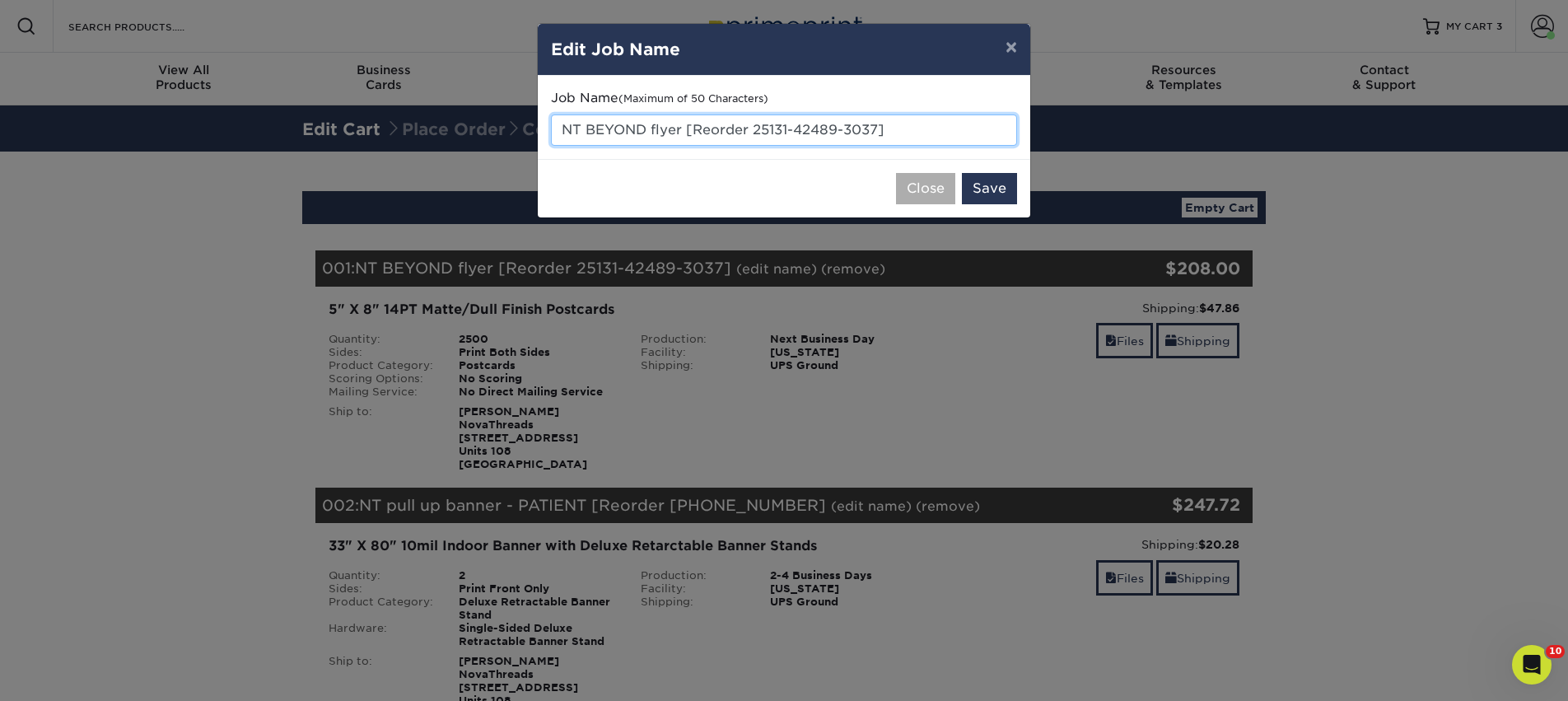
drag, startPoint x: 687, startPoint y: 128, endPoint x: 953, endPoint y: 172, distance: 269.6
click at [953, 172] on div "× Edit Job Name Job Name (Maximum of 50 Characters) NT BEYOND flyer [Reorder 25…" at bounding box center [784, 120] width 494 height 195
type input "NT BEYOND flyer"
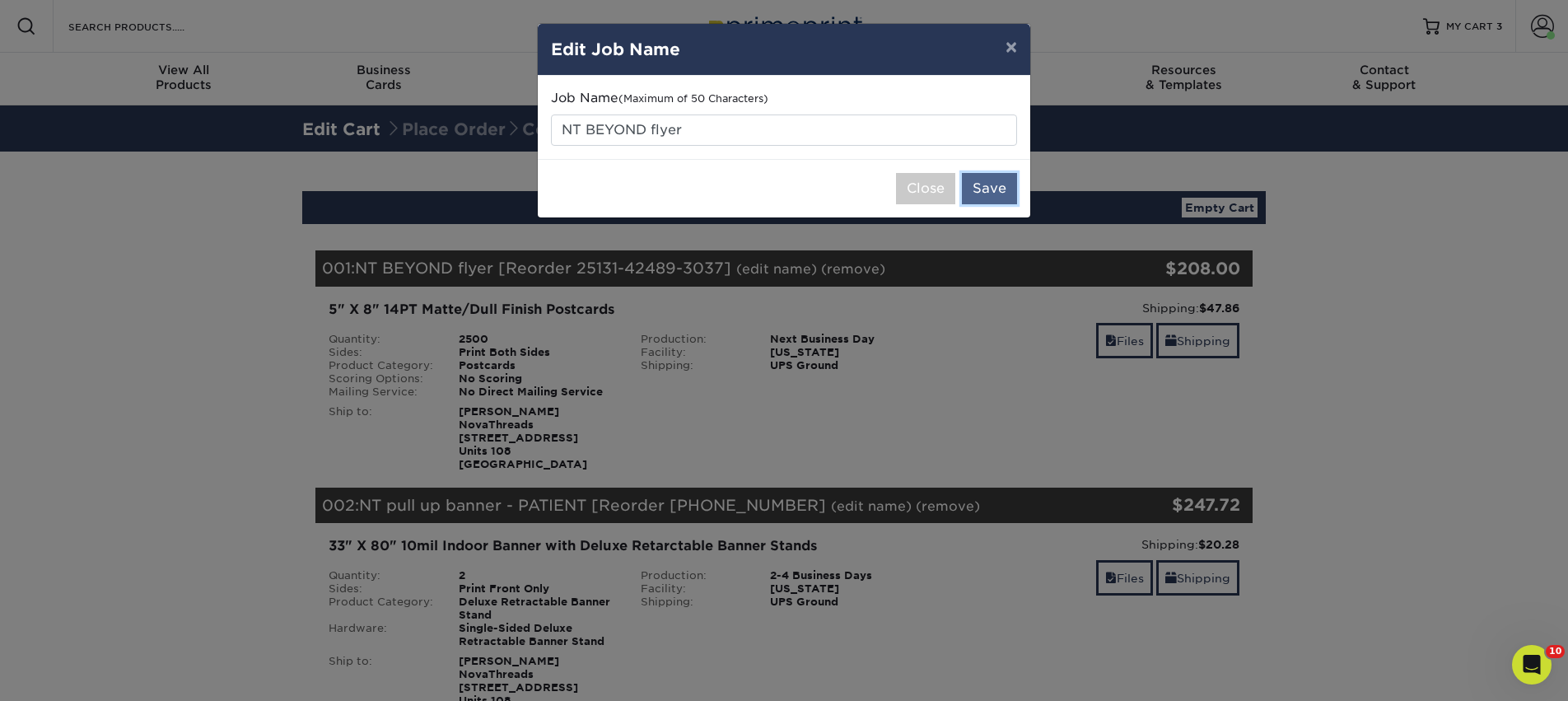
click at [991, 184] on button "Save" at bounding box center [989, 188] width 55 height 31
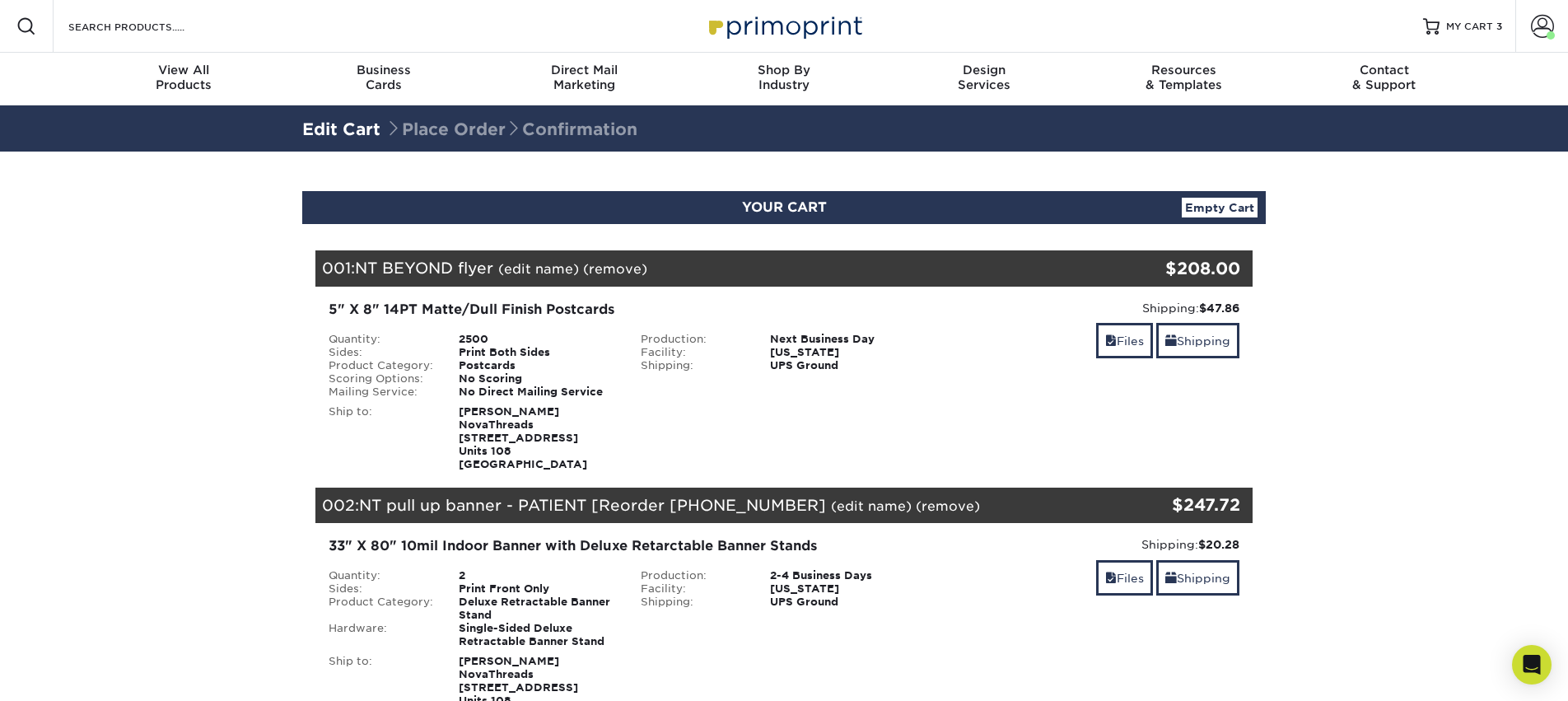
click at [831, 500] on link "(edit name)" at bounding box center [870, 506] width 80 height 15
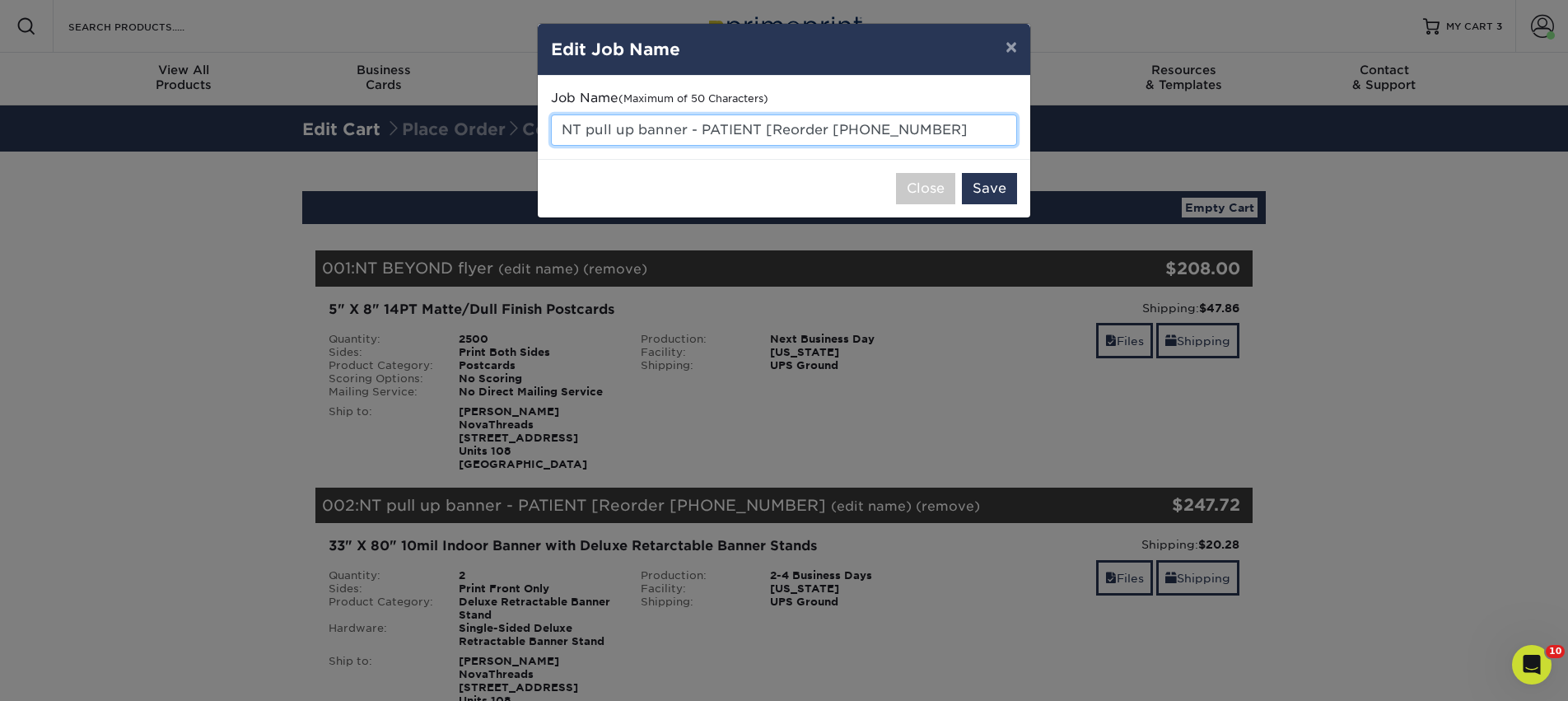
click at [890, 137] on input "NT pull up banner - PATIENT [Reorder [PHONE_NUMBER]" at bounding box center [783, 129] width 466 height 31
drag, startPoint x: 953, startPoint y: 133, endPoint x: 782, endPoint y: 129, distance: 171.0
click at [782, 129] on input "NT pull up banner - PATIENT [Reorder [PHONE_NUMBER]" at bounding box center [783, 129] width 466 height 31
type input "NT pull up banner - PATIENT"
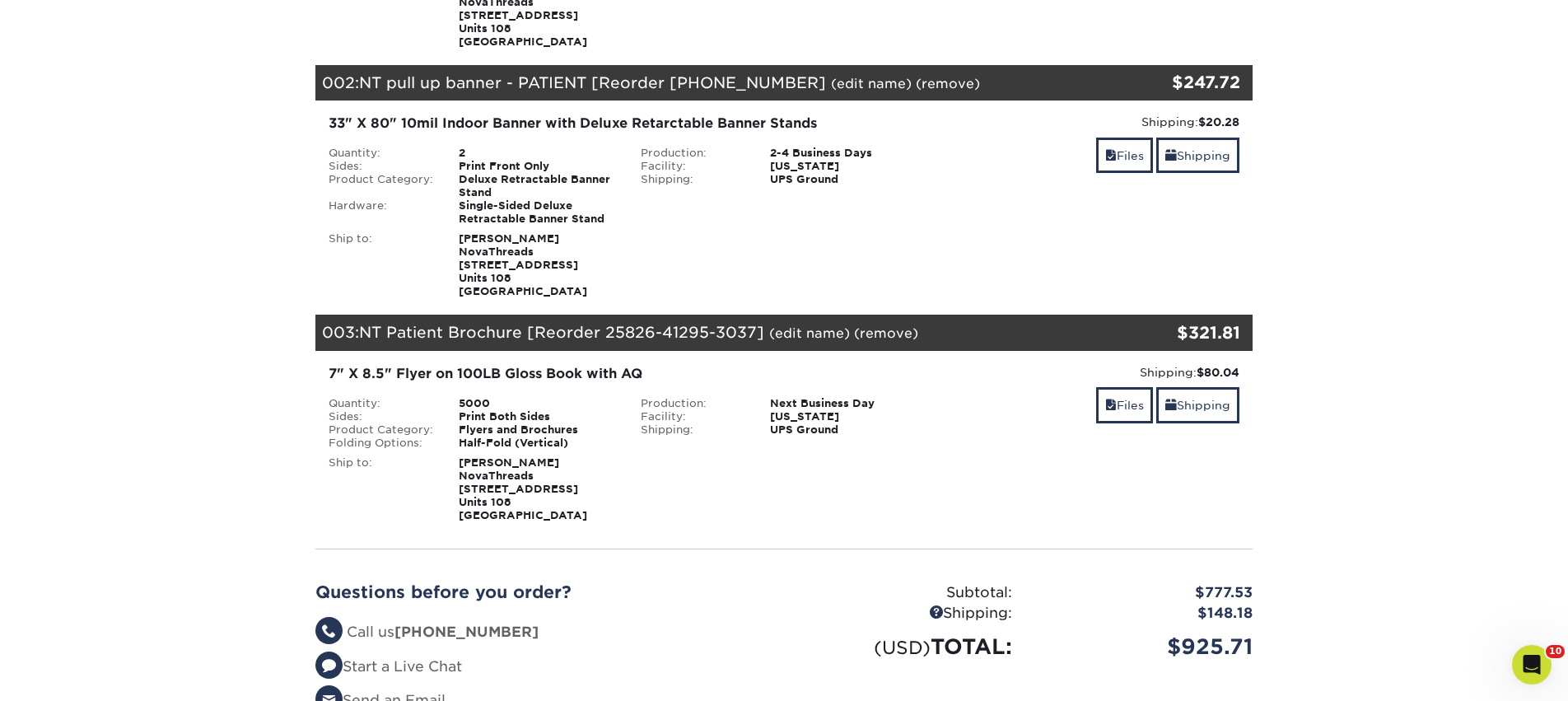
click at [852, 83] on link "(edit name)" at bounding box center [870, 84] width 80 height 15
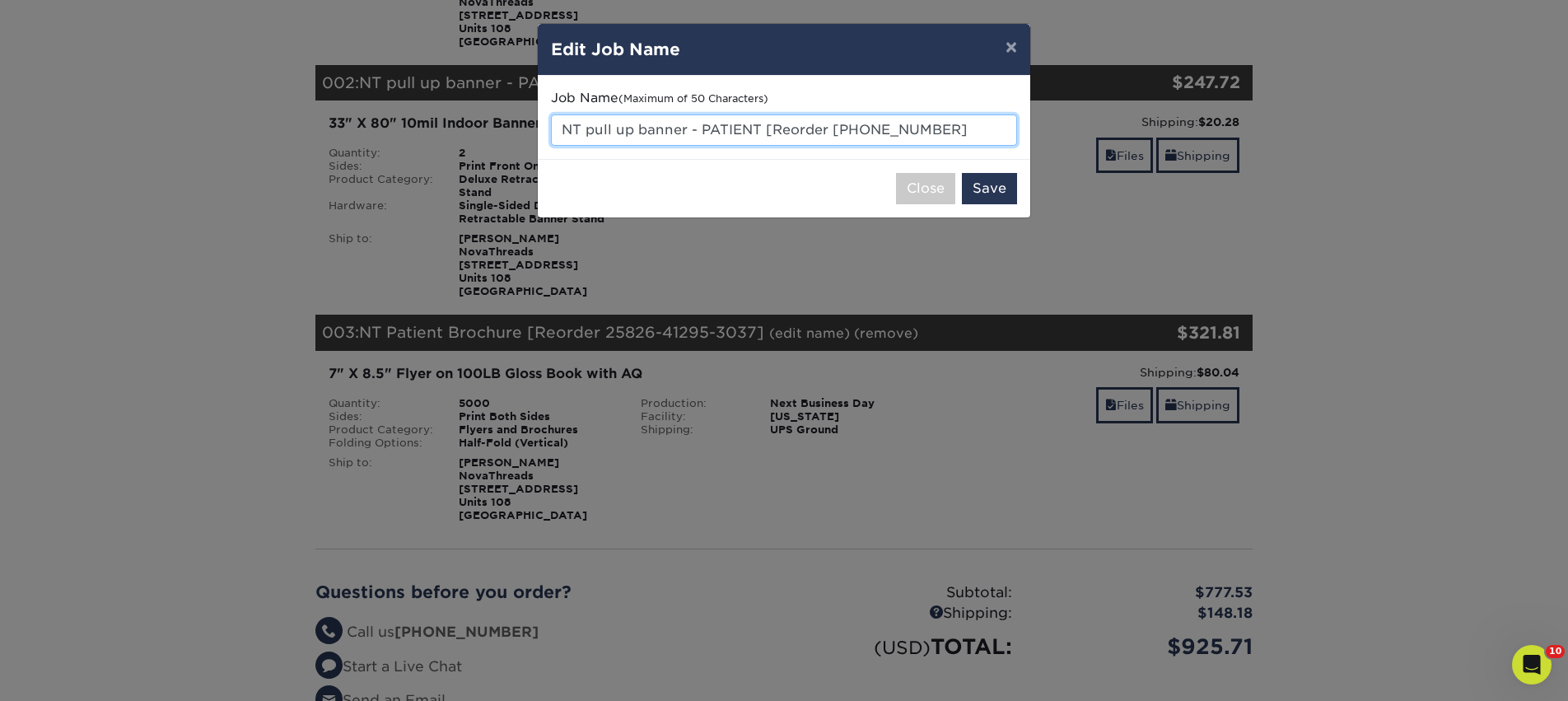
click at [920, 134] on input "NT pull up banner - PATIENT [Reorder 2581-94675-30" at bounding box center [783, 129] width 466 height 31
drag, startPoint x: 951, startPoint y: 134, endPoint x: 765, endPoint y: 133, distance: 186.0
click at [765, 133] on input "NT pull up banner - PATIENT [Reorder 2581-94675-30" at bounding box center [783, 129] width 466 height 31
type input "NT pull up banner - PATIENT"
click at [998, 201] on button "Save" at bounding box center [989, 188] width 55 height 31
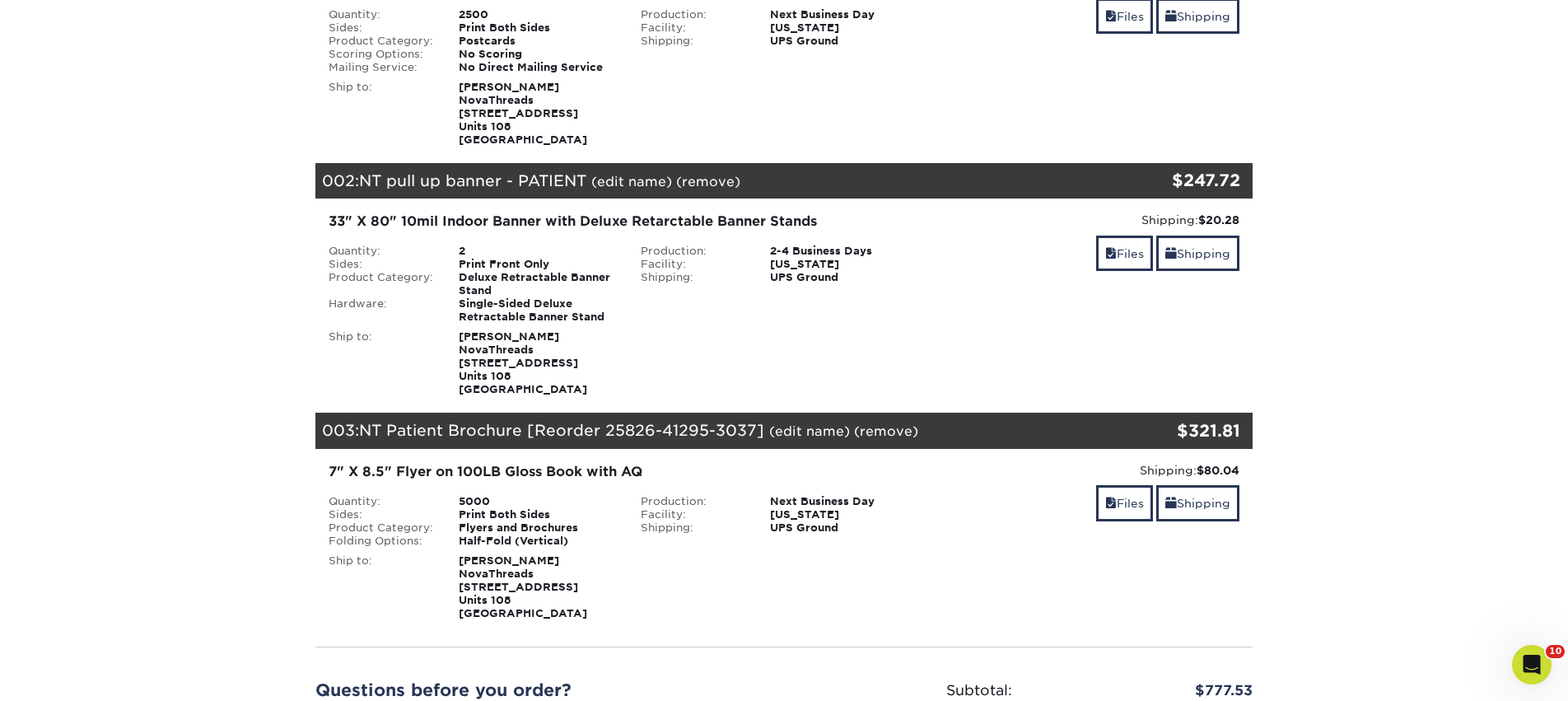
scroll to position [331, 0]
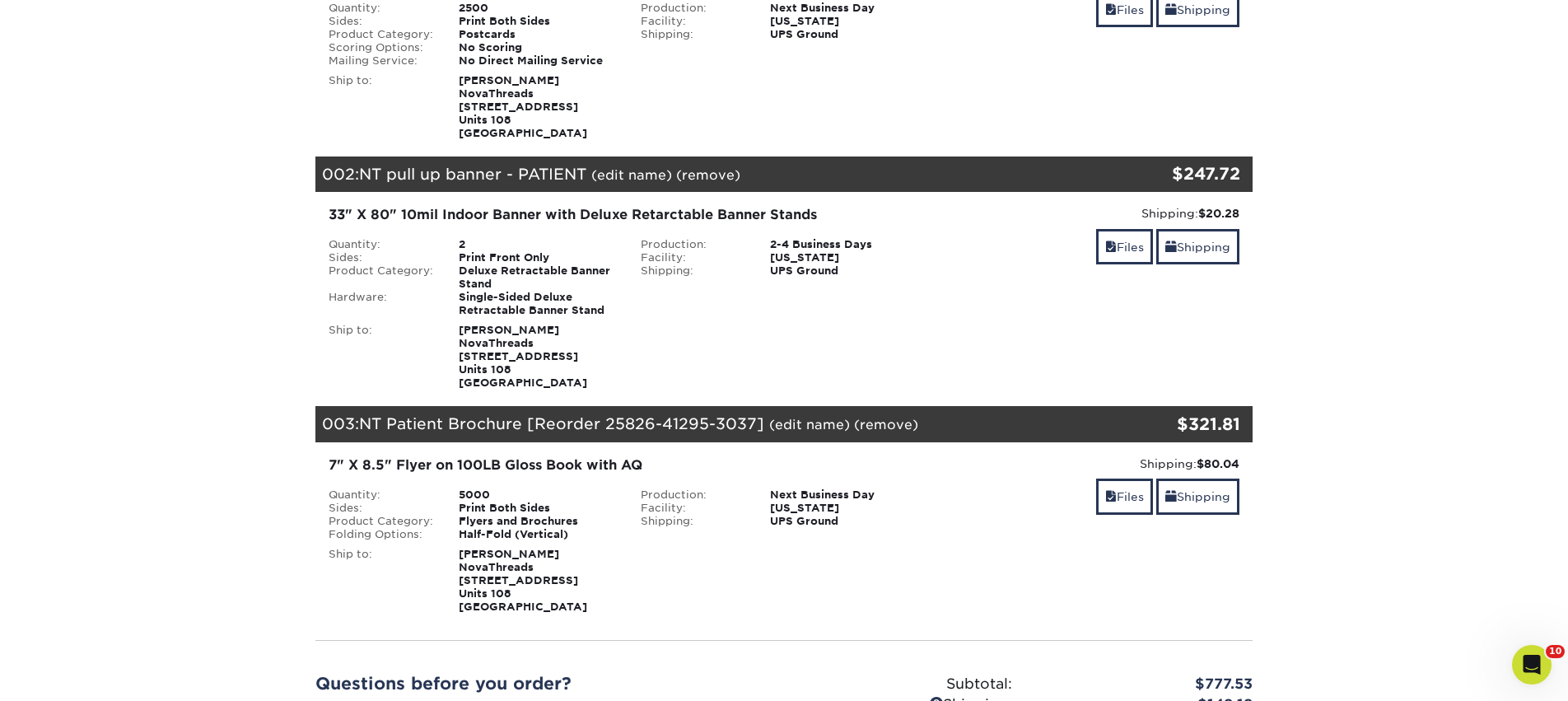
click at [804, 419] on link "(edit name)" at bounding box center [809, 424] width 80 height 15
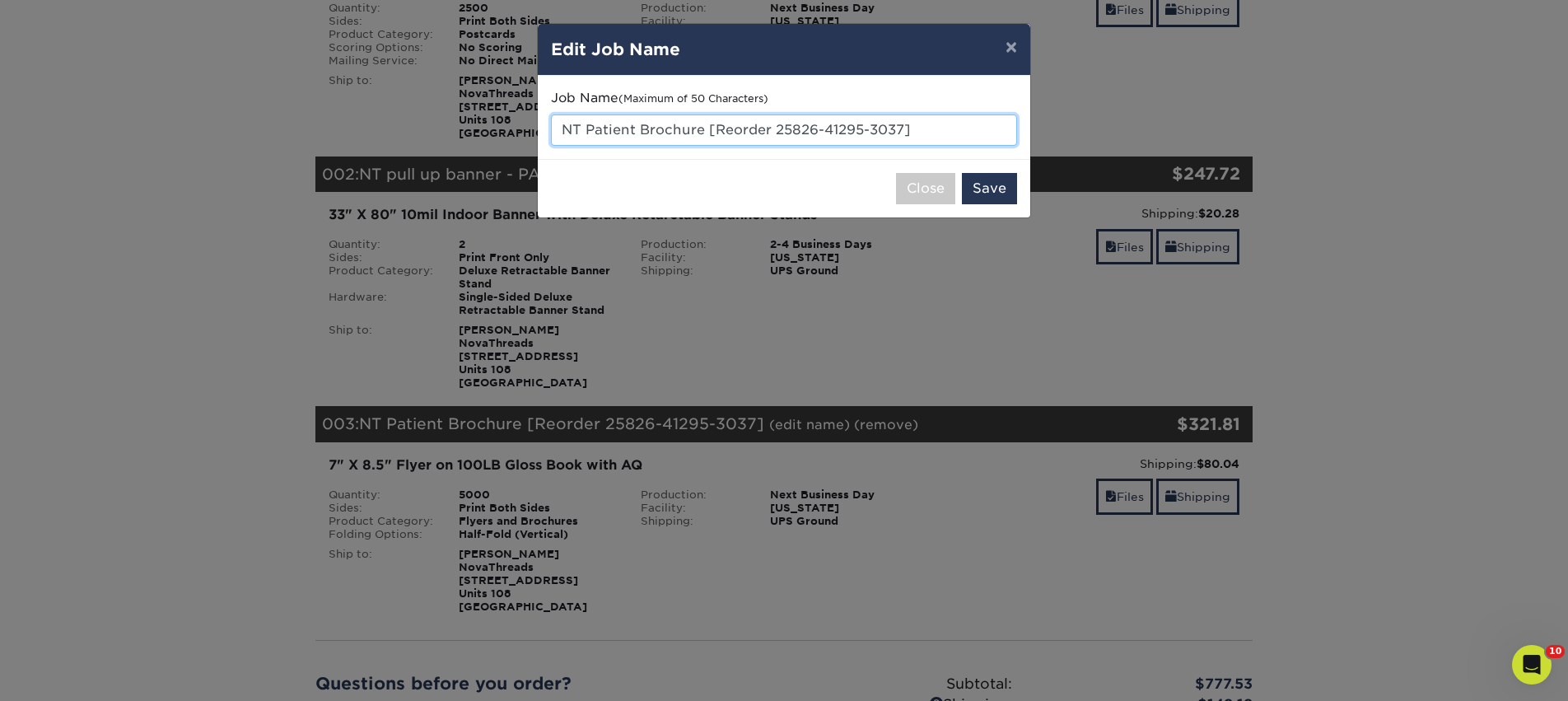
drag, startPoint x: 921, startPoint y: 138, endPoint x: 716, endPoint y: 127, distance: 205.3
click at [716, 127] on input "NT Patient Brochure [Reorder 25826-41295-3037]" at bounding box center [783, 129] width 466 height 31
type input "NT Patient Brochure"
click at [992, 196] on button "Save" at bounding box center [989, 188] width 55 height 31
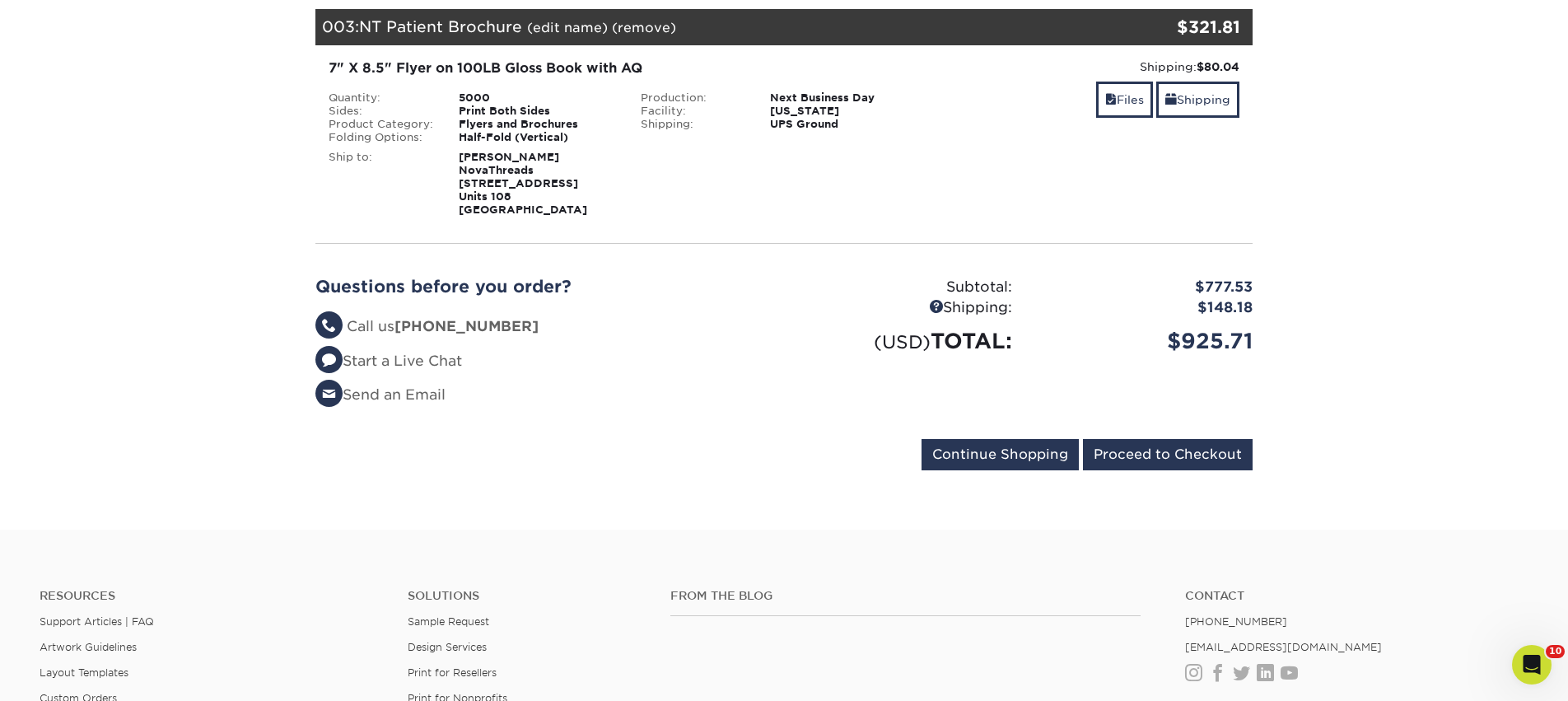
scroll to position [743, 0]
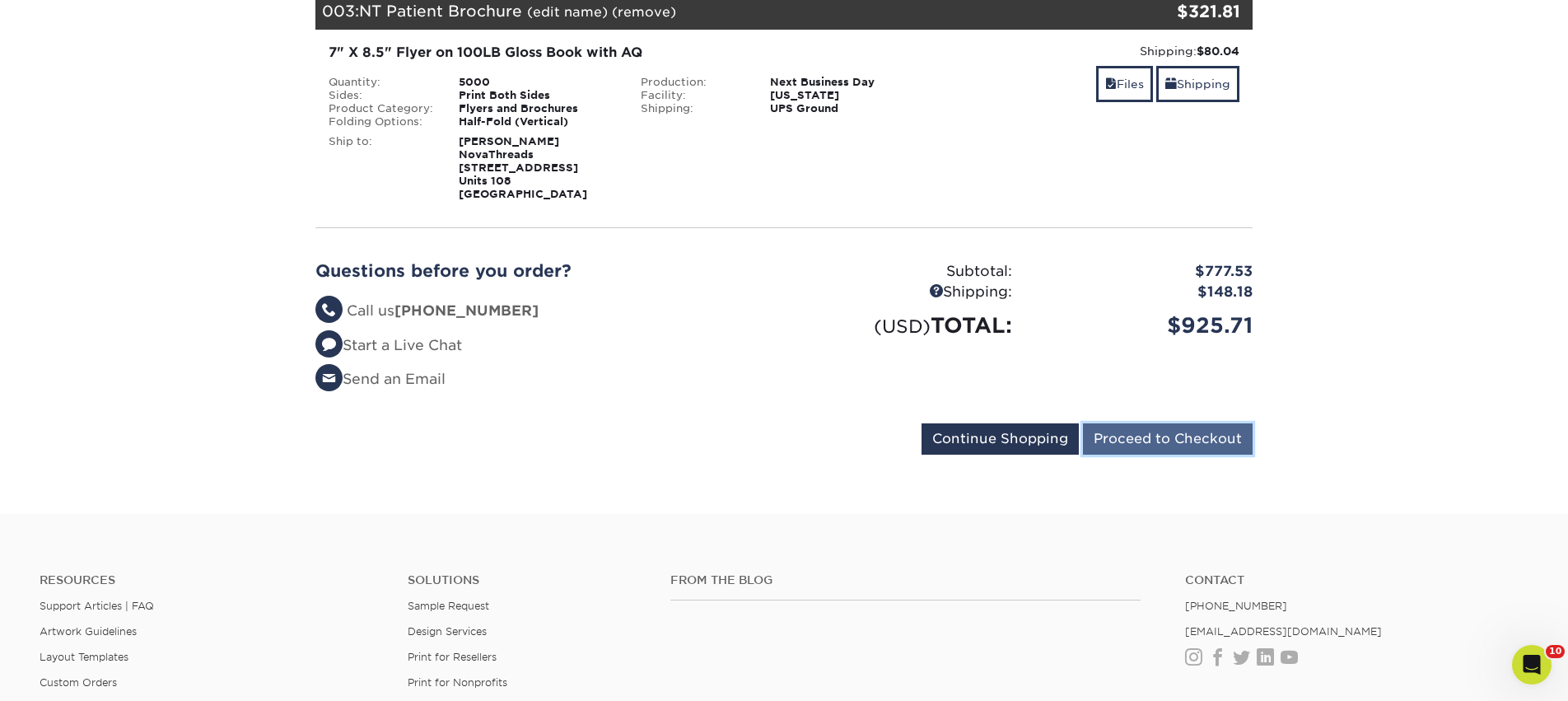
click at [1198, 447] on input "Proceed to Checkout" at bounding box center [1167, 438] width 170 height 31
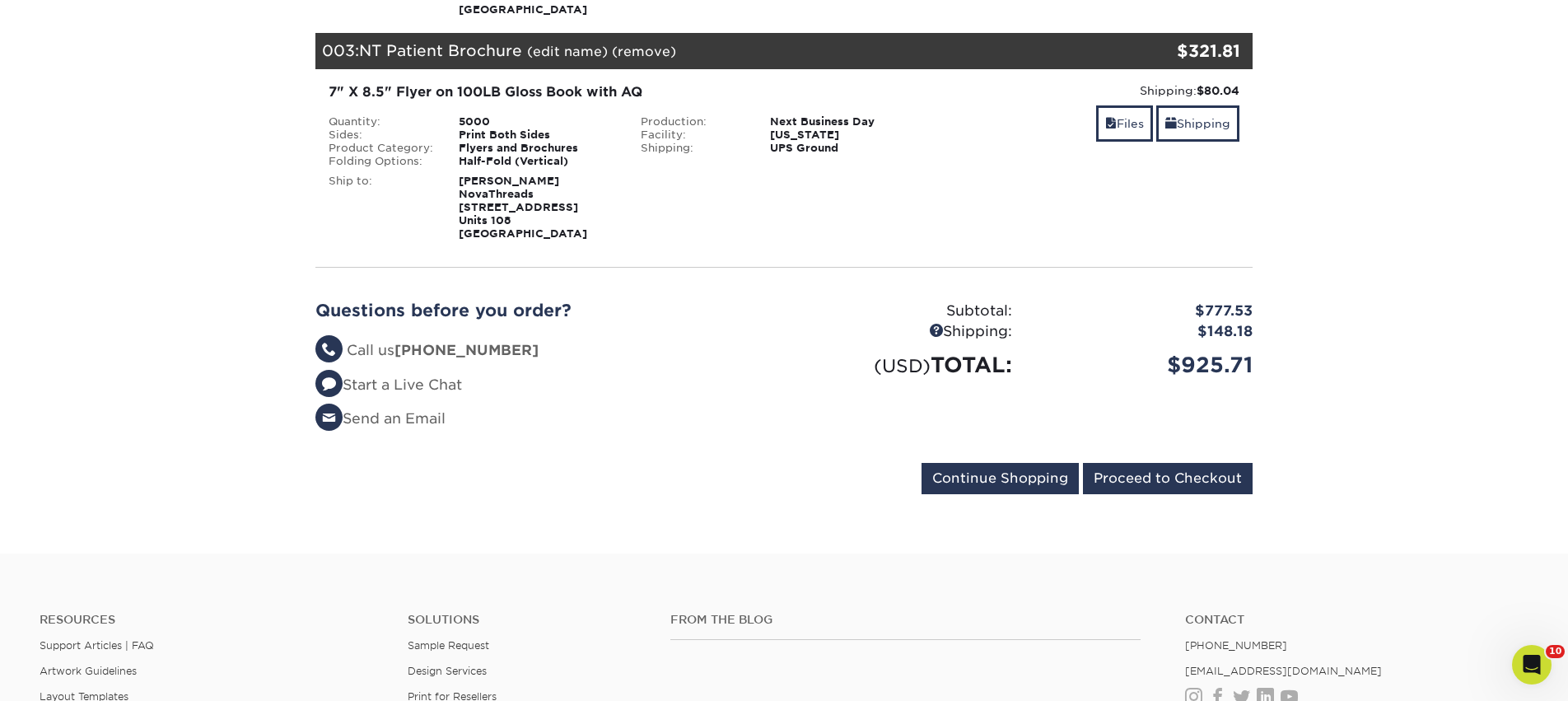
scroll to position [684, 0]
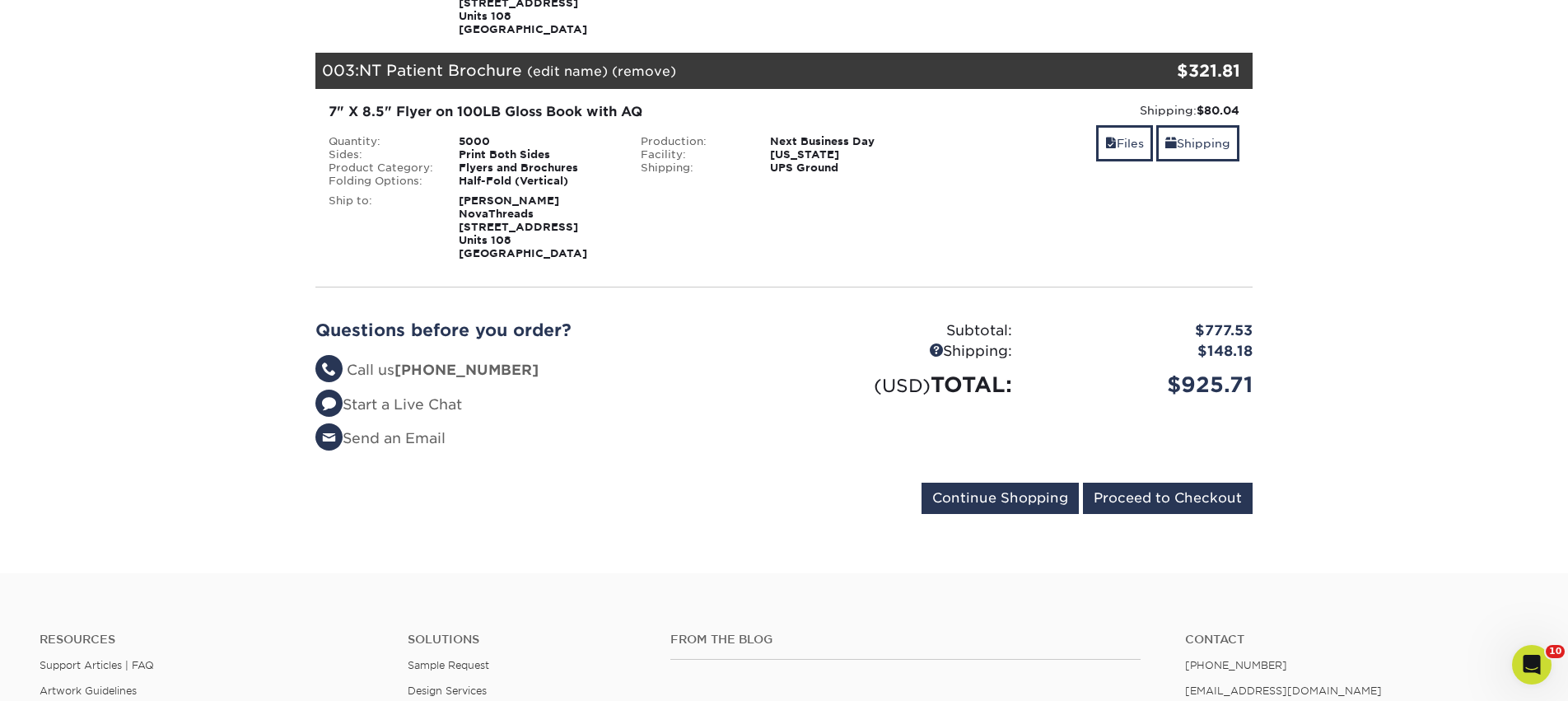
click at [1145, 252] on div "Shipping: $80.04 Discount: - $0.00 Files Shipping" at bounding box center [1095, 181] width 312 height 158
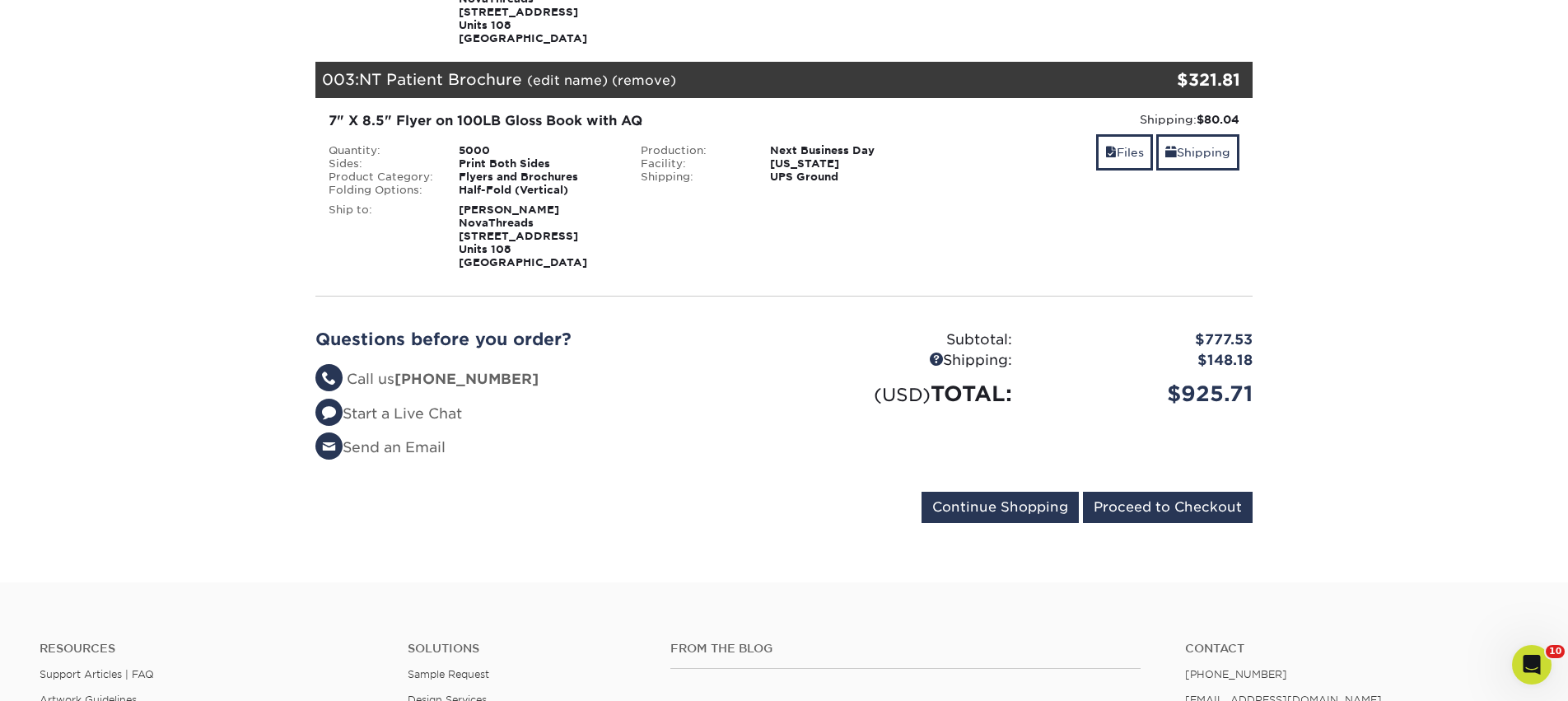
scroll to position [665, 0]
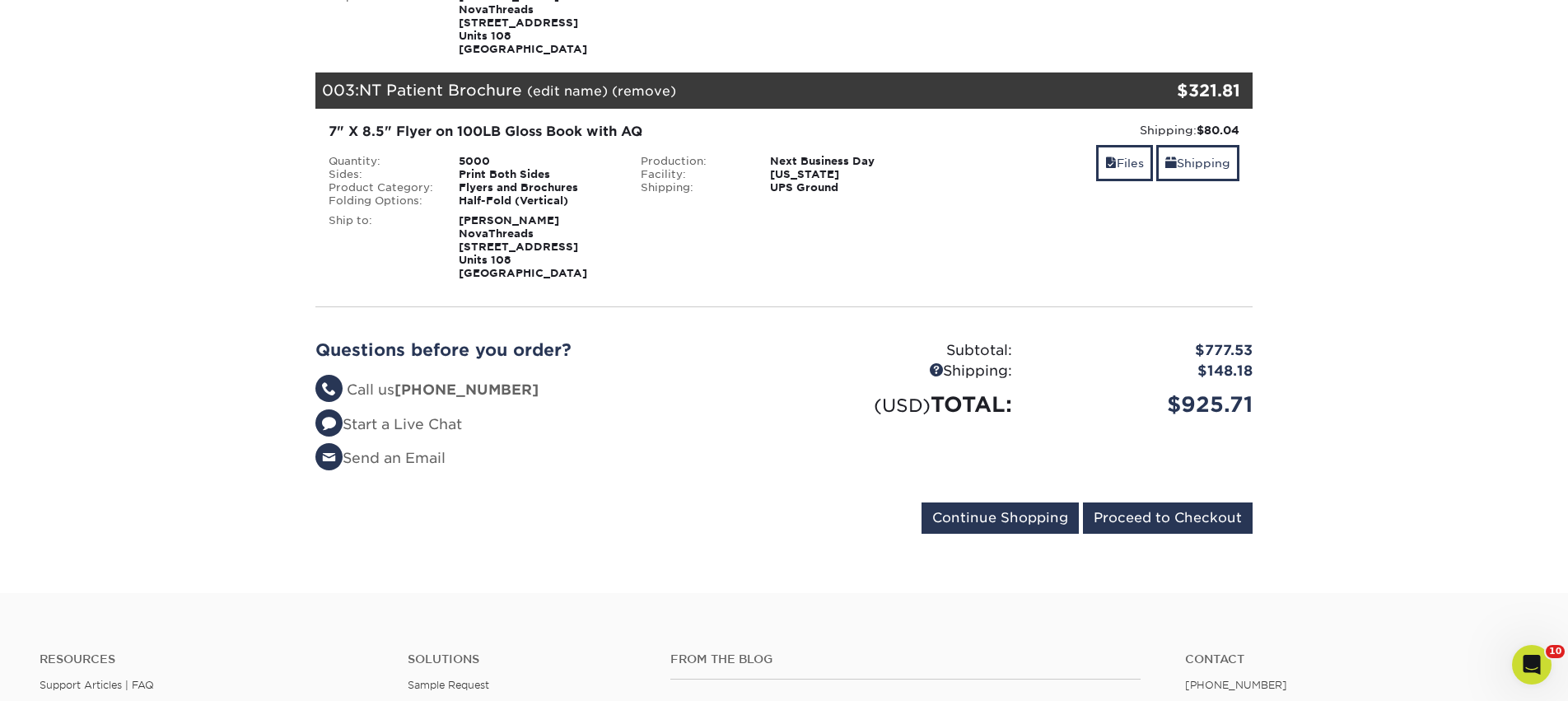
click at [1138, 457] on div "Subtotal: $777.53 Shipping: $148.18 (USD) TOTAL: $925.71" at bounding box center [1024, 411] width 481 height 142
click at [1138, 524] on input "Proceed to Checkout" at bounding box center [1167, 518] width 170 height 31
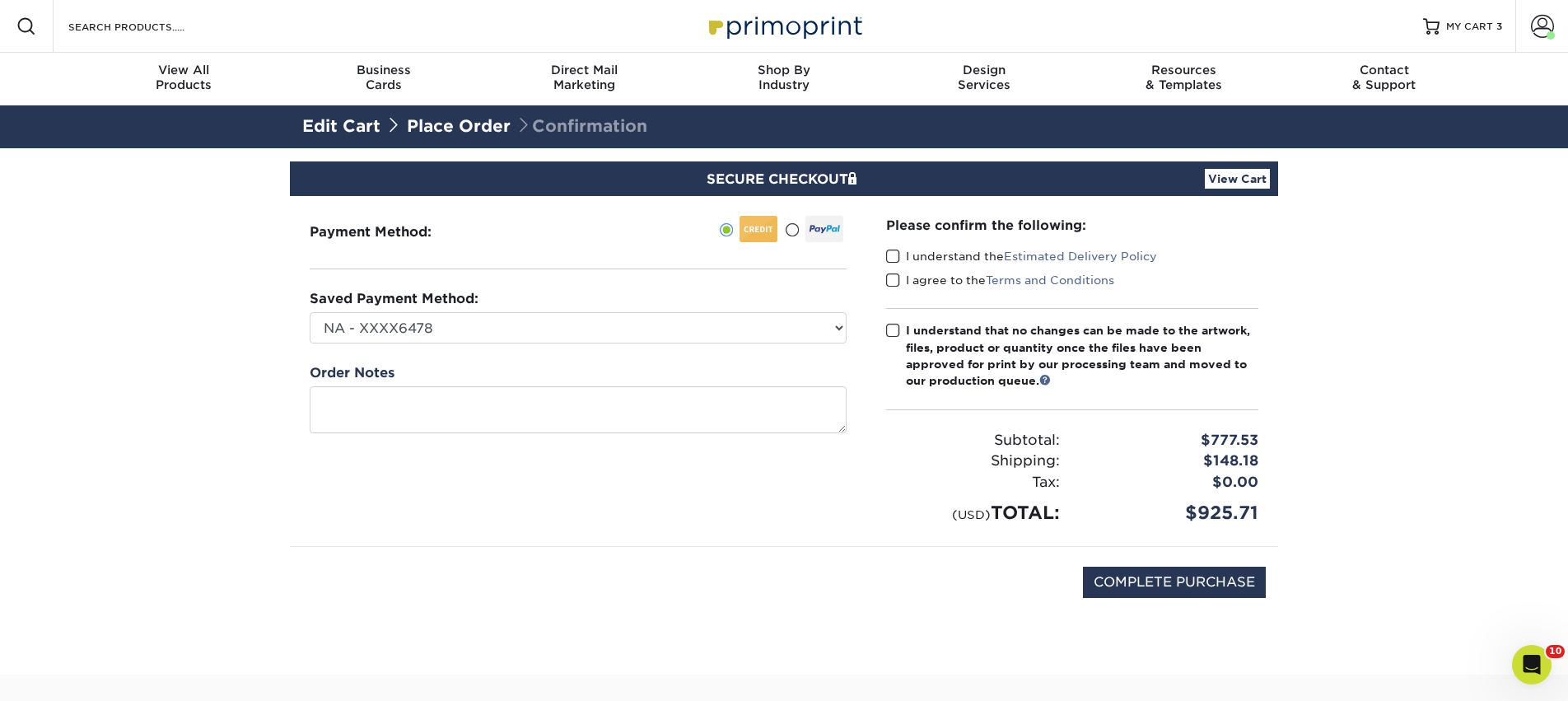
click at [896, 253] on span at bounding box center [893, 256] width 14 height 15
click at [0, 0] on input "I understand the Estimated Delivery Policy" at bounding box center [0, 0] width 0 height 0
click at [890, 282] on span at bounding box center [893, 280] width 14 height 15
click at [0, 0] on input "I agree to the Terms and Conditions" at bounding box center [0, 0] width 0 height 0
click at [889, 331] on span at bounding box center [893, 331] width 14 height 15
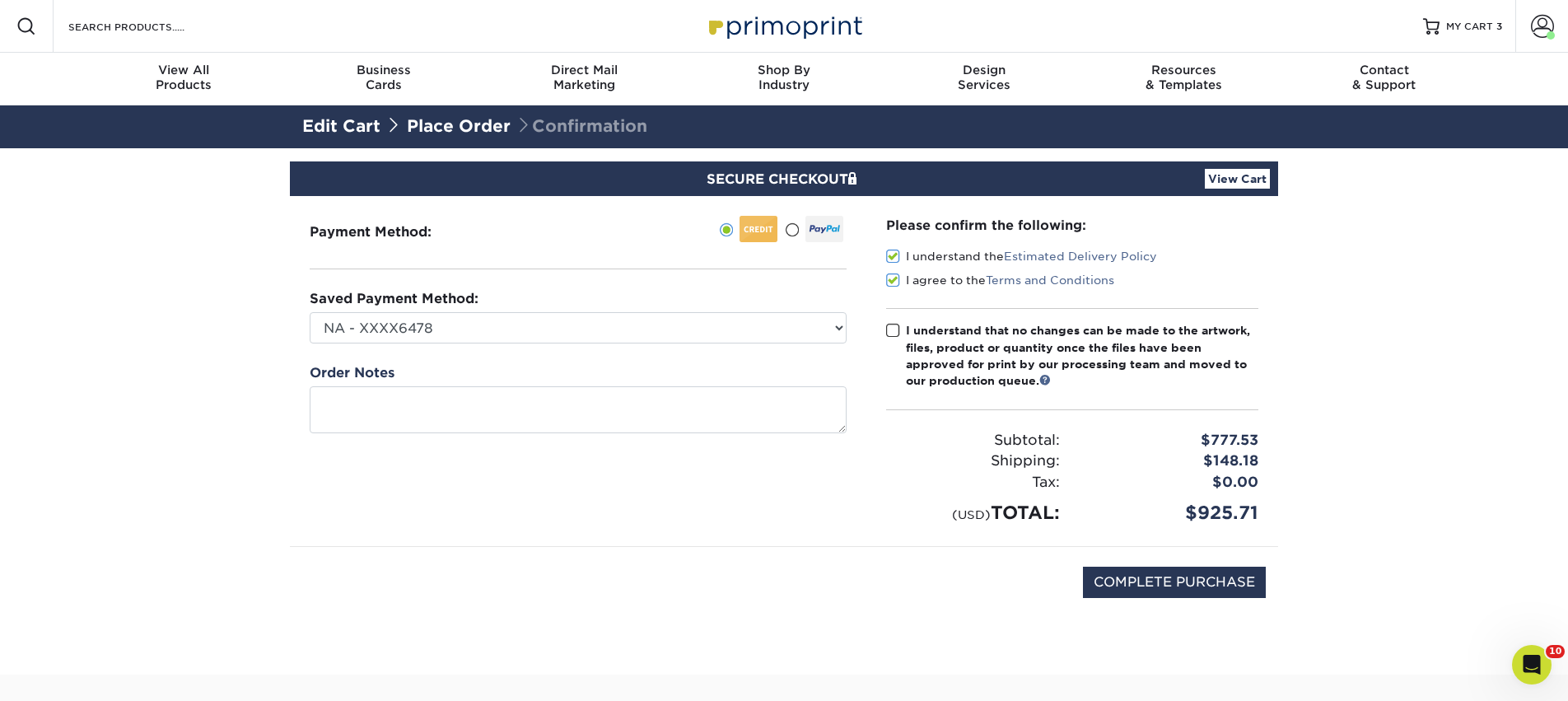
click at [0, 0] on input "I understand that no changes can be made to the artwork, files, product or quan…" at bounding box center [0, 0] width 0 height 0
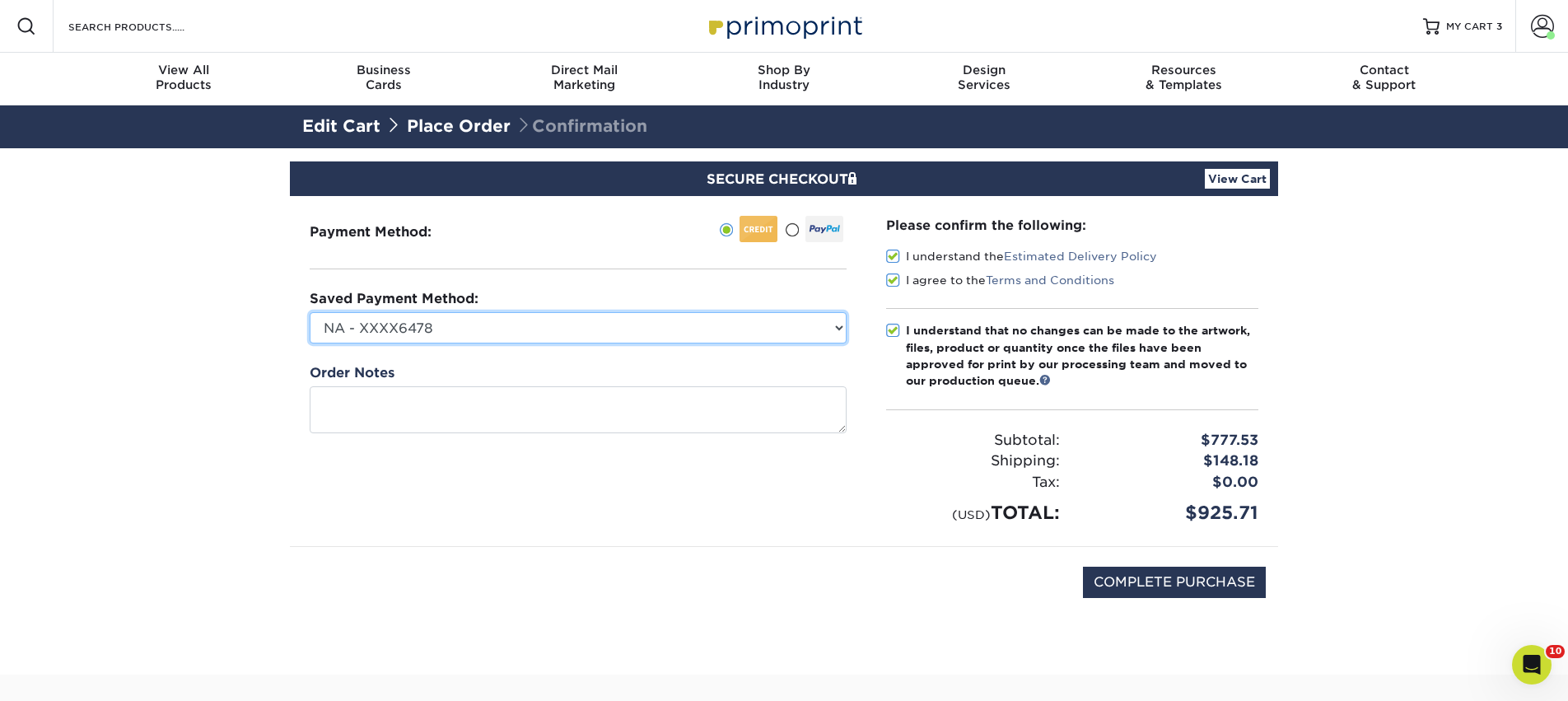
click at [757, 327] on select "NA - XXXX6478 NovaThreads - XXXX3086 CosmoFrance - XXXX3973 Conference - XXXX66…" at bounding box center [578, 327] width 537 height 31
select select "59826"
click at [310, 312] on select "NA - XXXX6478 NovaThreads - XXXX3086 CosmoFrance - XXXX3973 Conference - XXXX66…" at bounding box center [578, 327] width 537 height 31
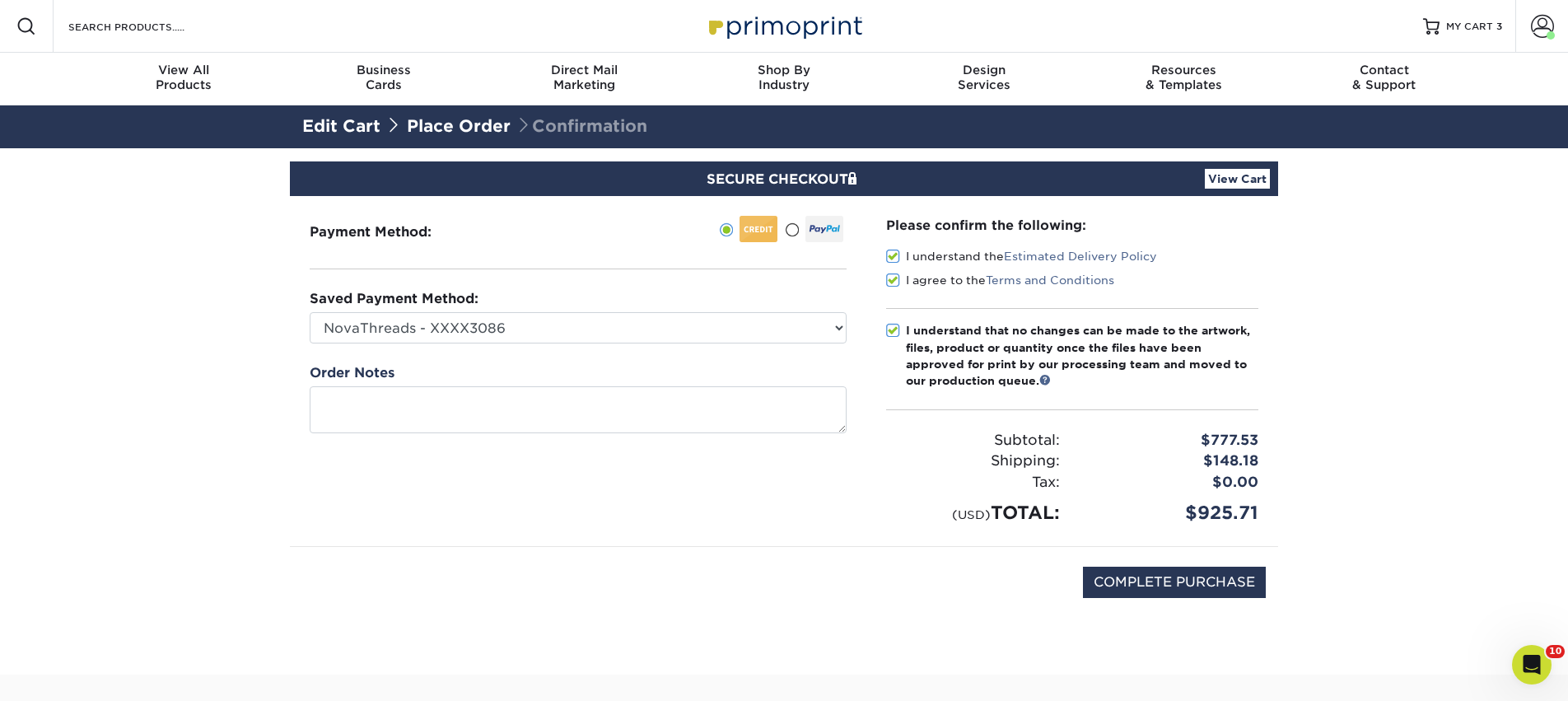
click at [649, 452] on div "Payment Method:" at bounding box center [578, 371] width 577 height 350
click at [1108, 582] on input "COMPLETE PURCHASE" at bounding box center [1174, 582] width 183 height 31
type input "PROCESSING, PLEASE WAIT..."
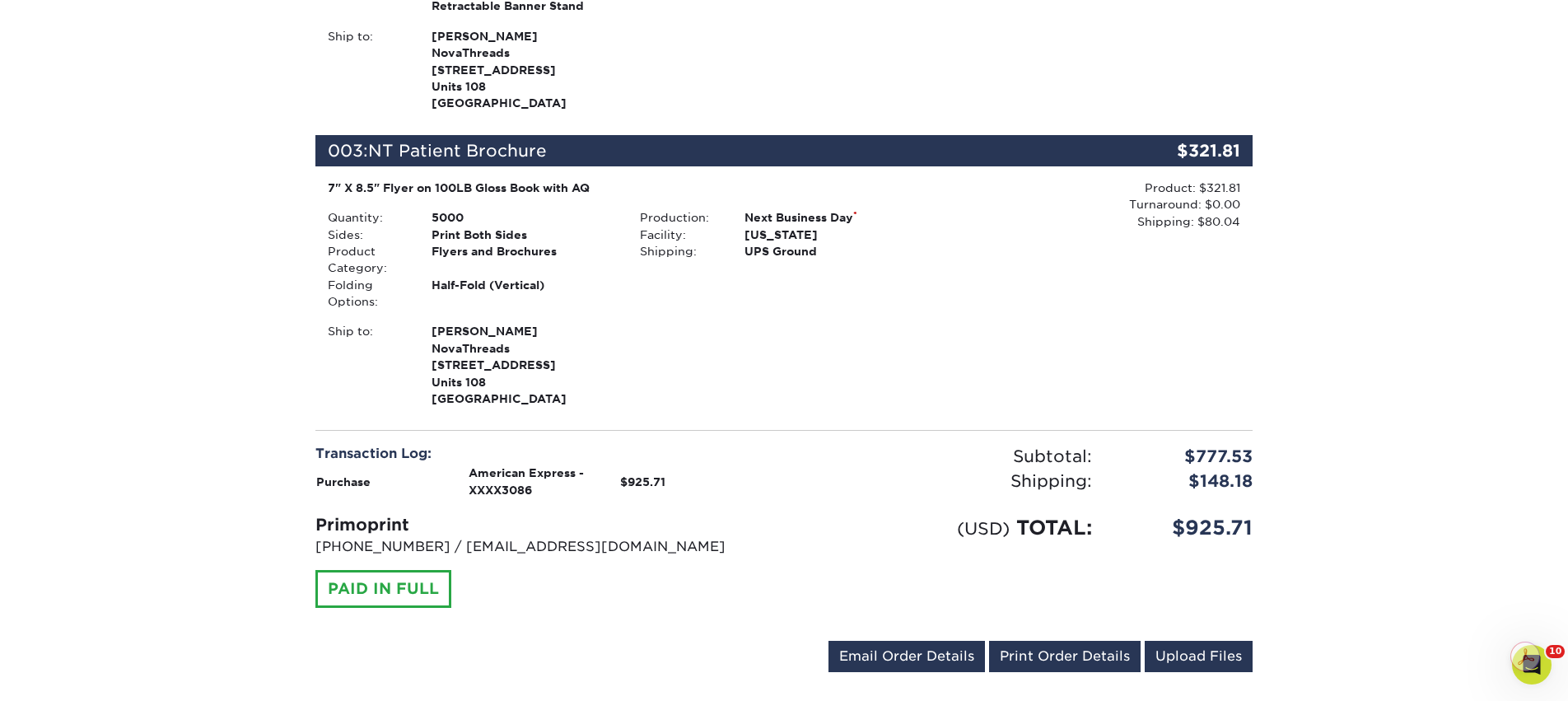
scroll to position [1219, 0]
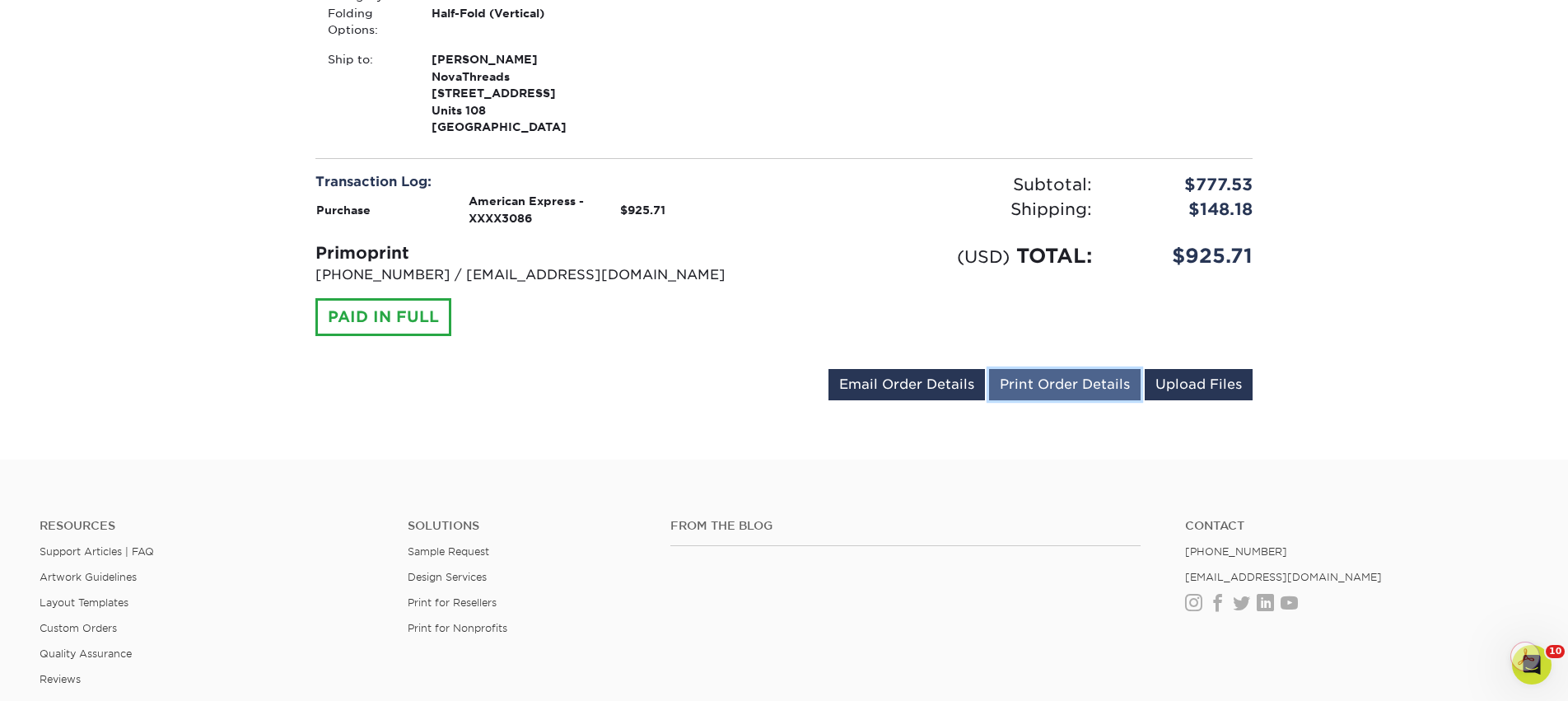
click at [1054, 393] on link "Print Order Details" at bounding box center [1064, 384] width 151 height 31
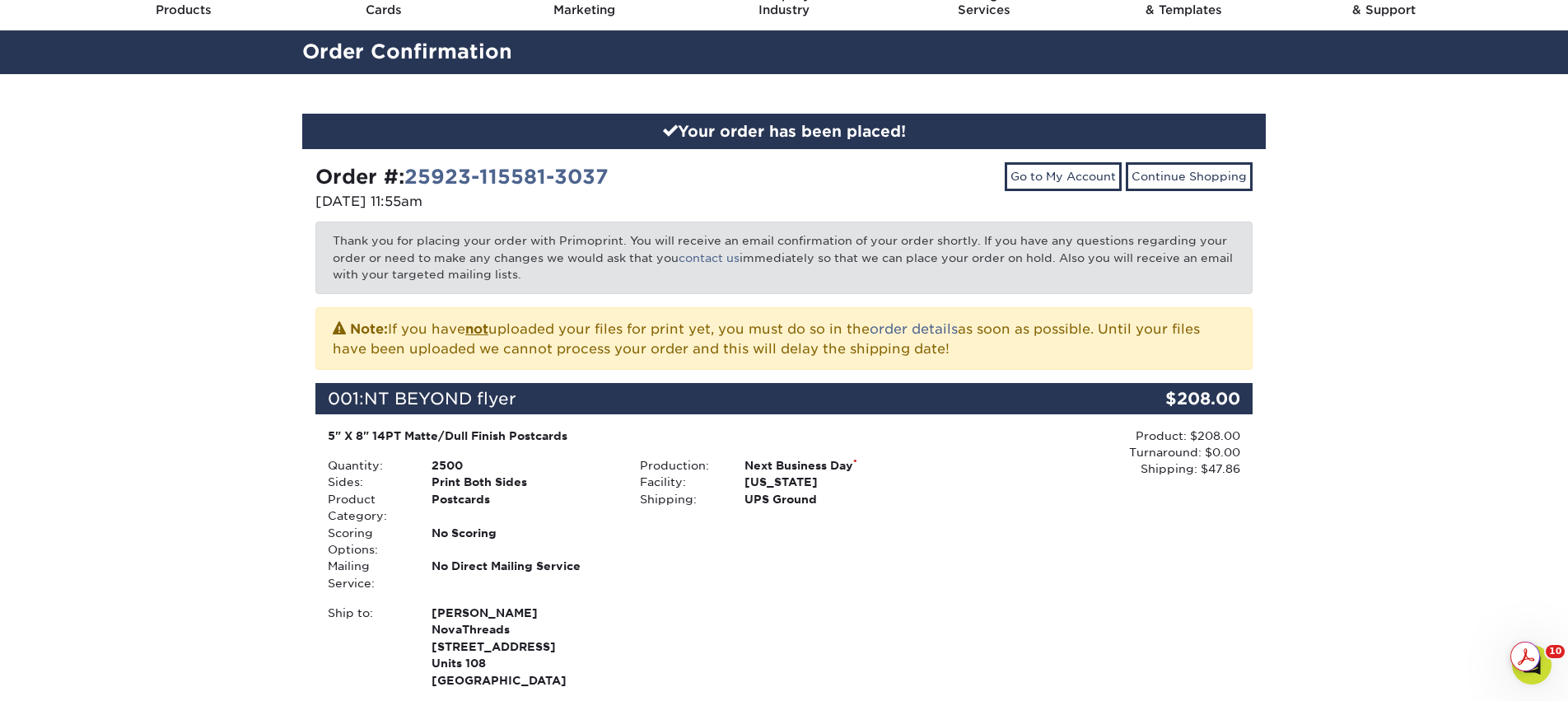
scroll to position [0, 0]
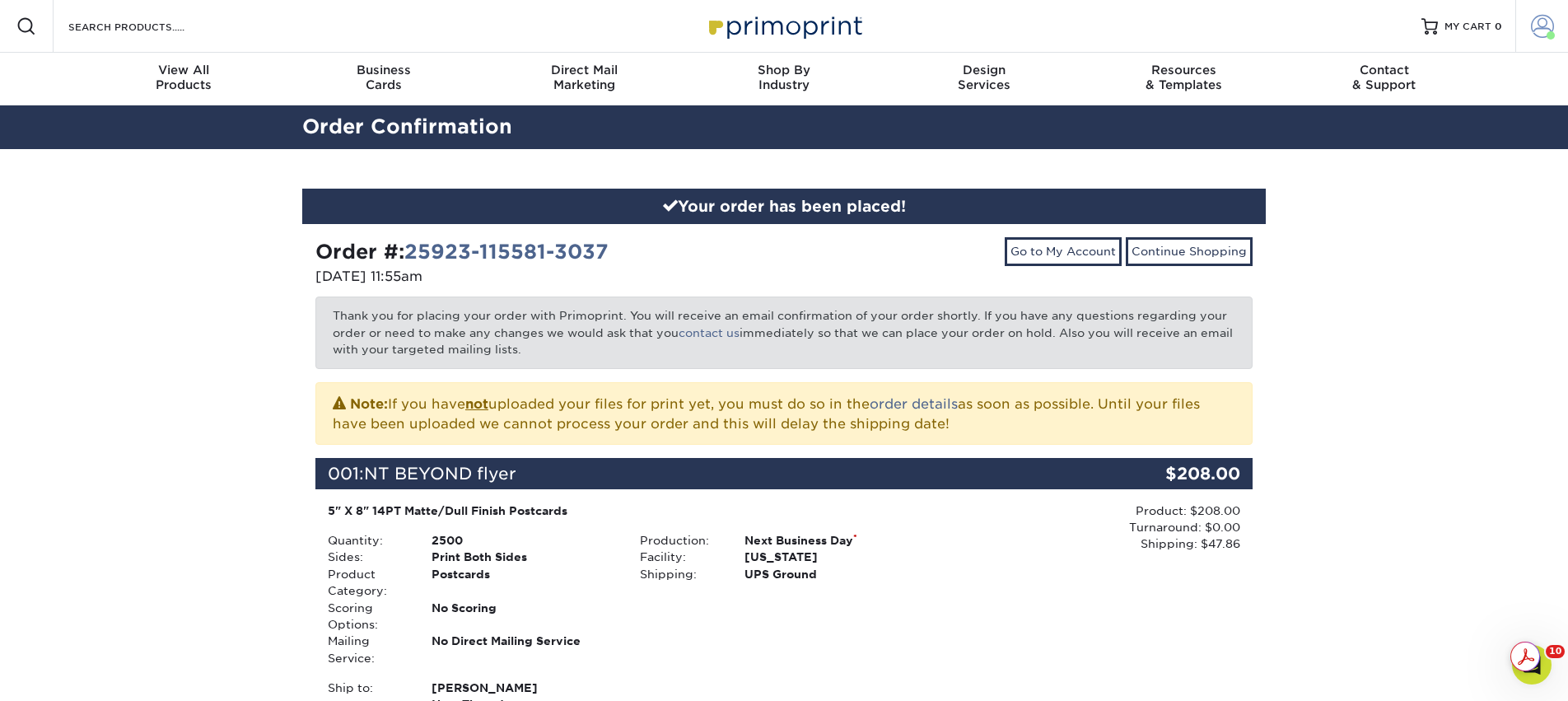
click at [1535, 31] on span at bounding box center [1542, 26] width 23 height 23
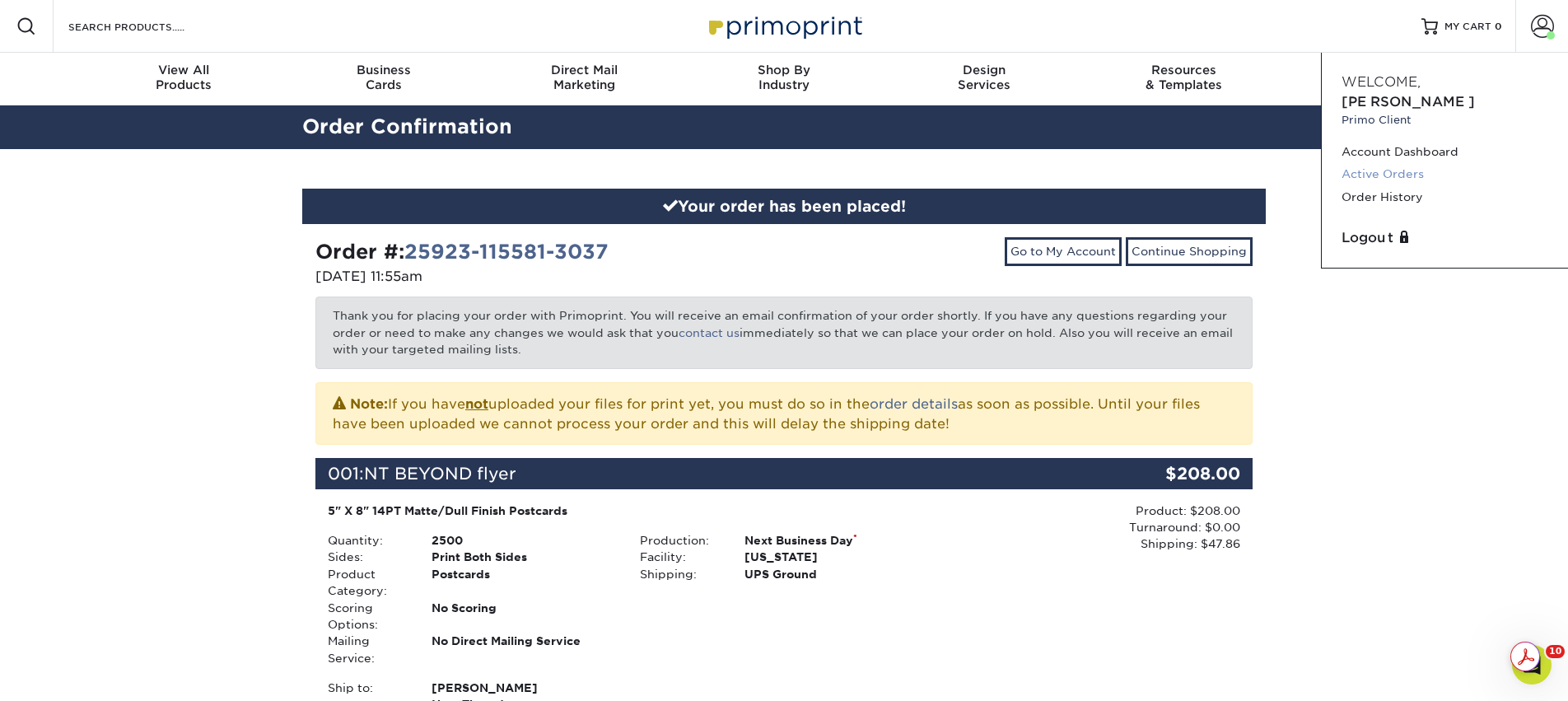
click at [1387, 163] on link "Active Orders" at bounding box center [1445, 174] width 206 height 22
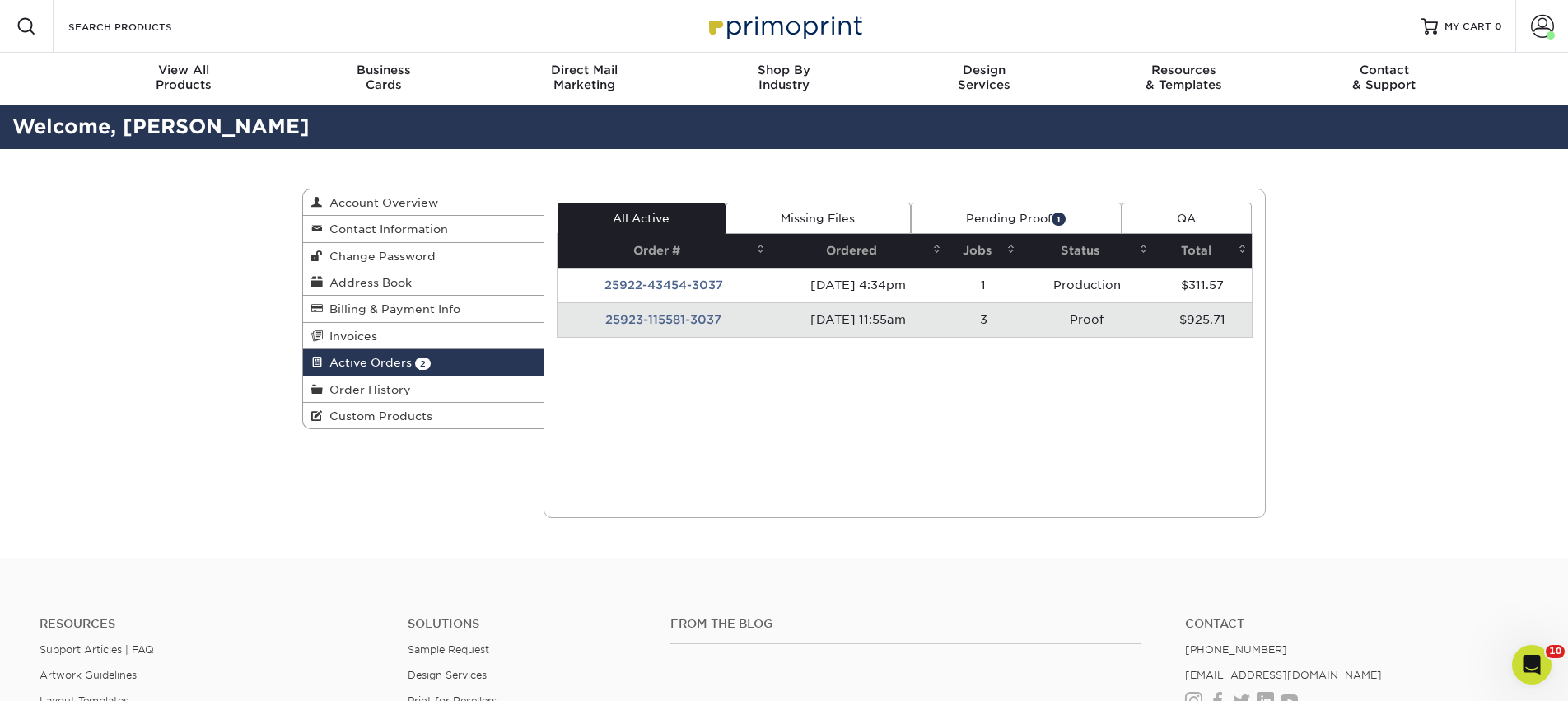
click at [868, 319] on td "[DATE] 11:55am" at bounding box center [858, 319] width 176 height 35
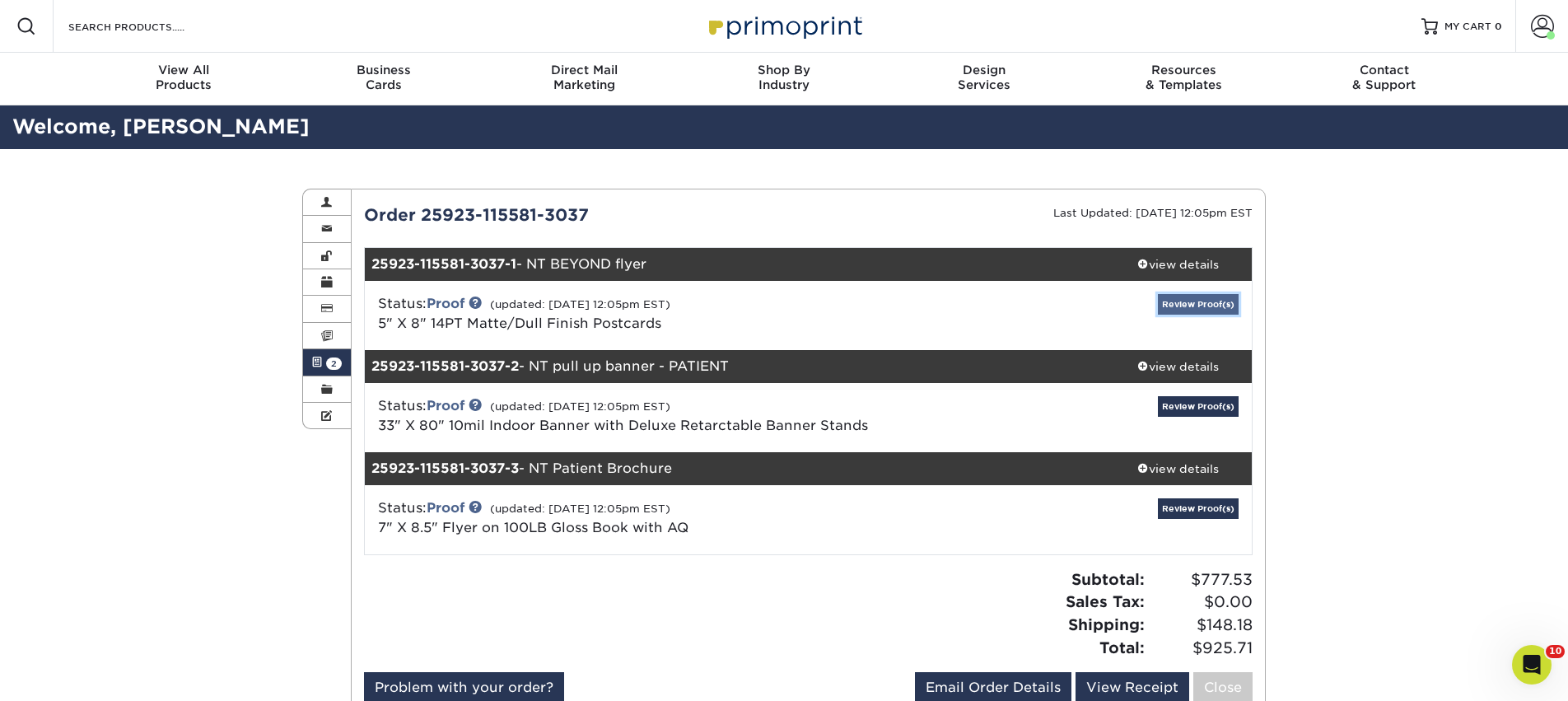
click at [1203, 302] on link "Review Proof(s)" at bounding box center [1198, 304] width 80 height 20
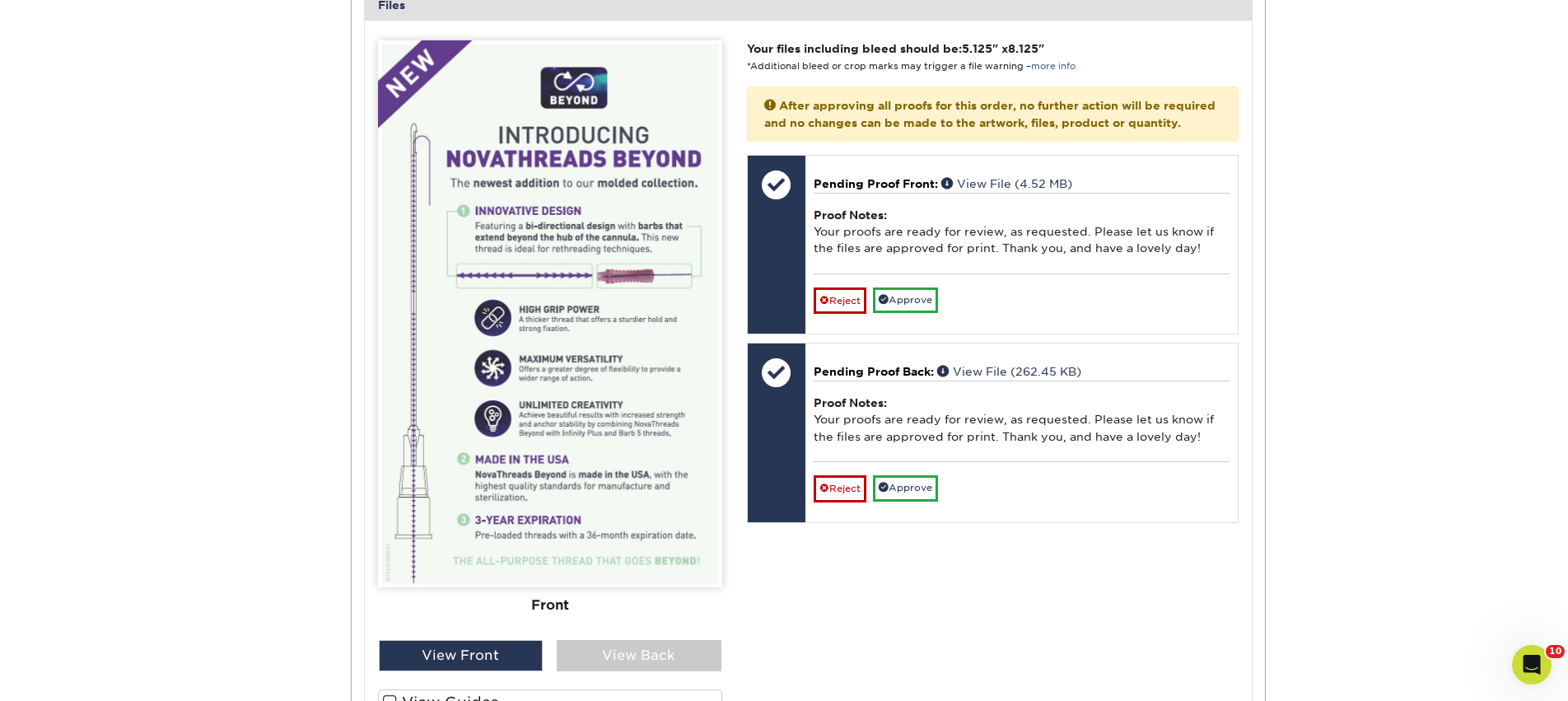
scroll to position [739, 0]
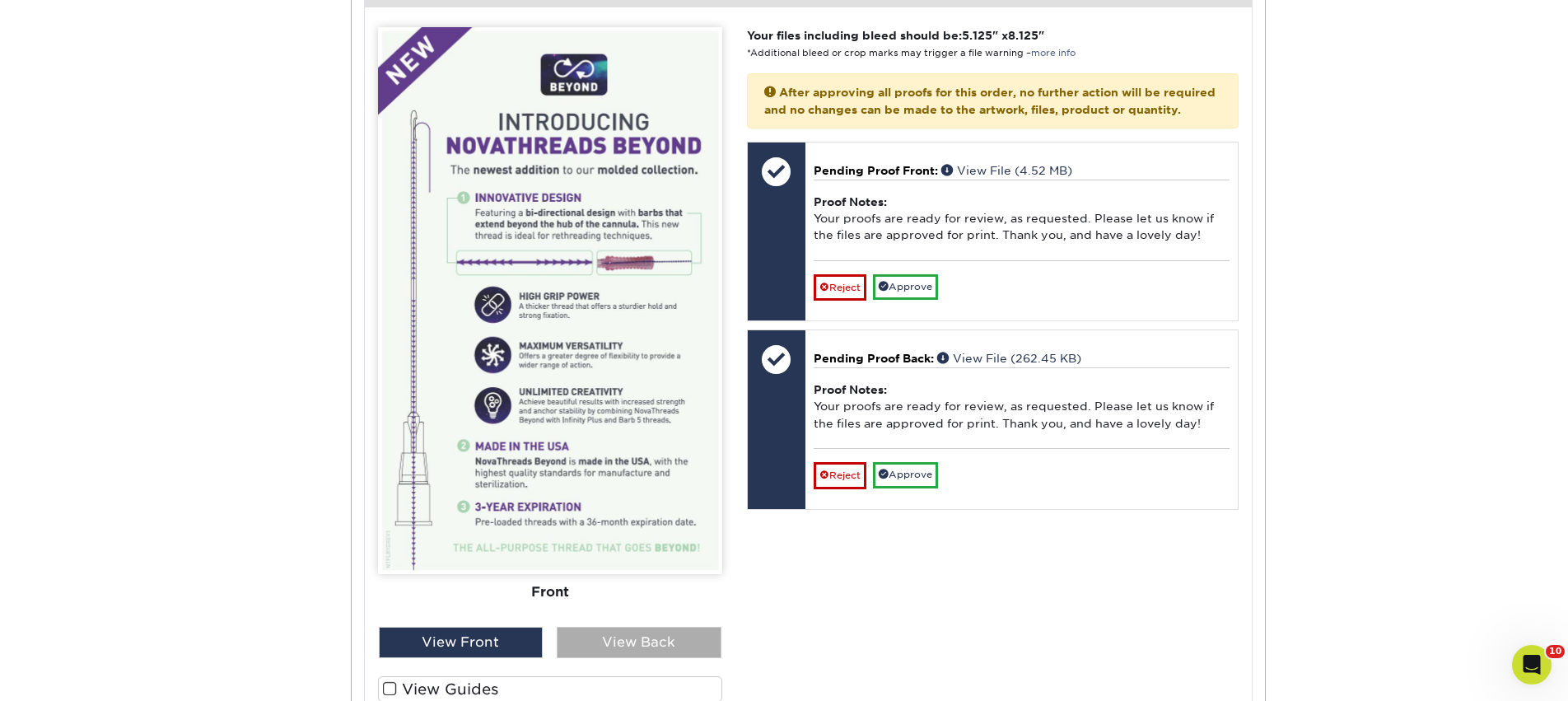
click at [627, 638] on div "View Back" at bounding box center [639, 642] width 165 height 31
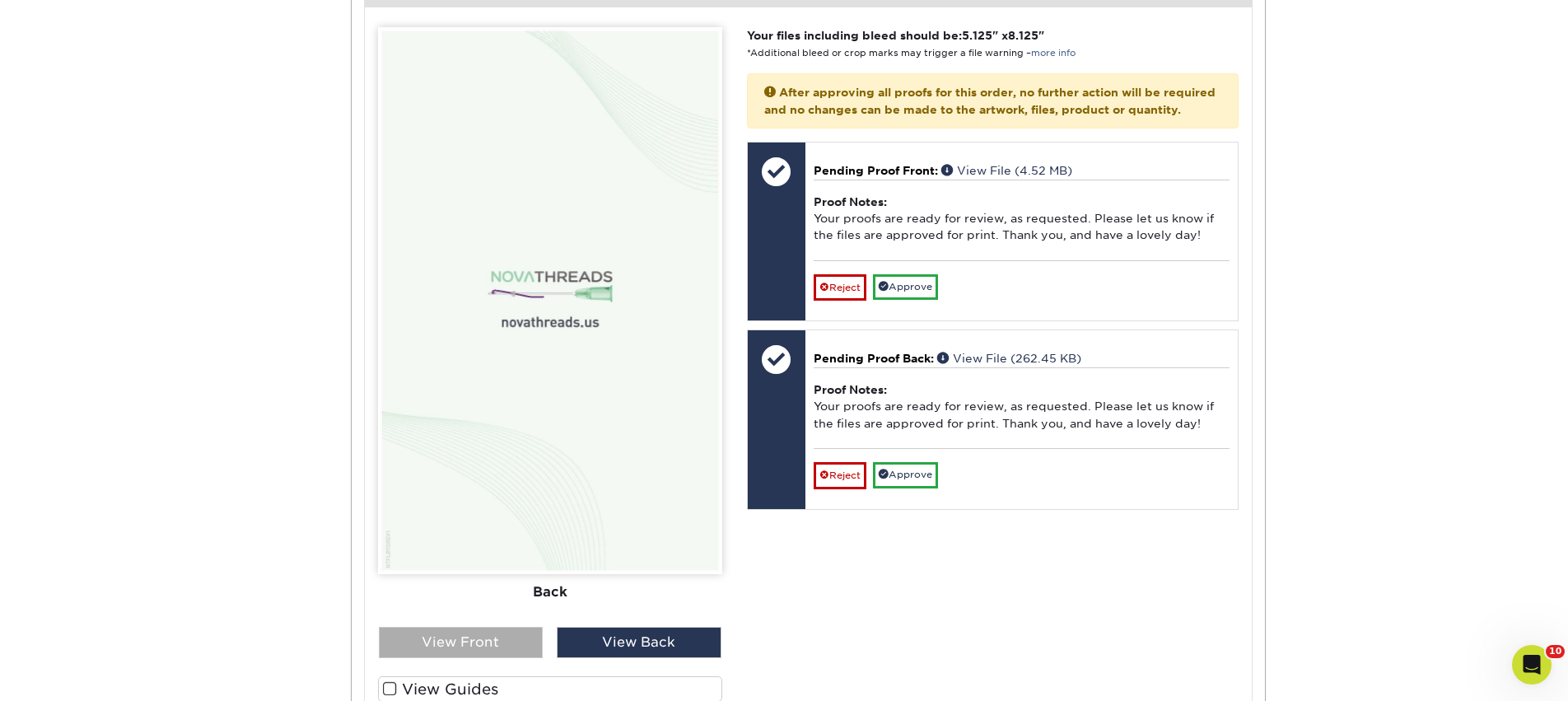
click at [497, 638] on div "View Front" at bounding box center [461, 642] width 165 height 31
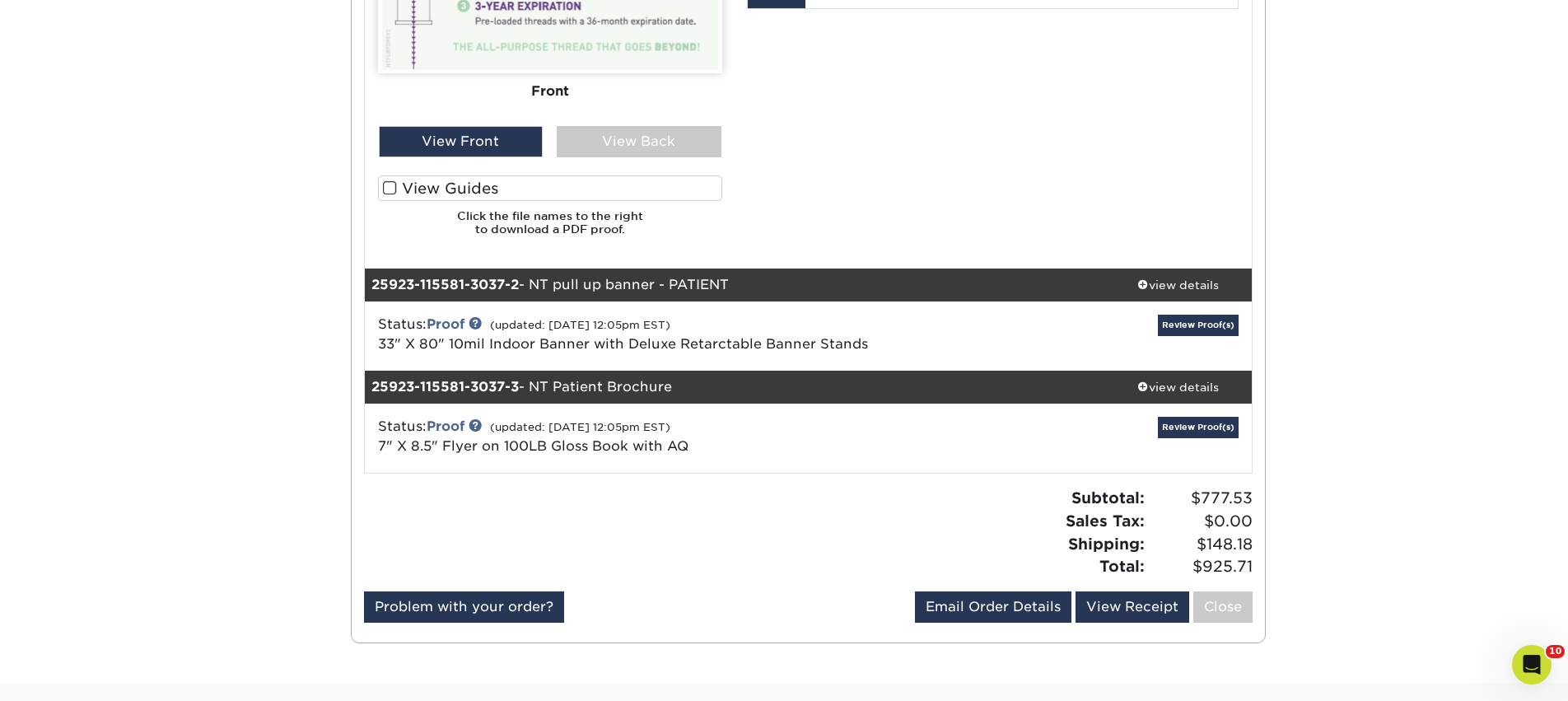
scroll to position [1265, 0]
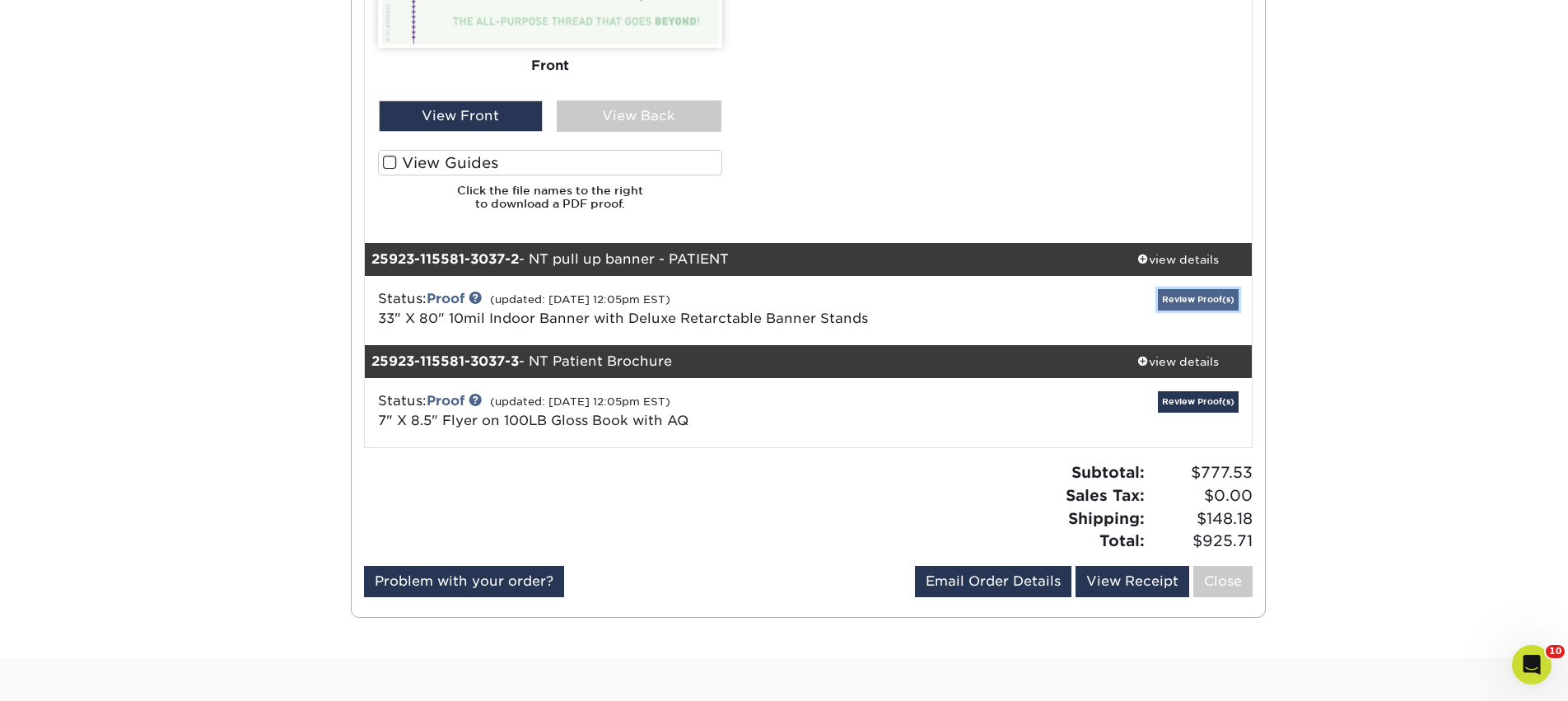
click at [1197, 306] on link "Review Proof(s)" at bounding box center [1198, 299] width 80 height 20
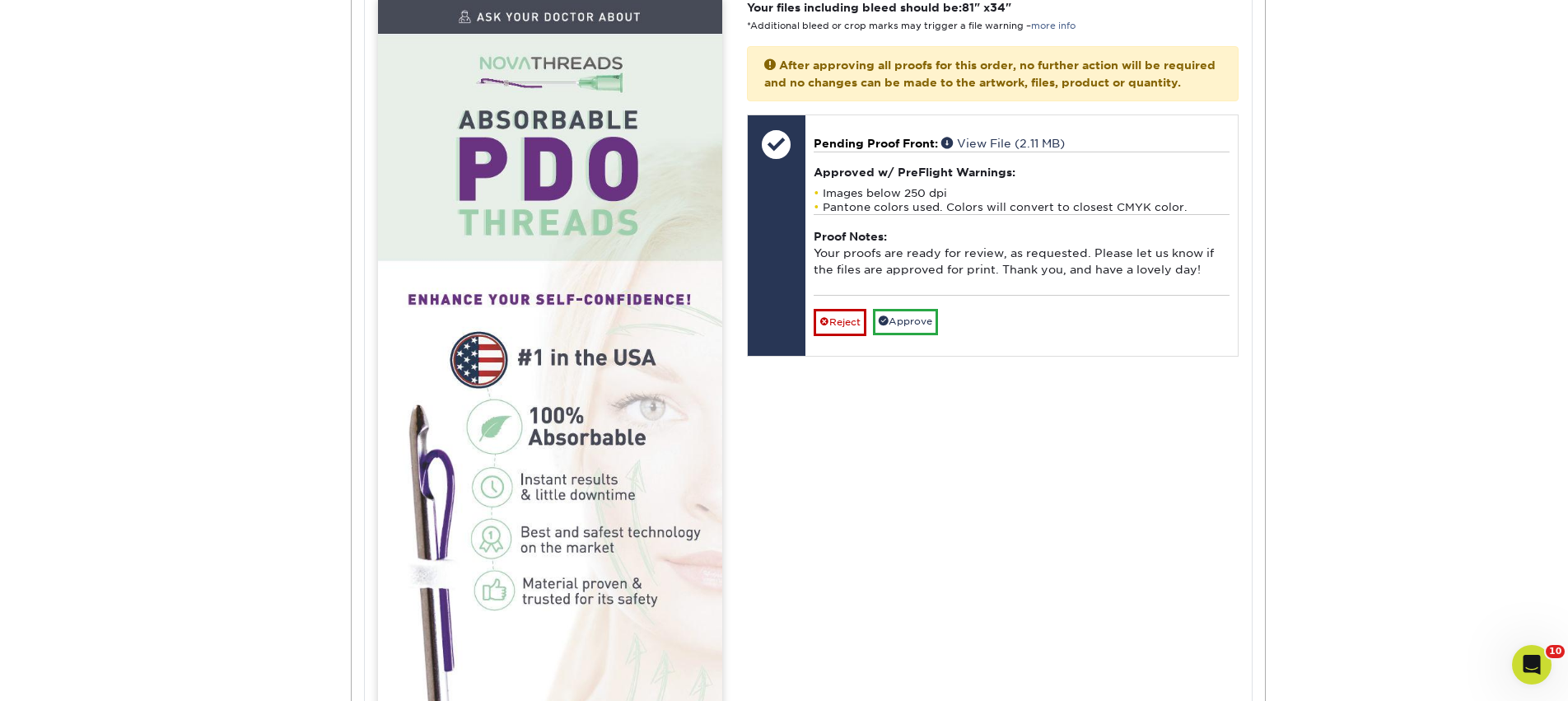
scroll to position [2050, 0]
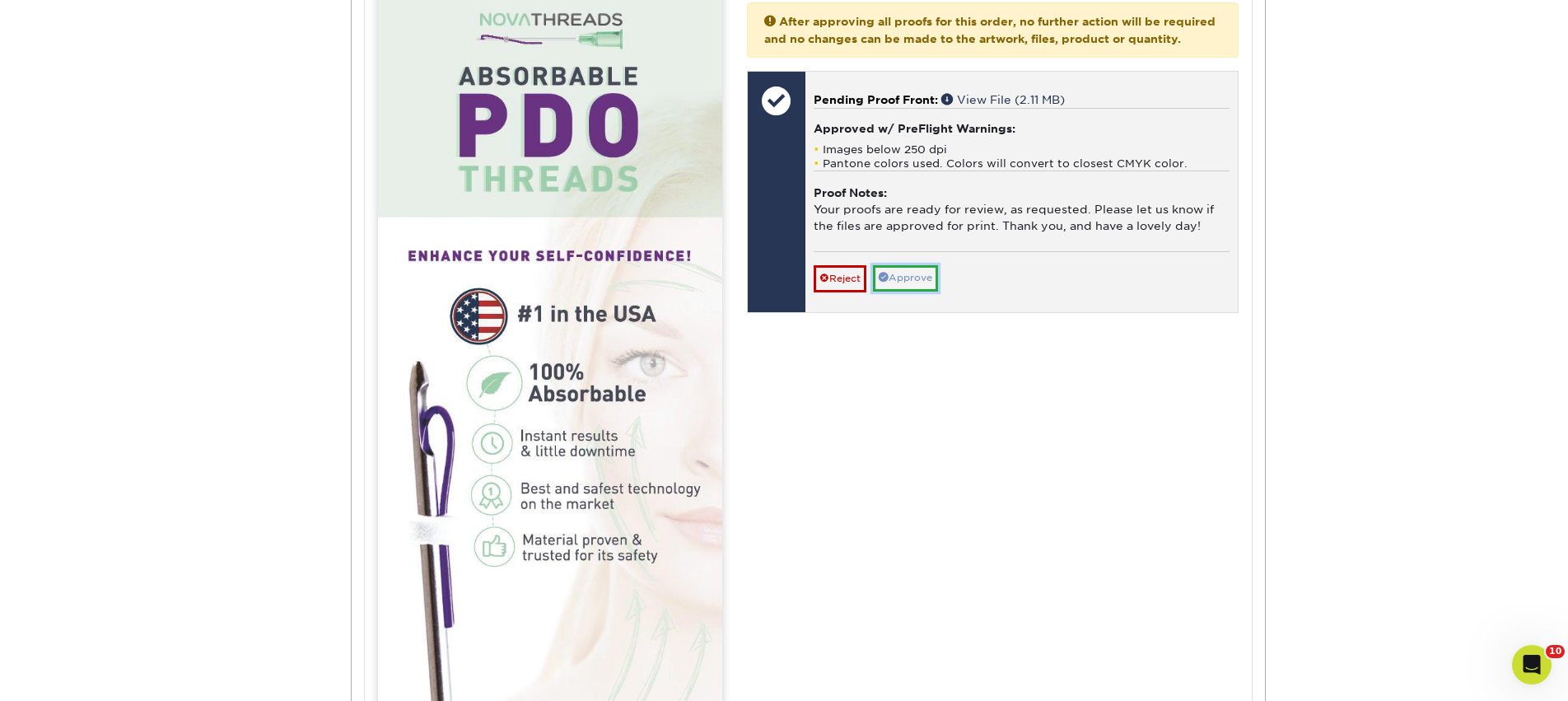
click at [918, 291] on link "Approve" at bounding box center [905, 278] width 65 height 25
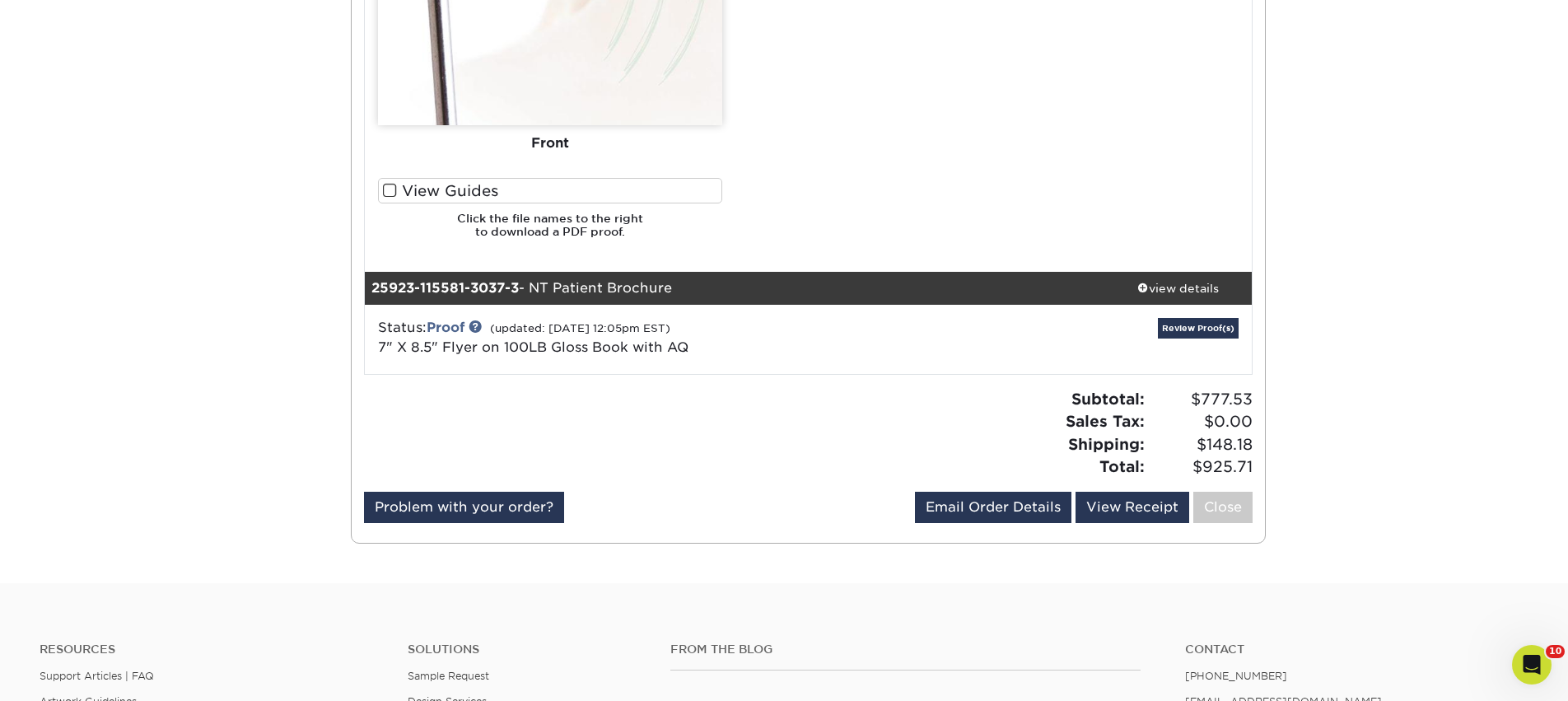
scroll to position [2752, 0]
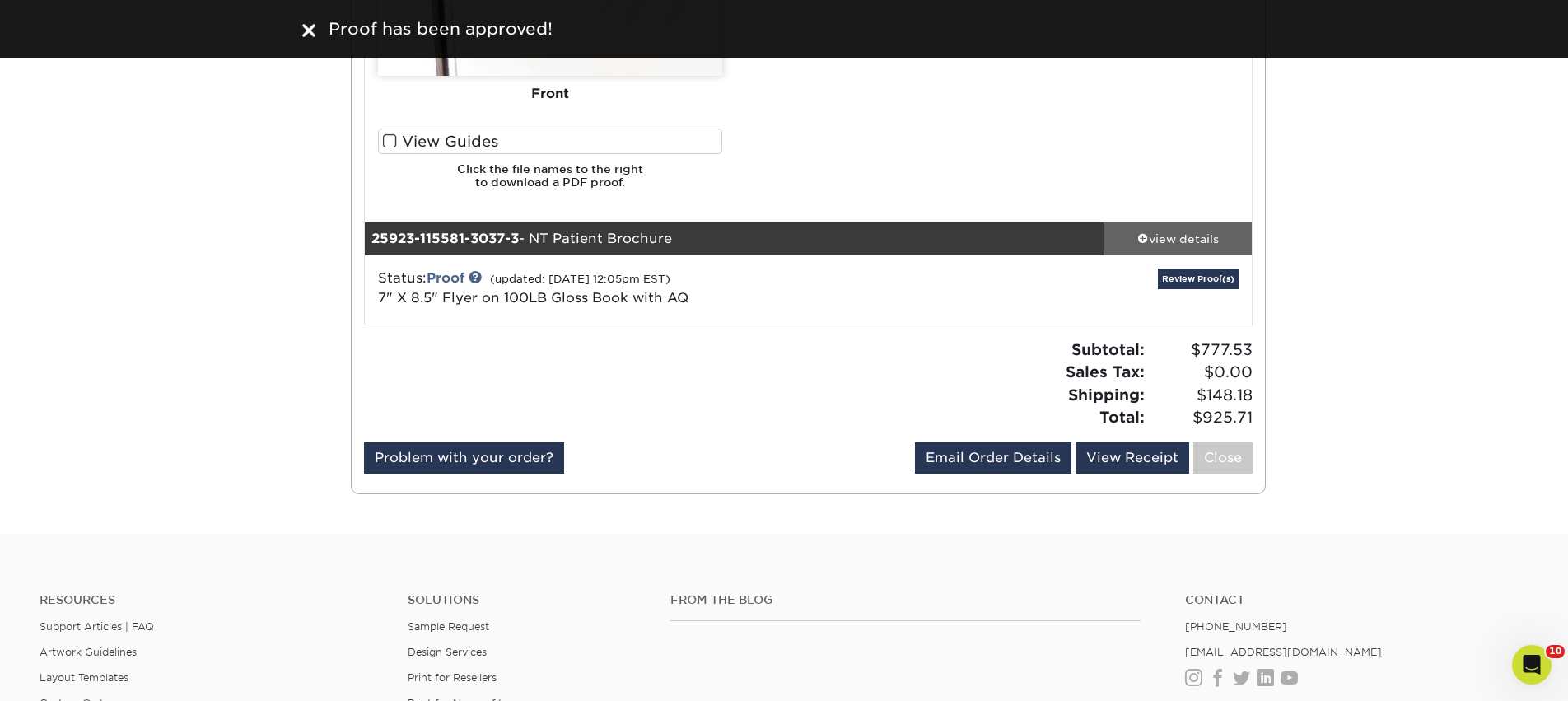
click at [1181, 231] on div "view details" at bounding box center [1177, 238] width 148 height 16
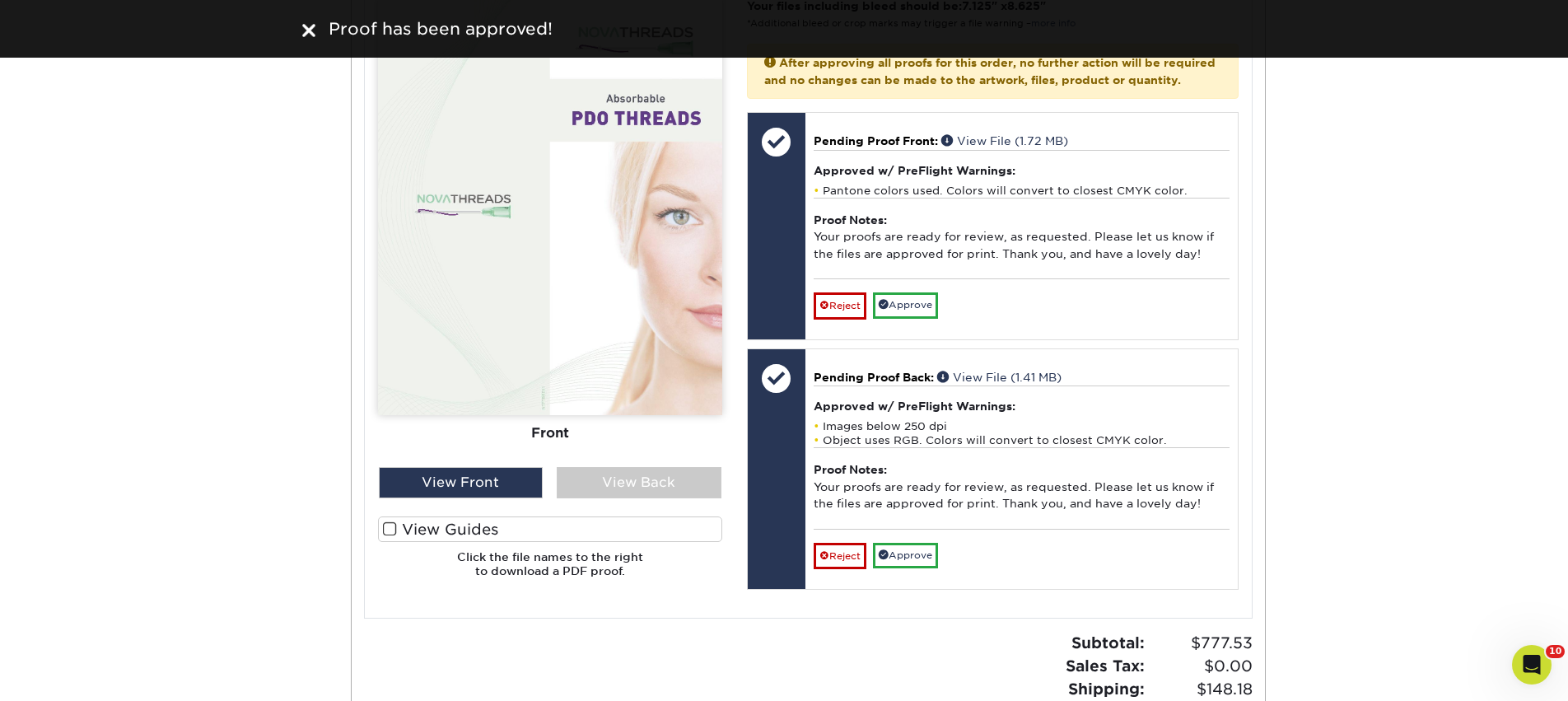
scroll to position [3556, 0]
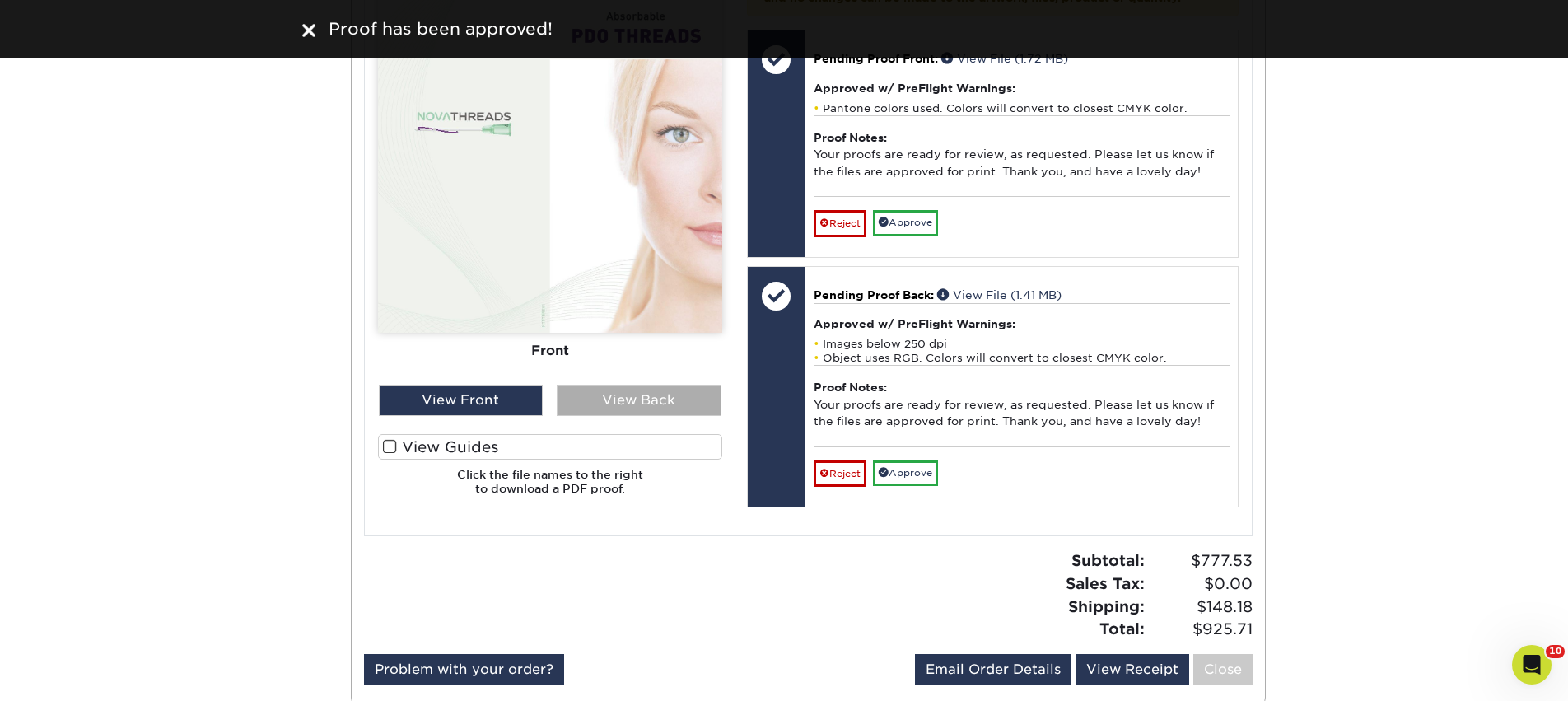
click at [654, 401] on div "View Back" at bounding box center [639, 400] width 165 height 31
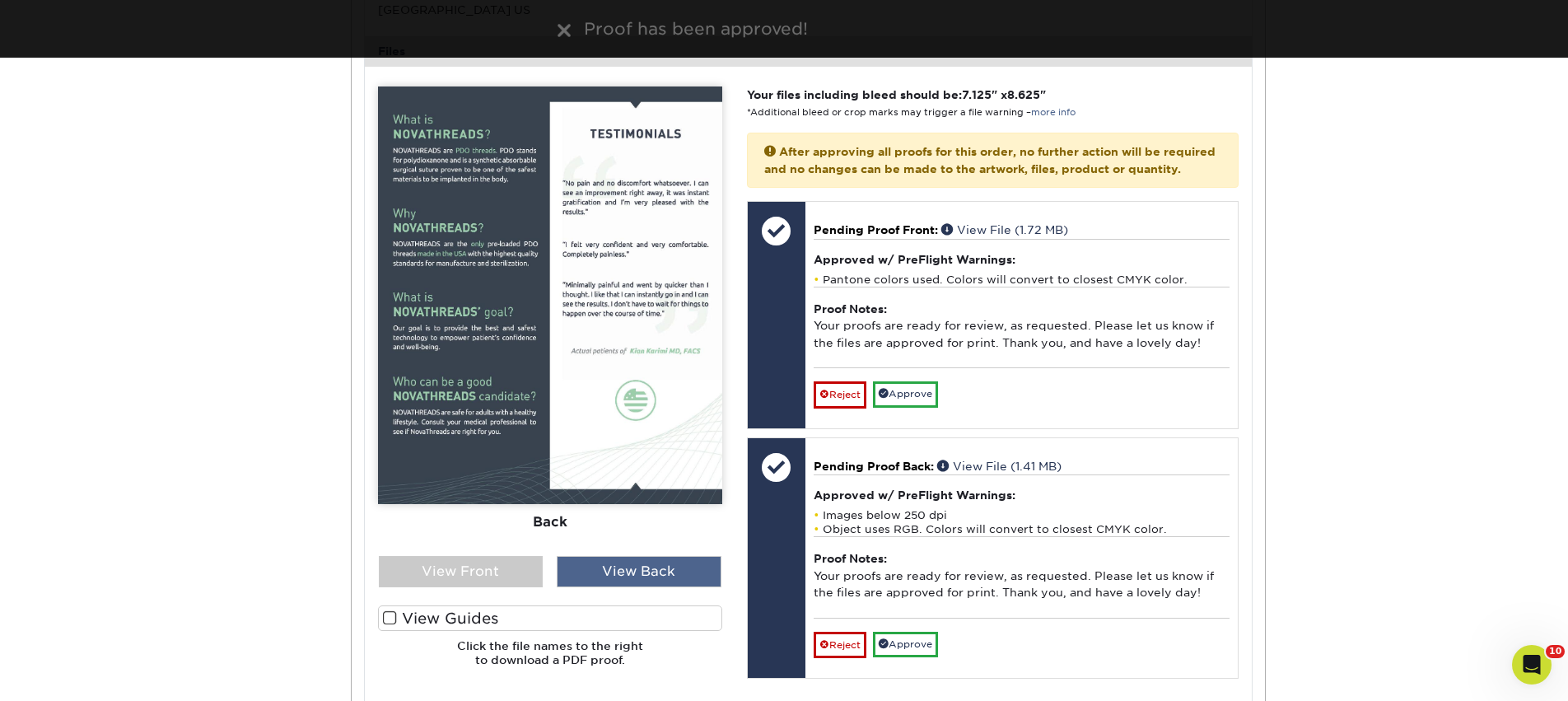
scroll to position [3382, 0]
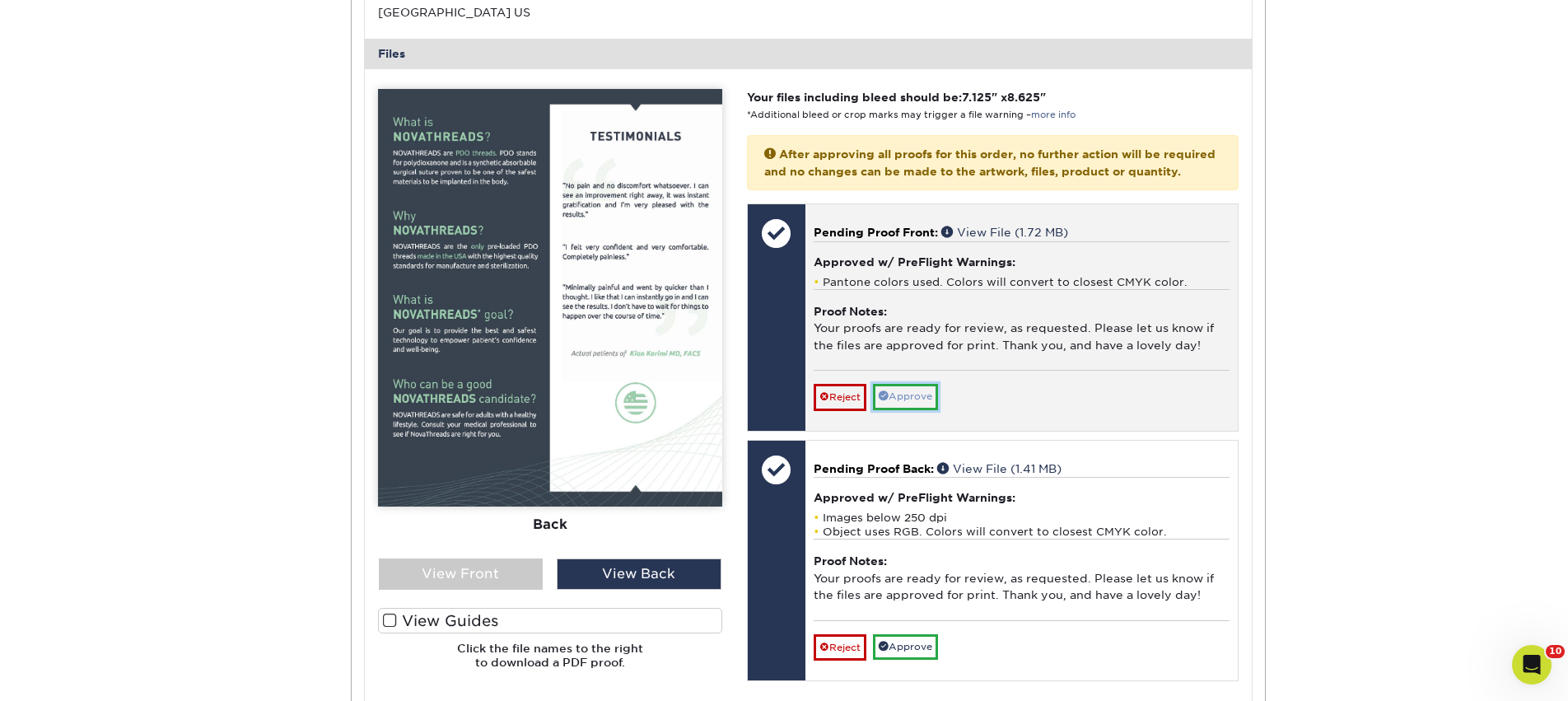
click at [920, 409] on link "Approve" at bounding box center [905, 397] width 65 height 25
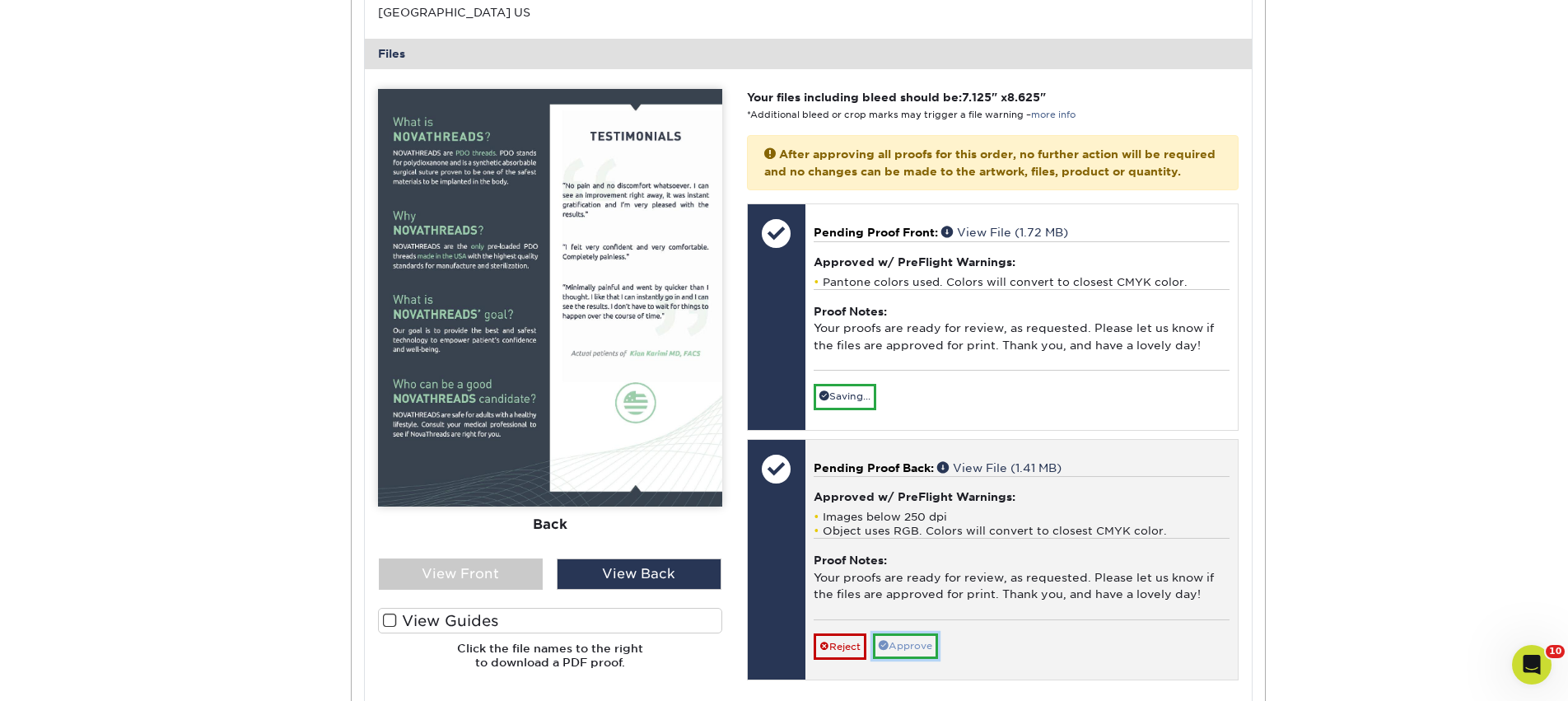
click at [887, 655] on link "Approve" at bounding box center [905, 646] width 65 height 25
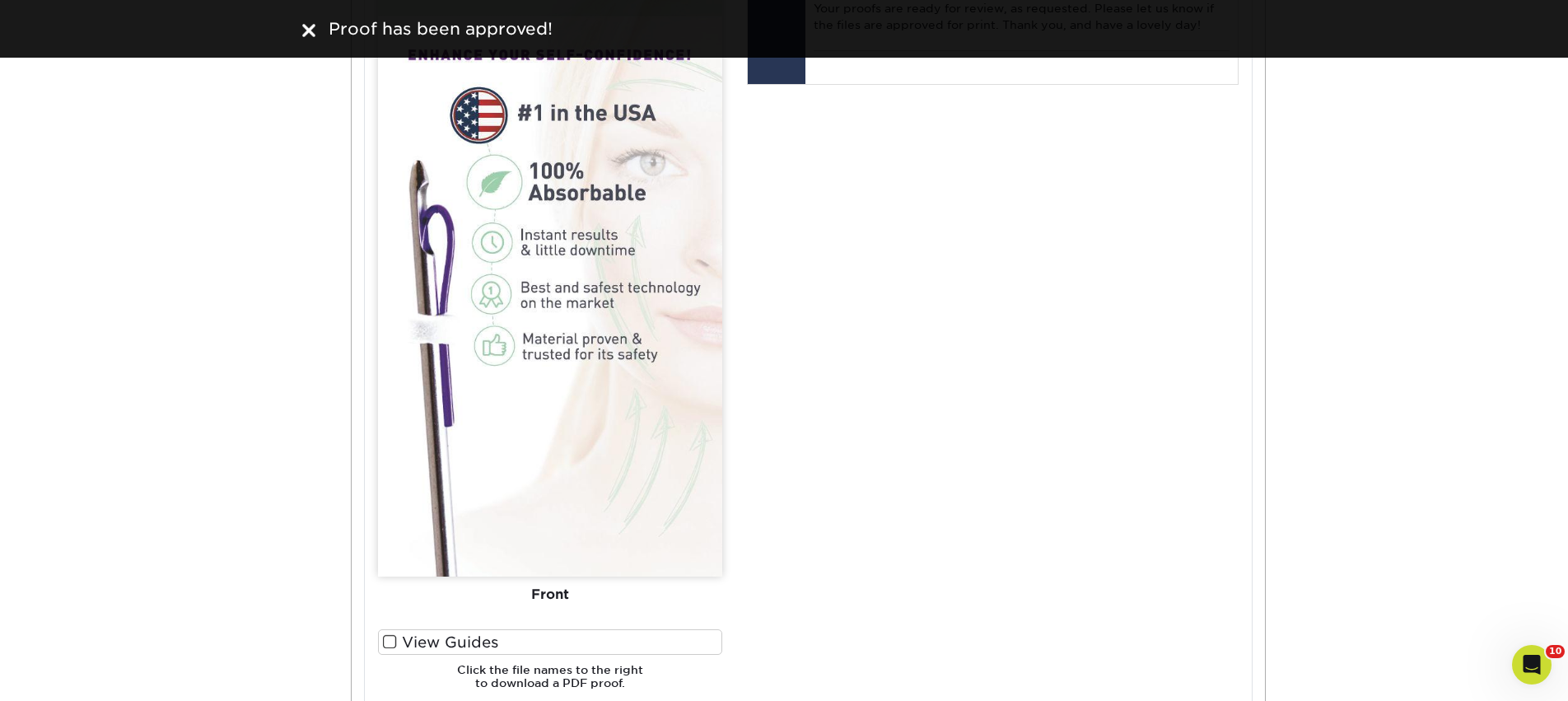
scroll to position [2177, 0]
